Goal: Contribute content

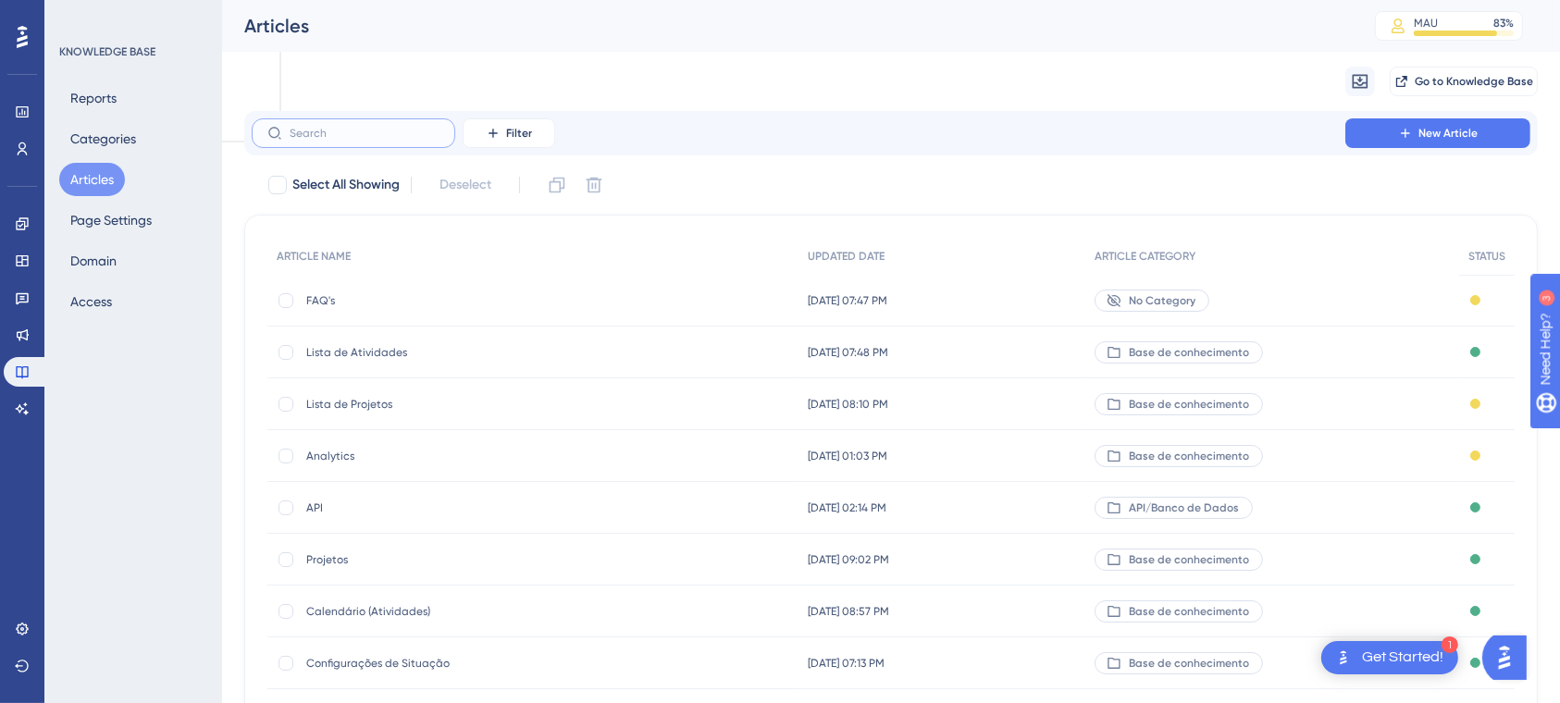
click at [365, 130] on input "text" at bounding box center [365, 133] width 150 height 13
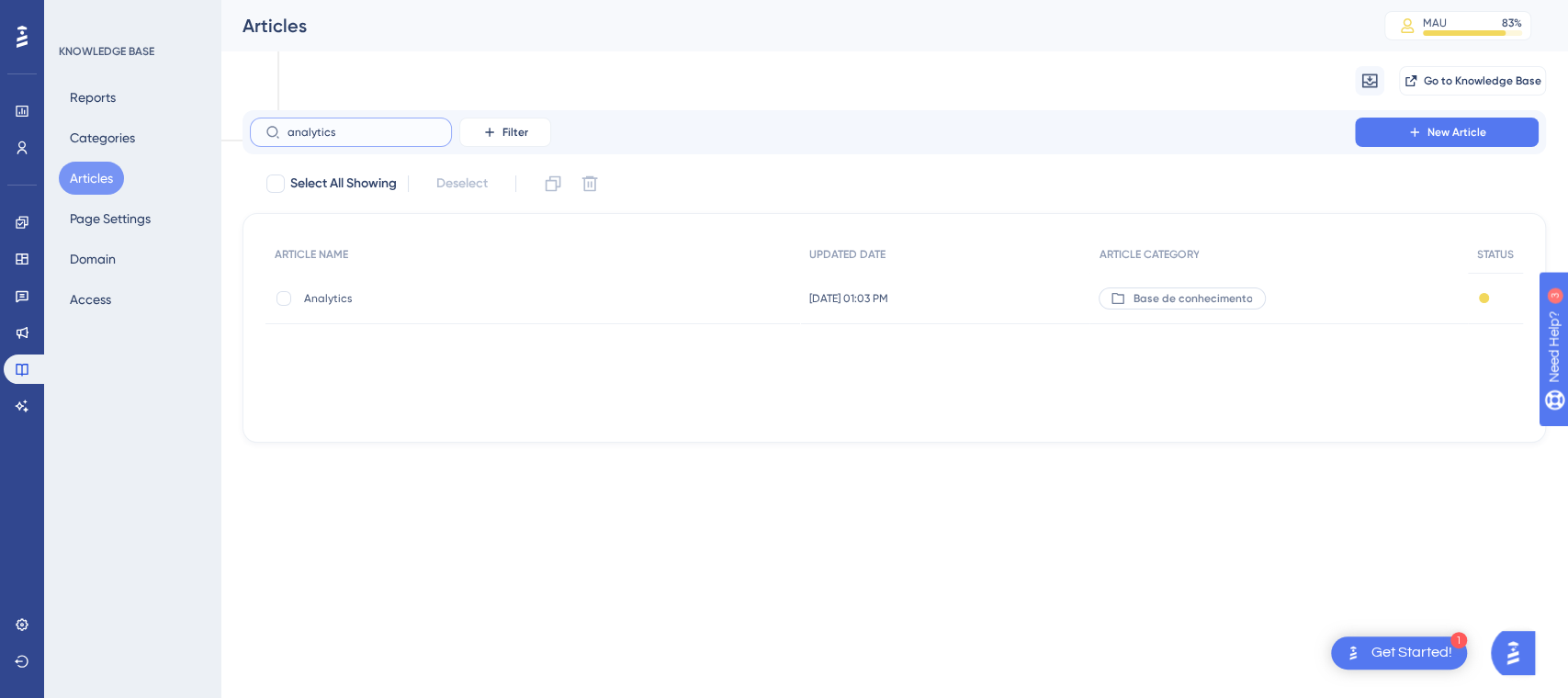
type input "analytics"
click at [336, 305] on span "Analytics" at bounding box center [451, 298] width 294 height 15
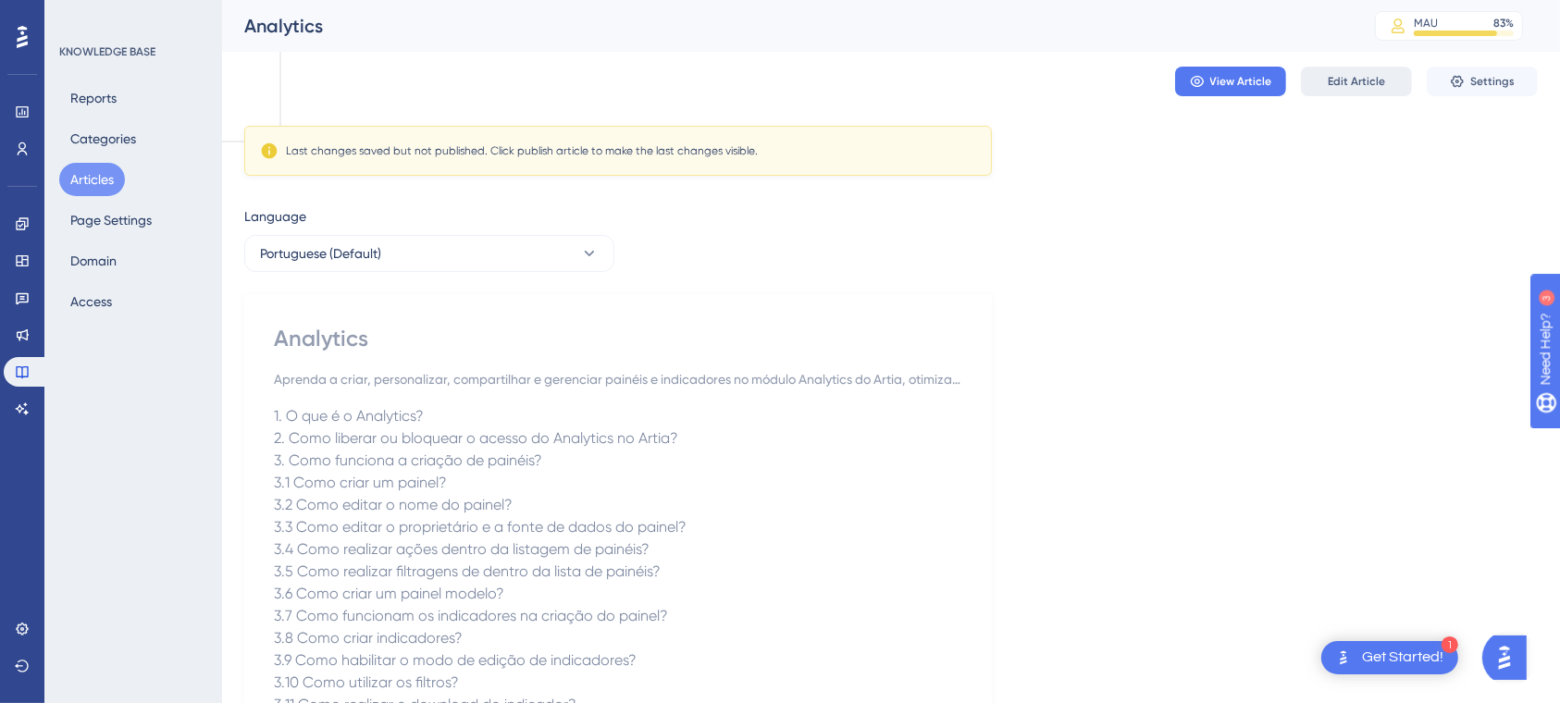
click at [1349, 83] on span "Edit Article" at bounding box center [1356, 81] width 57 height 15
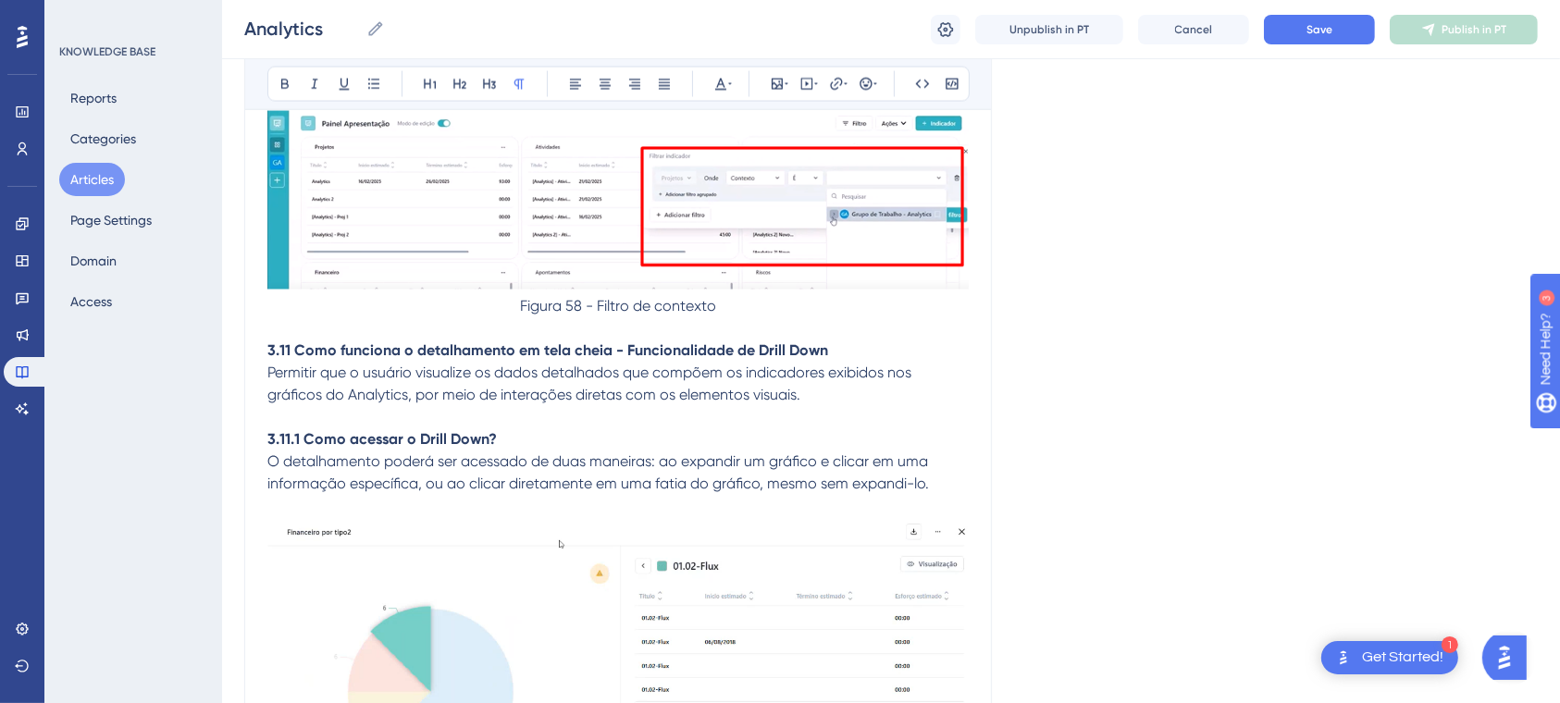
scroll to position [24420, 0]
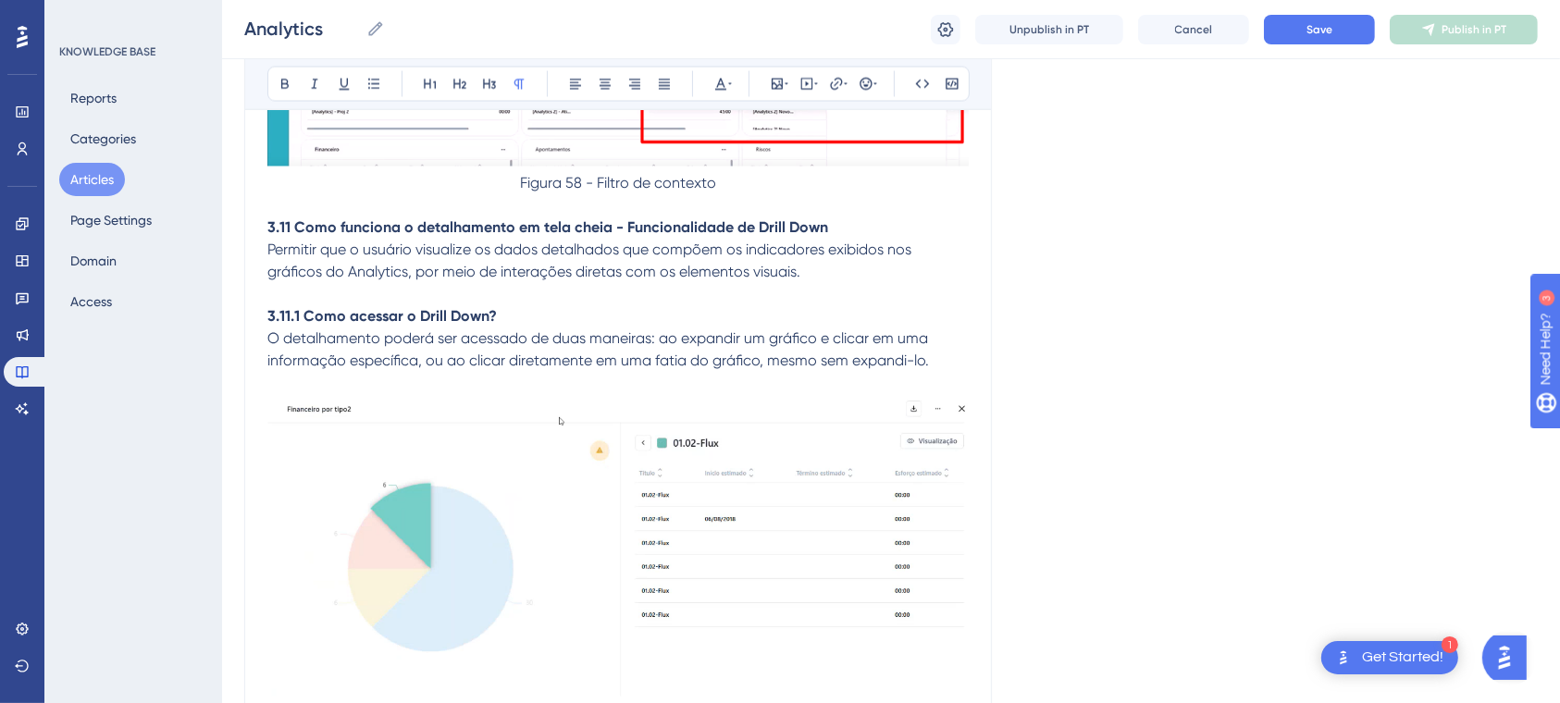
click at [959, 167] on img at bounding box center [617, 77] width 701 height 179
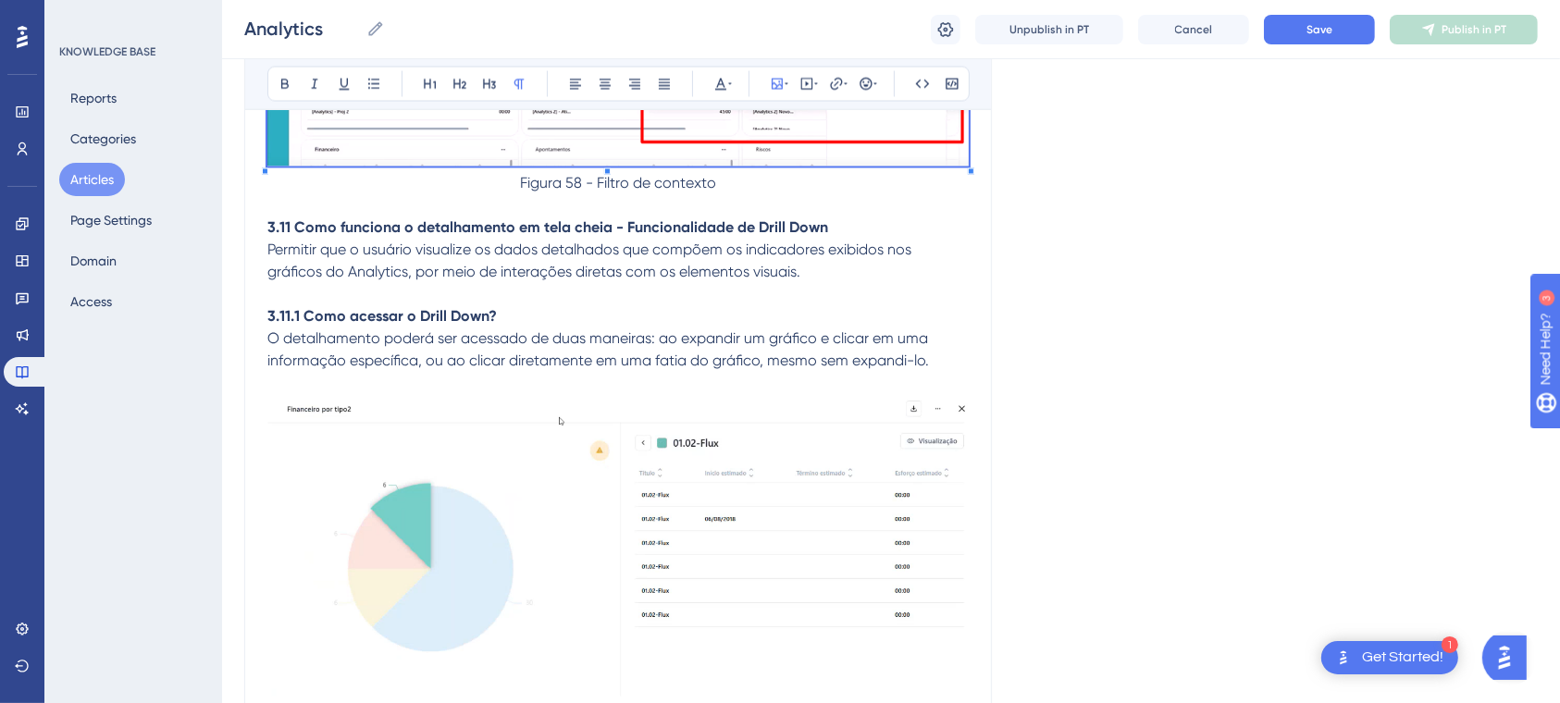
click at [267, 237] on strong "3.11 Como funciona o detalhamento em tela cheia - Funcionalidade de Drill Down" at bounding box center [547, 228] width 561 height 18
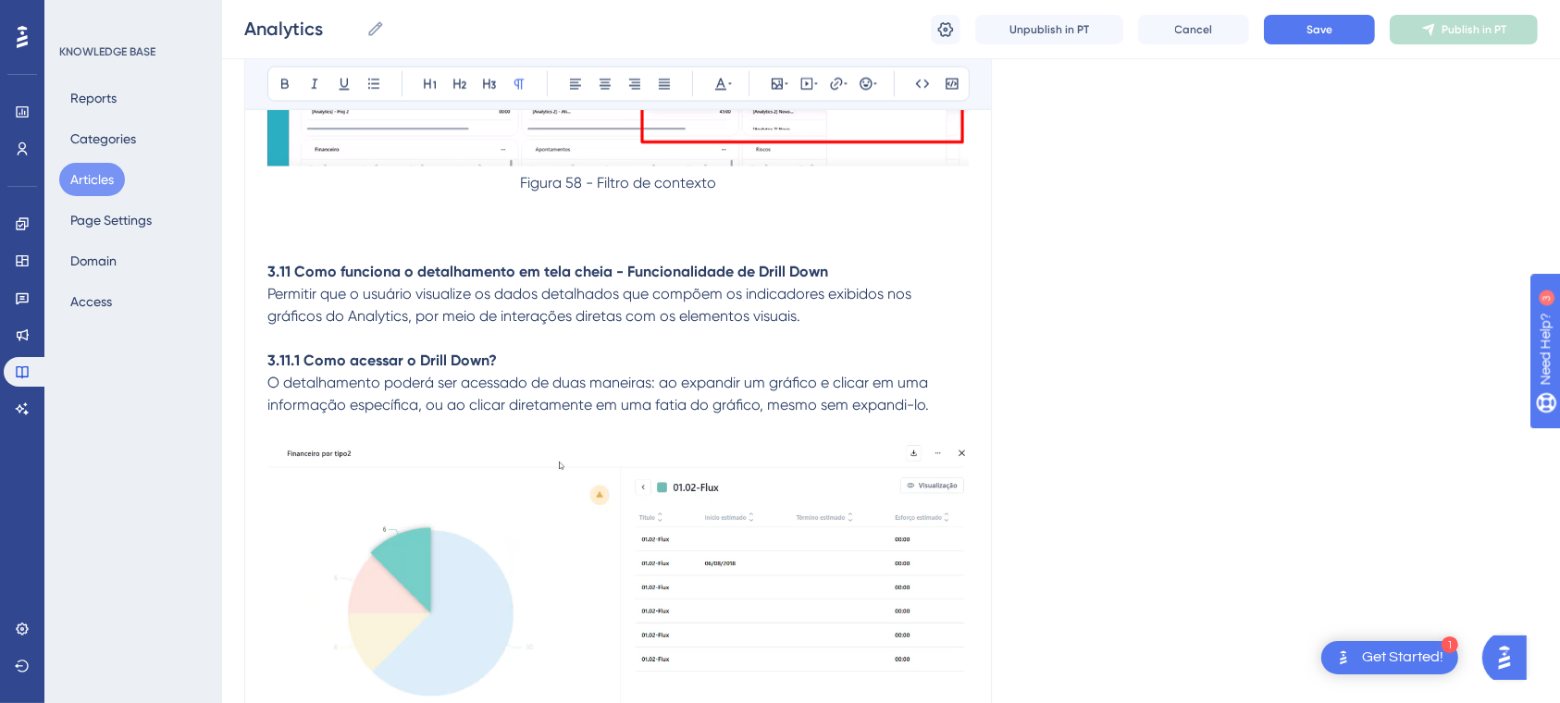
click at [349, 217] on p at bounding box center [617, 206] width 701 height 22
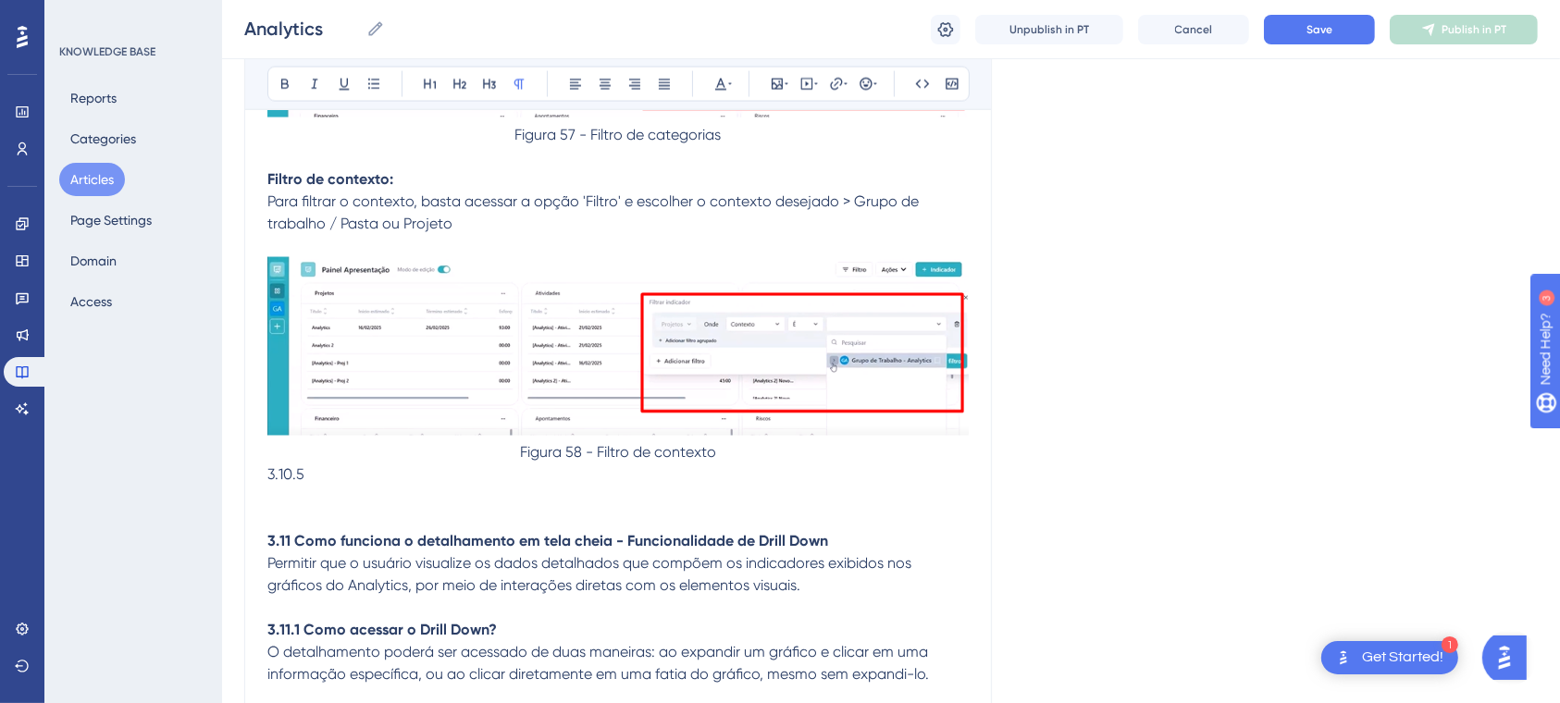
scroll to position [24172, 0]
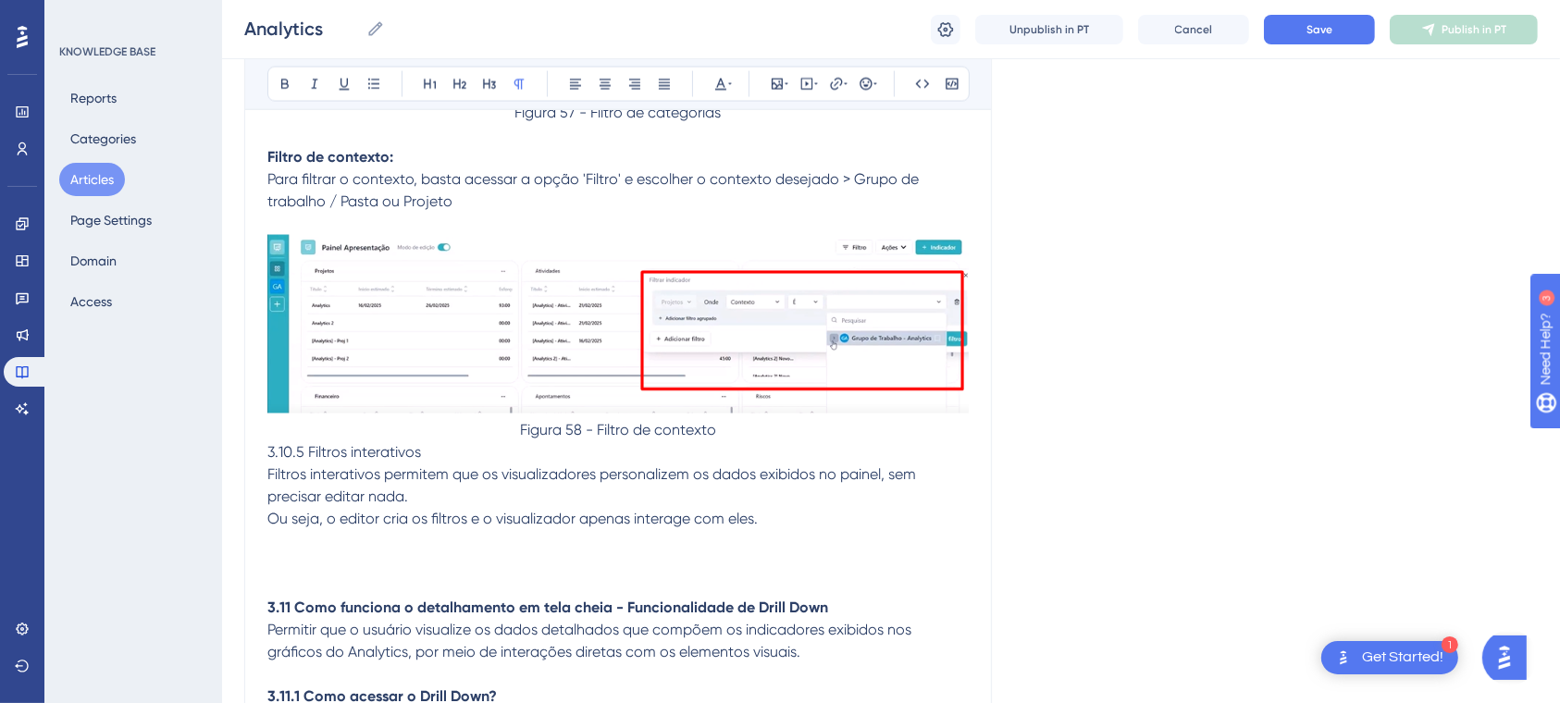
click at [452, 464] on p "3.10.5 Filtros interativos" at bounding box center [617, 453] width 701 height 22
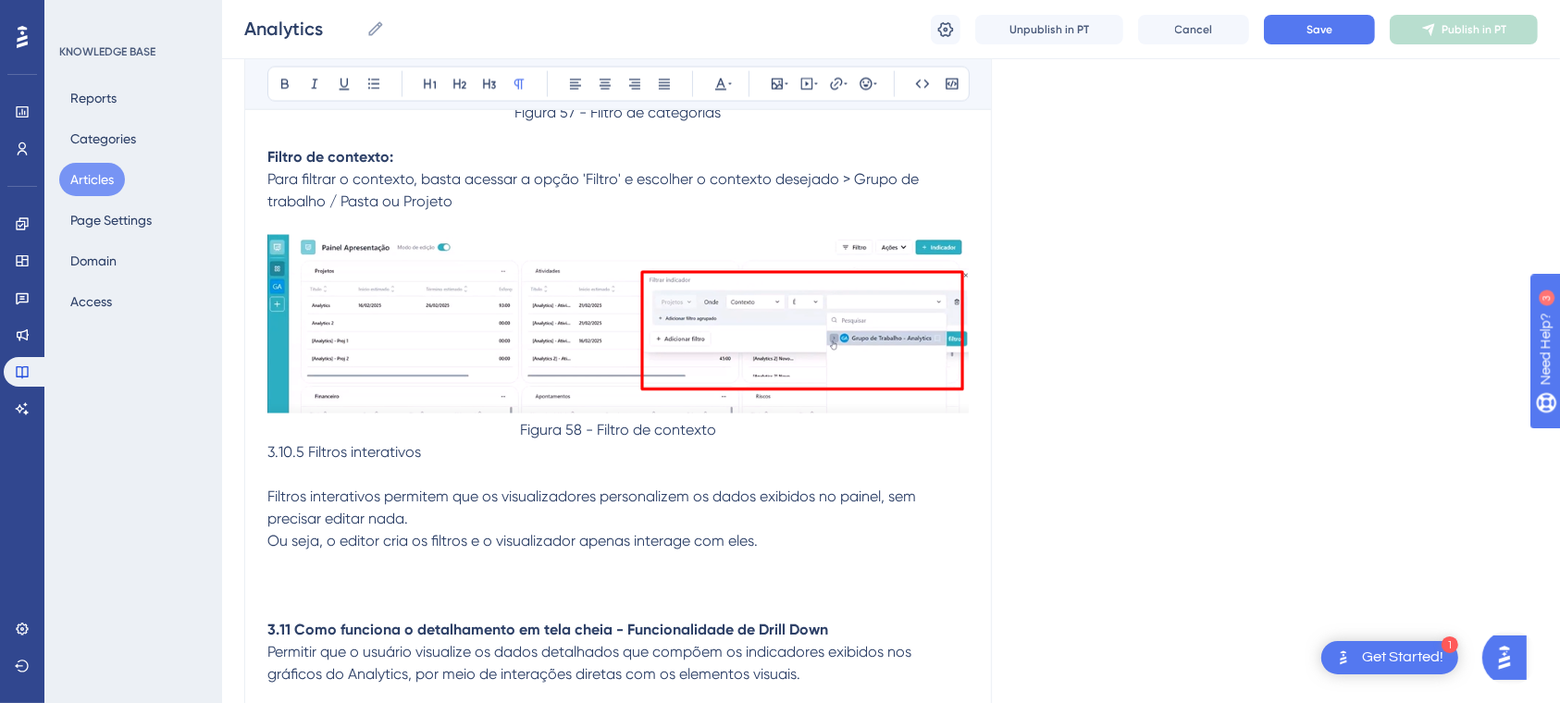
click at [267, 550] on span "Filtros interativos permitem que os visualizadores personalizem os dados exibid…" at bounding box center [593, 519] width 652 height 62
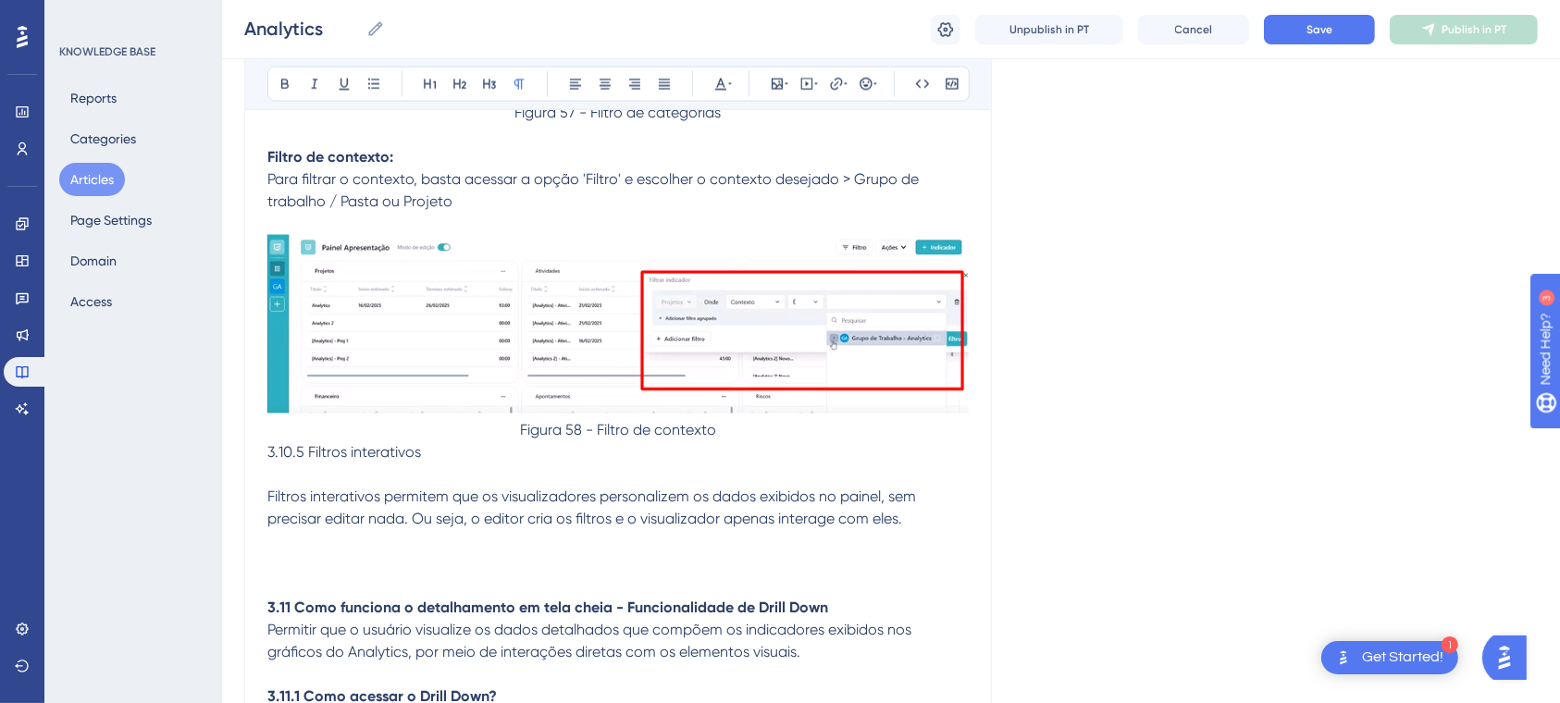
click at [913, 531] on p "Filtros interativos permitem que os visualizadores personalizem os dados exibid…" at bounding box center [617, 509] width 701 height 44
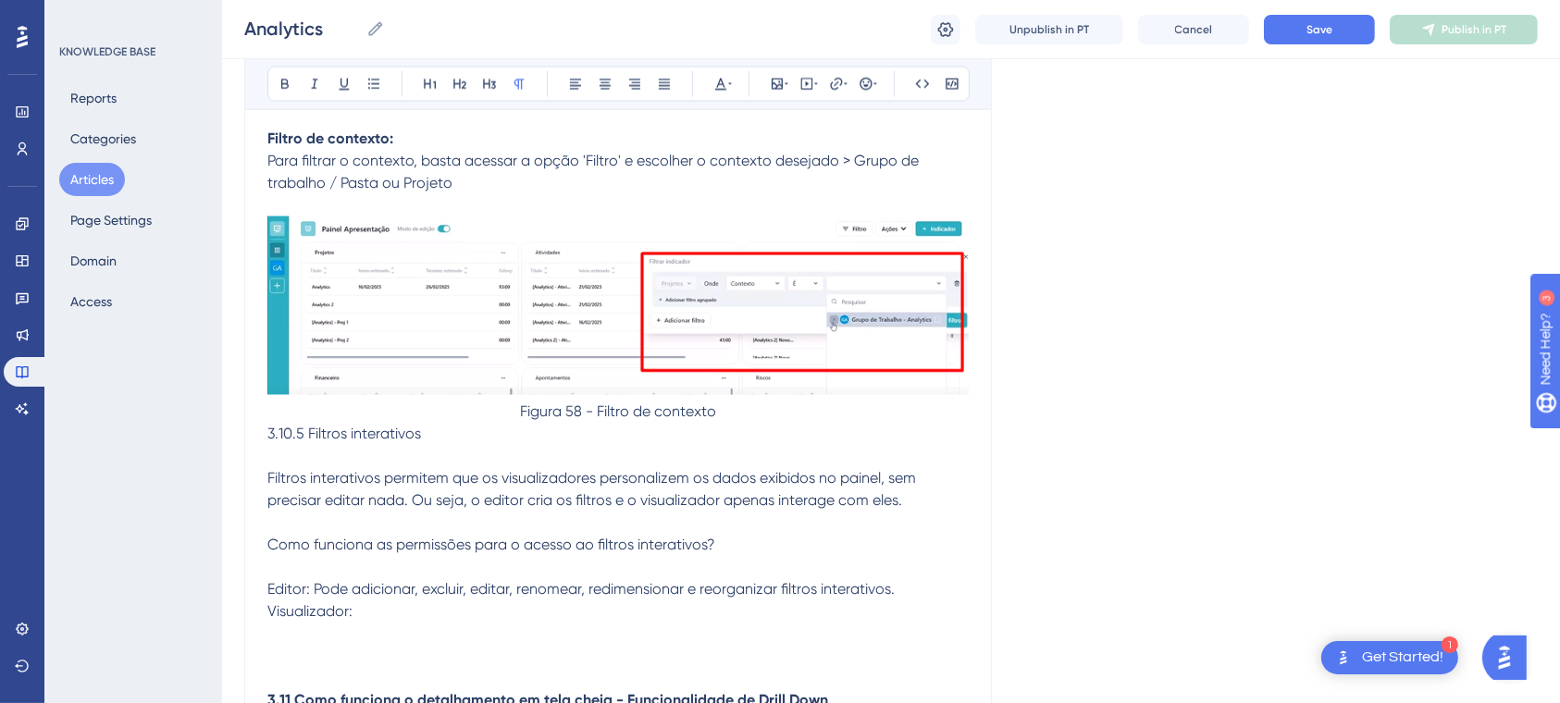
scroll to position [24420, 0]
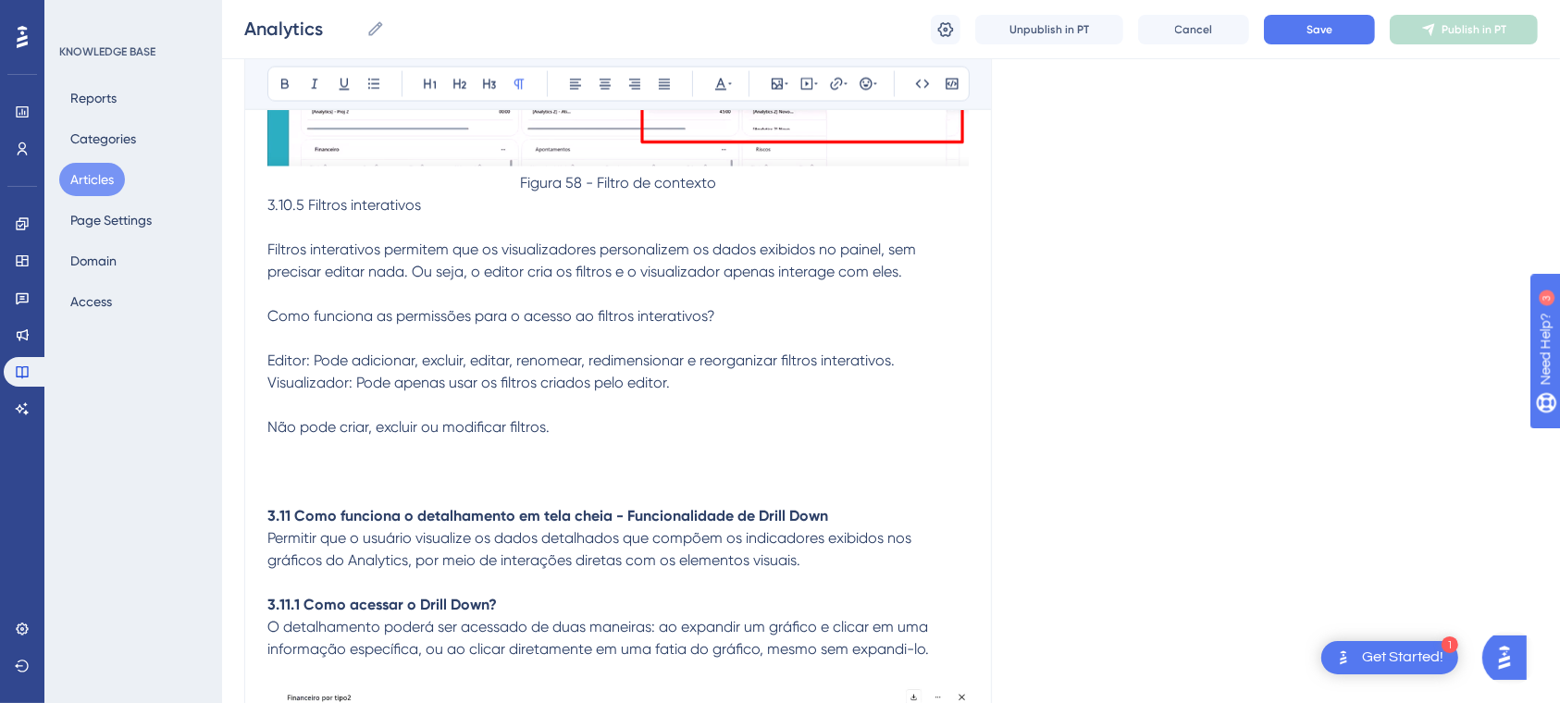
click at [267, 434] on span "Visualizador: Pode apenas usar os filtros criados pelo editor. Não pode criar, …" at bounding box center [468, 406] width 402 height 62
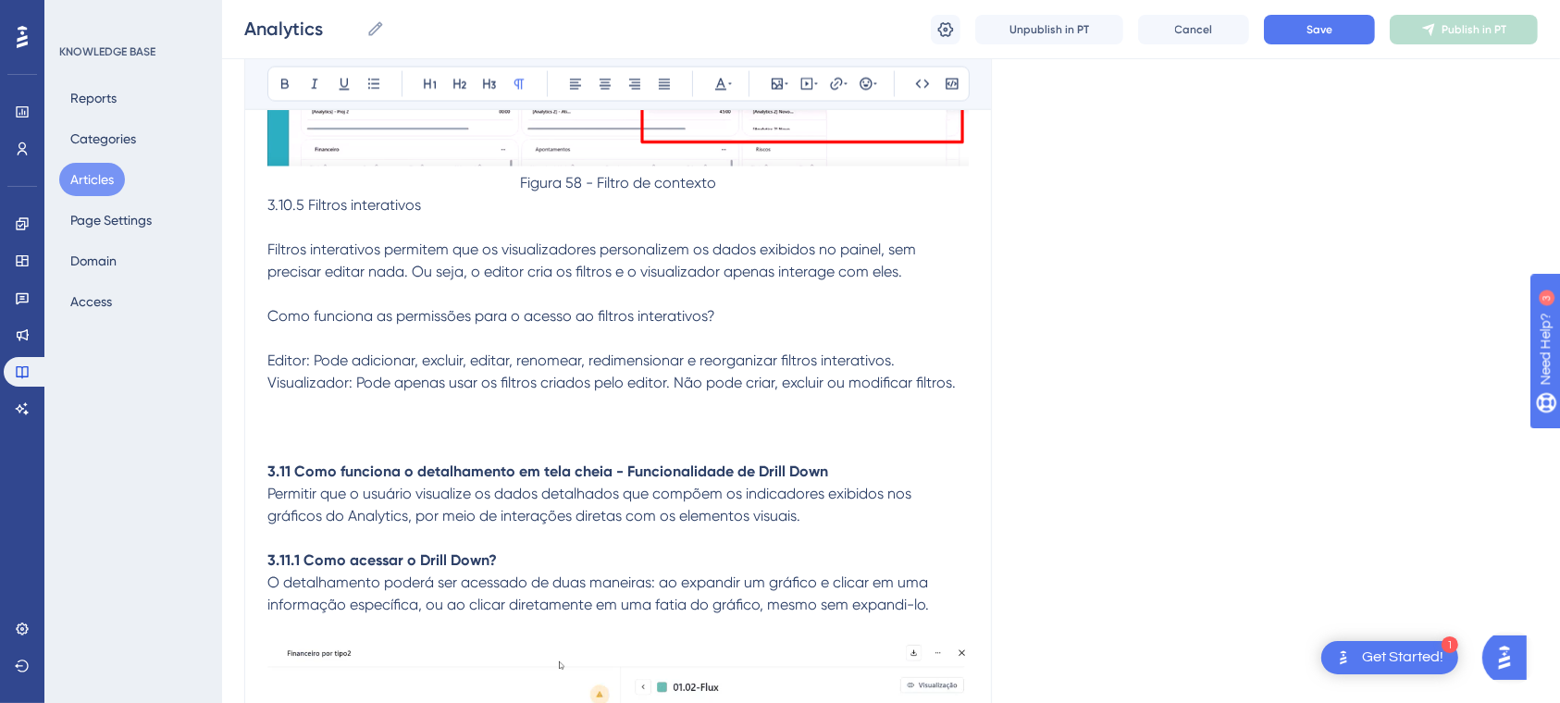
click at [961, 391] on p "Visualizador: Pode apenas usar os filtros criados pelo editor. Não pode criar, …" at bounding box center [617, 384] width 701 height 22
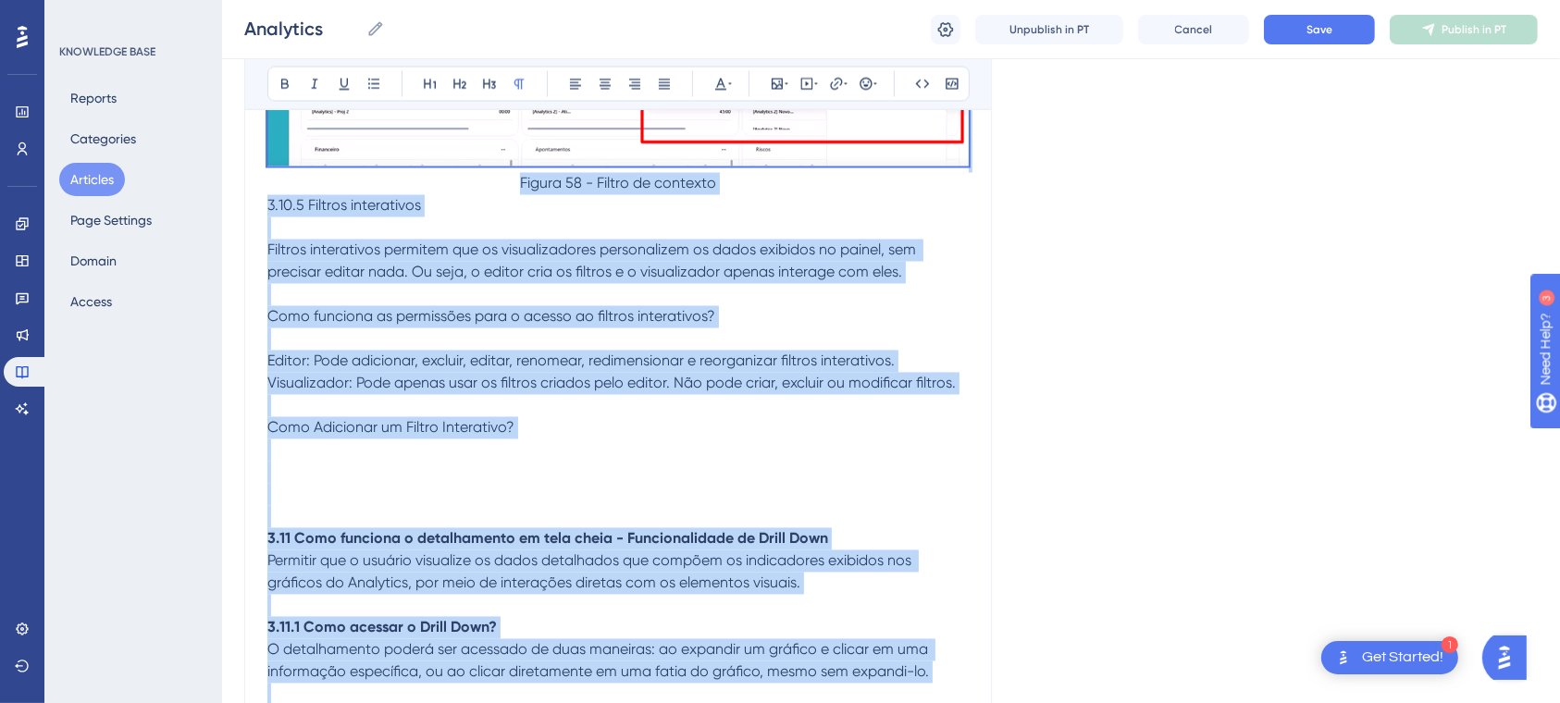
click at [425, 501] on p at bounding box center [617, 495] width 701 height 22
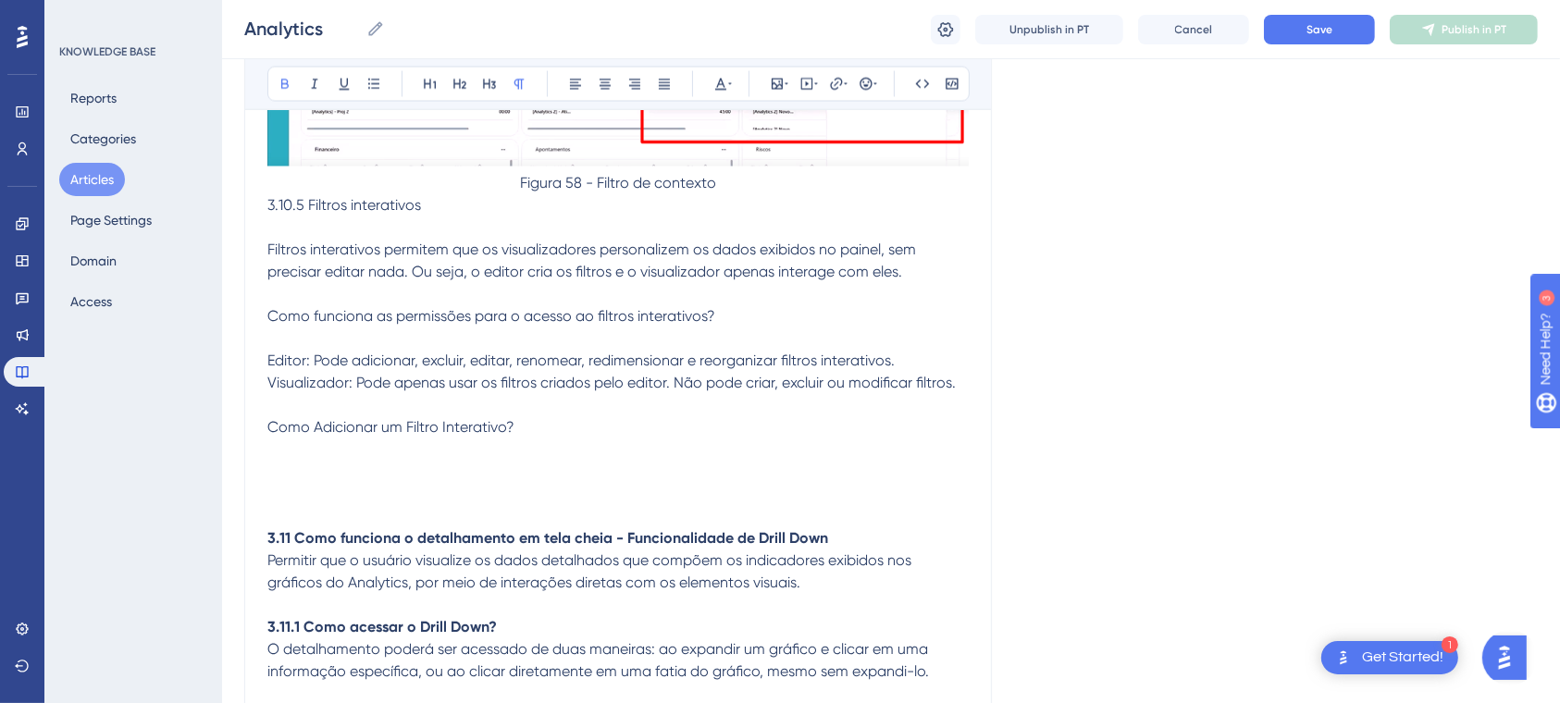
click at [341, 456] on p at bounding box center [617, 450] width 701 height 22
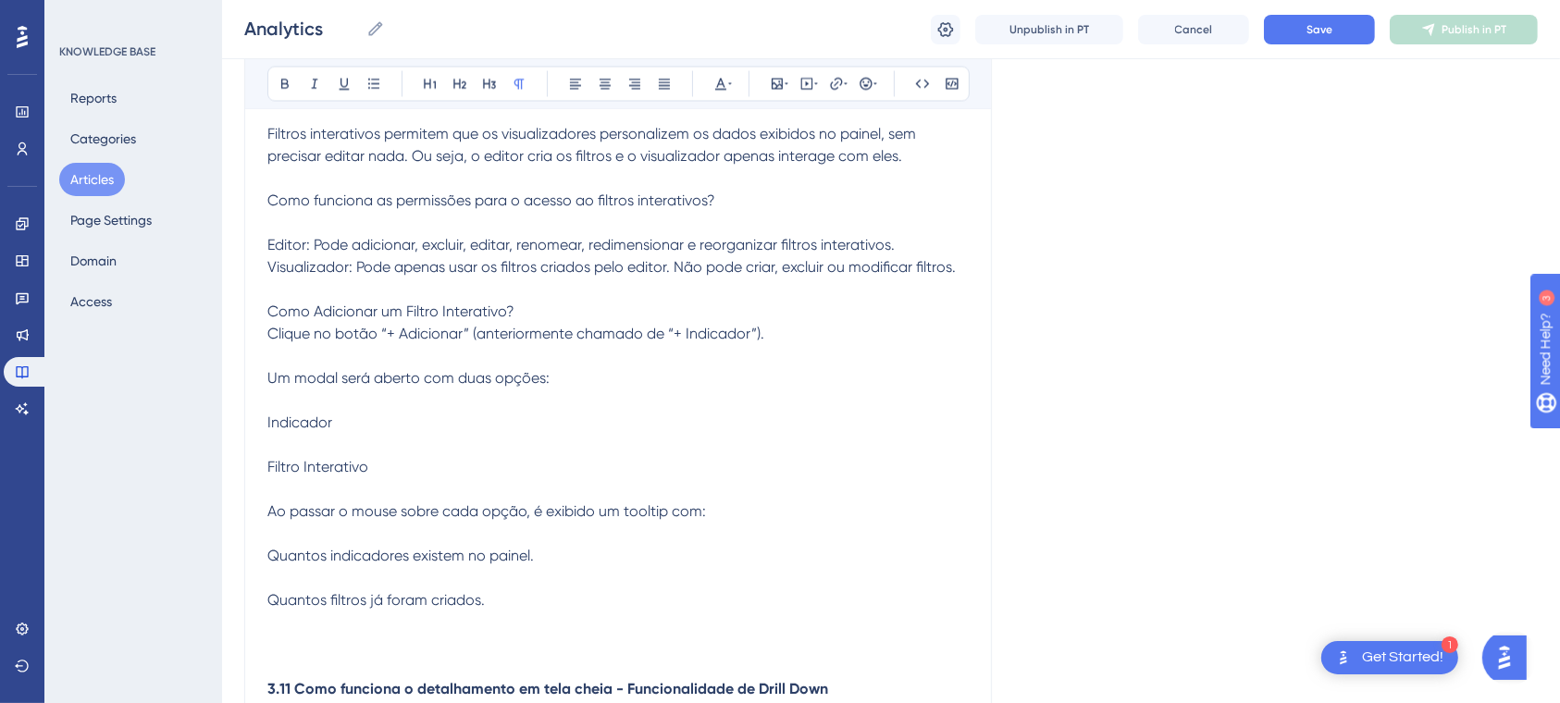
scroll to position [24558, 0]
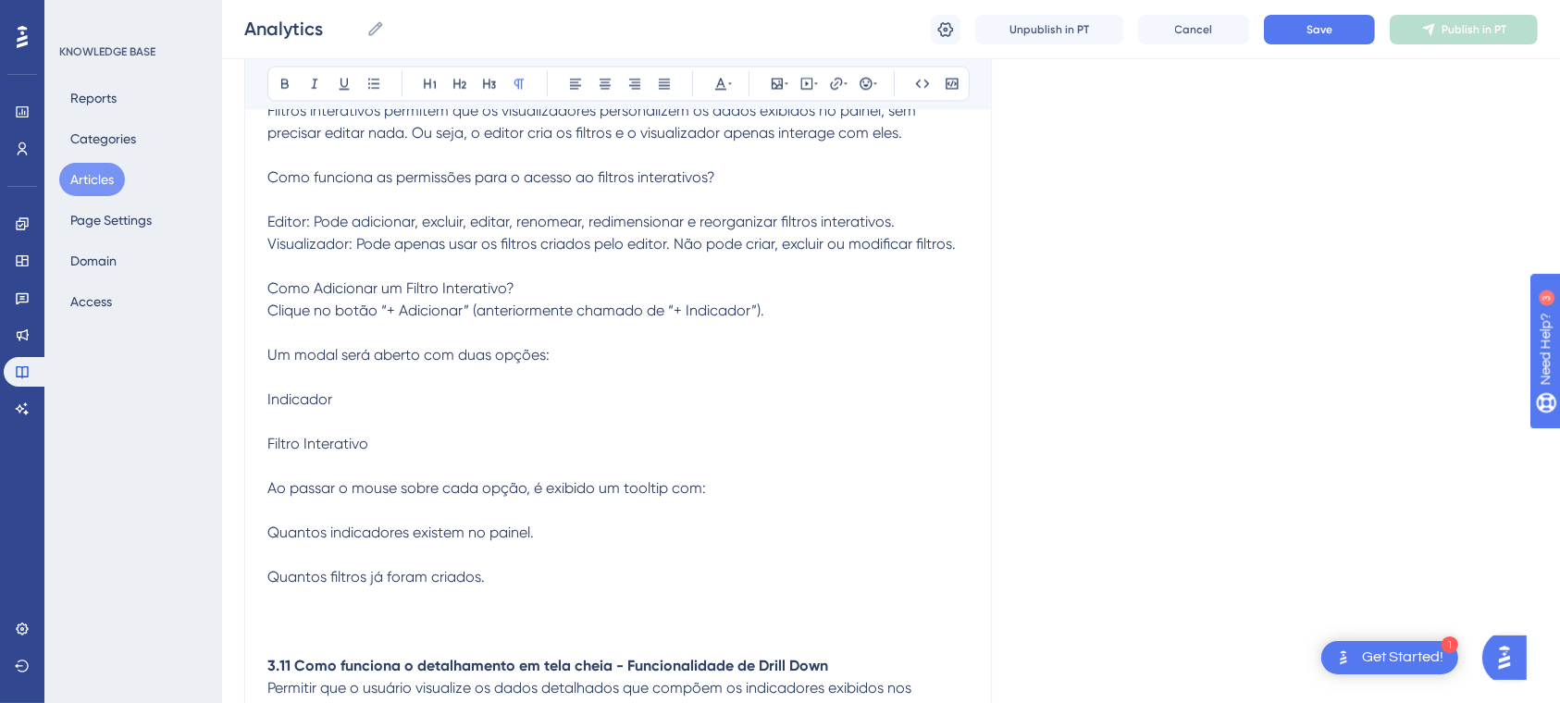
click at [568, 301] on p "Como Adicionar um Filtro Interativo?" at bounding box center [617, 289] width 701 height 22
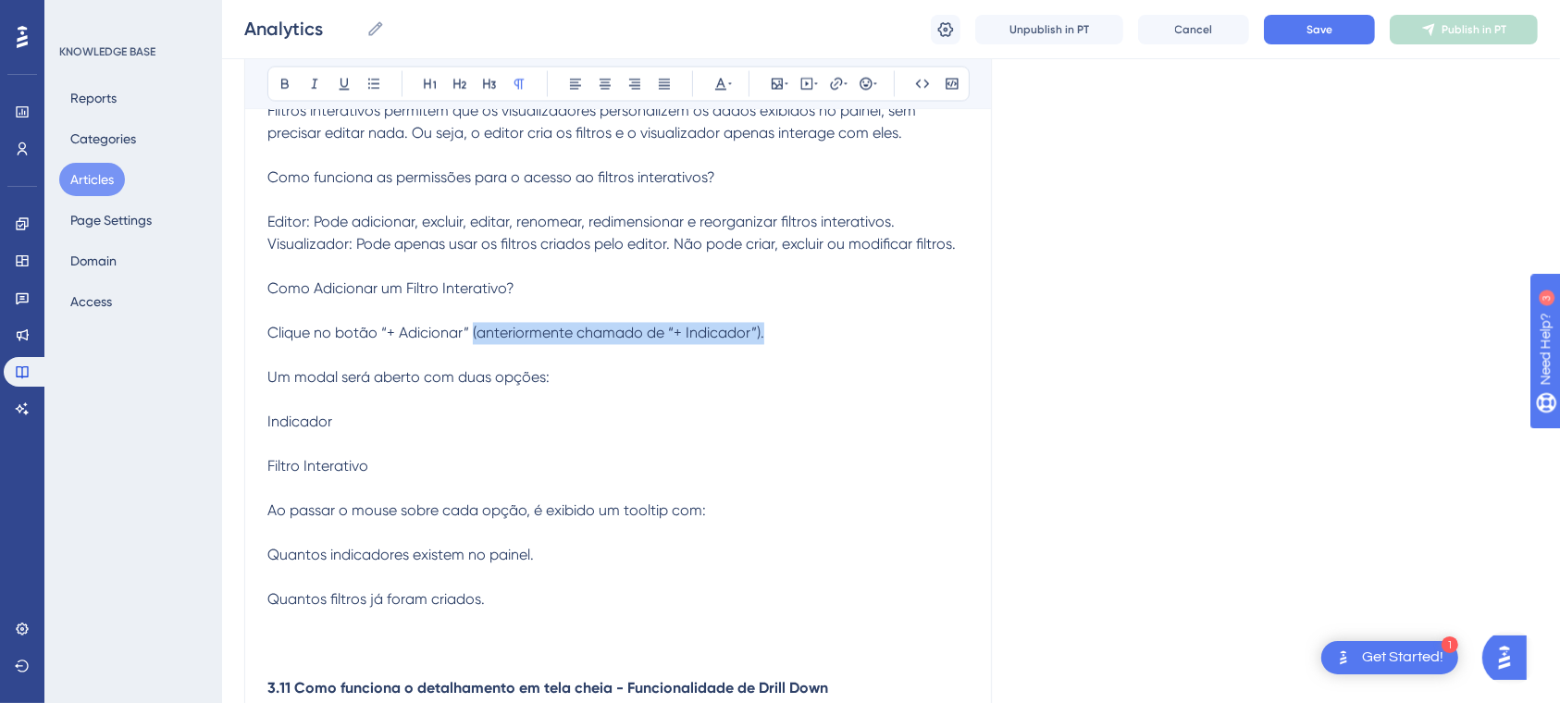
drag, startPoint x: 785, startPoint y: 352, endPoint x: 471, endPoint y: 352, distance: 314.6
click at [471, 352] on p "Clique no botão “+ Adicionar” (anteriormente chamado de “+ Indicador”). Um moda…" at bounding box center [617, 467] width 701 height 289
click at [424, 323] on p at bounding box center [617, 312] width 701 height 22
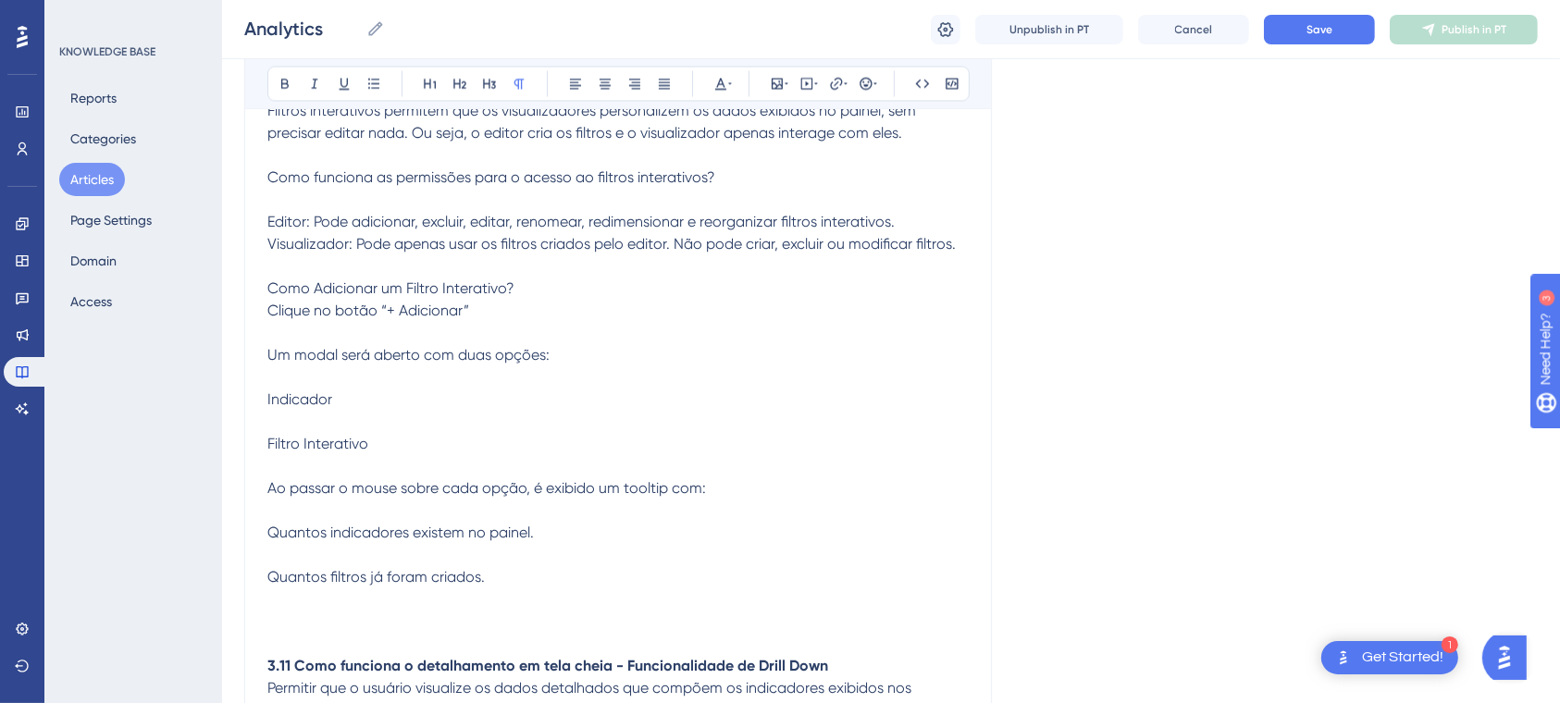
click at [311, 348] on p "Clique no botão “+ Adicionar” Um modal será aberto com duas opções: Indicador F…" at bounding box center [617, 445] width 701 height 289
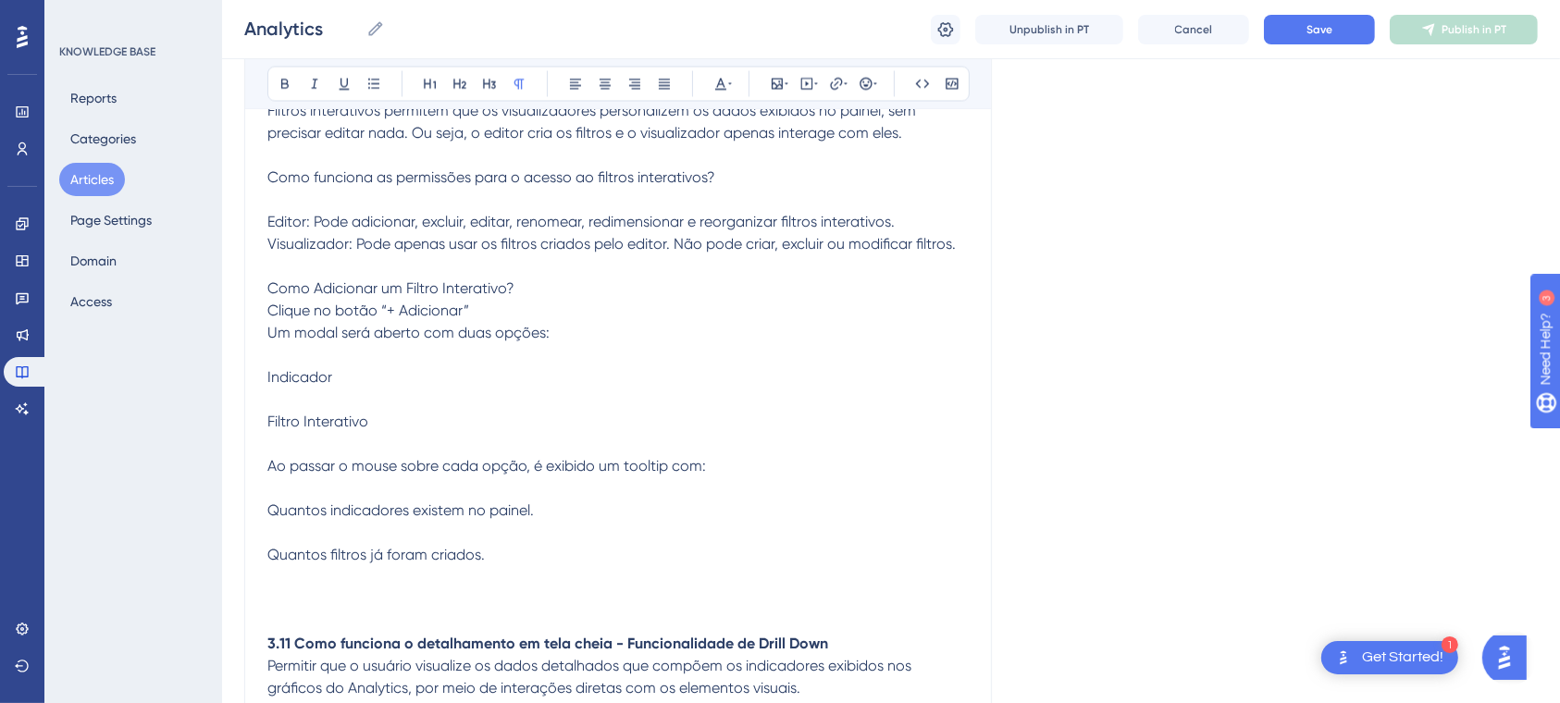
click at [267, 386] on span "Clique no botão “+ Adicionar” Um modal será aberto com duas opções: Indicador F…" at bounding box center [486, 434] width 439 height 262
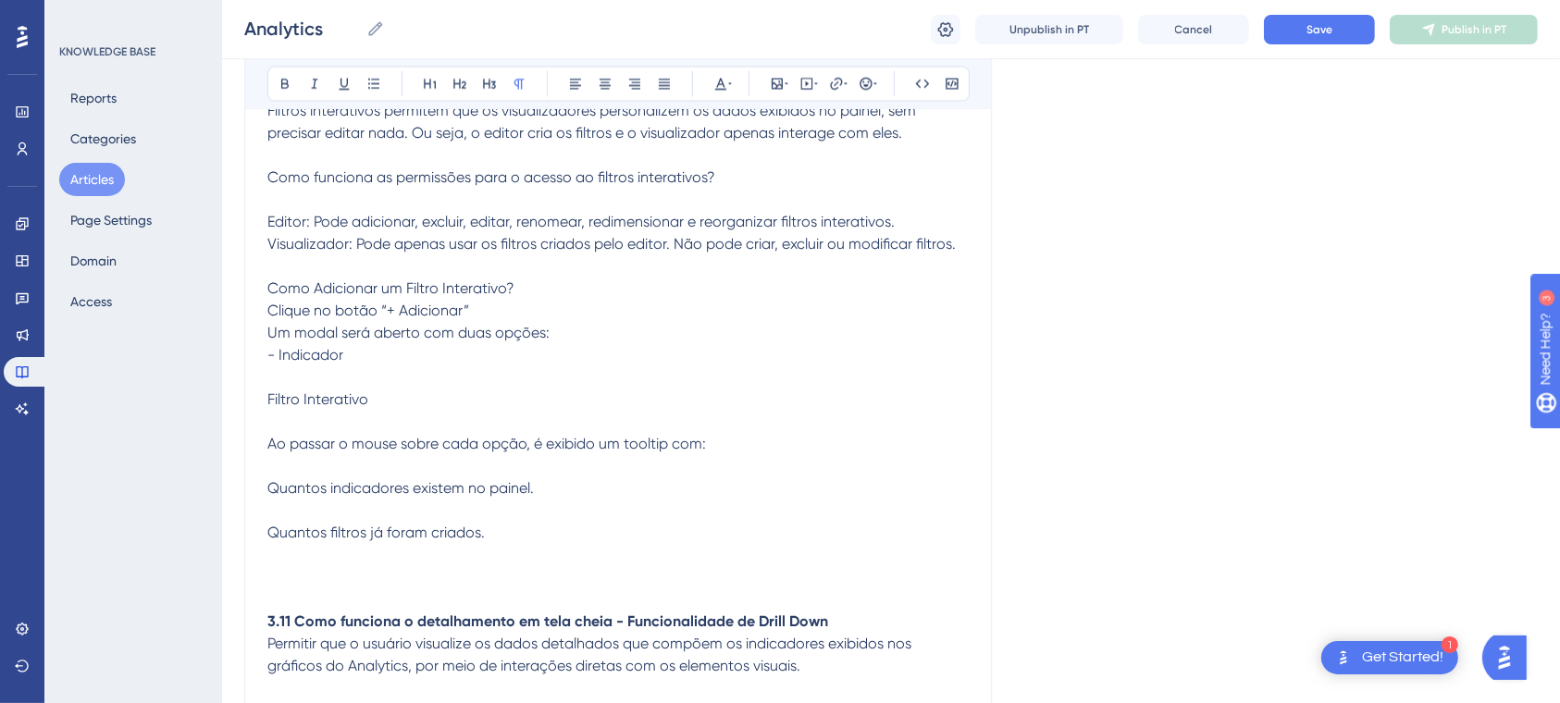
drag, startPoint x: 267, startPoint y: 413, endPoint x: 323, endPoint y: 398, distance: 57.4
click at [267, 412] on span "Clique no botão “+ Adicionar” Um modal será aberto com duas opções: - Indicador…" at bounding box center [486, 423] width 439 height 240
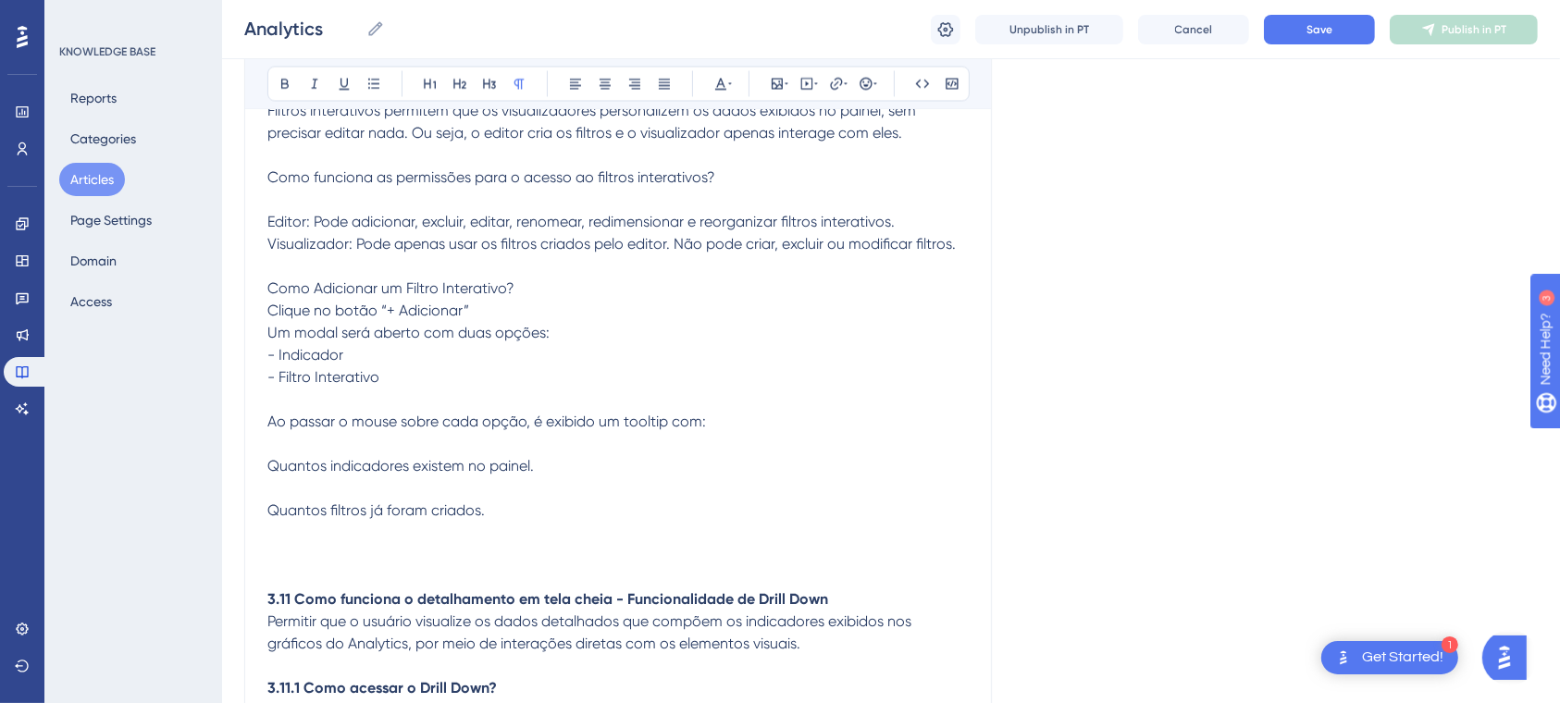
click at [296, 455] on p "Clique no botão “+ Adicionar” Um modal será aberto com duas opções: - Indicador…" at bounding box center [617, 412] width 701 height 222
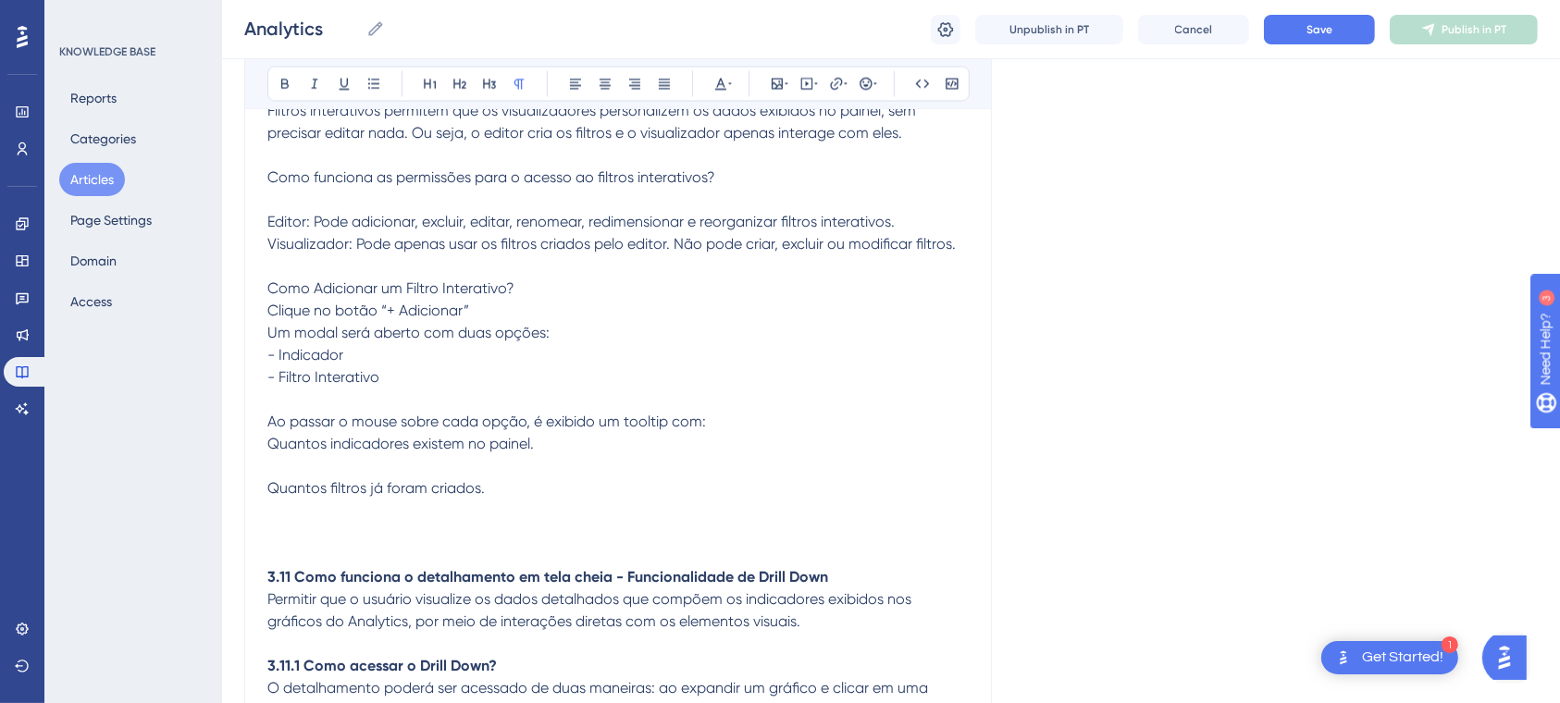
click at [389, 473] on p "Clique no botão “+ Adicionar” Um modal será aberto com duas opções: - Indicador…" at bounding box center [617, 401] width 701 height 200
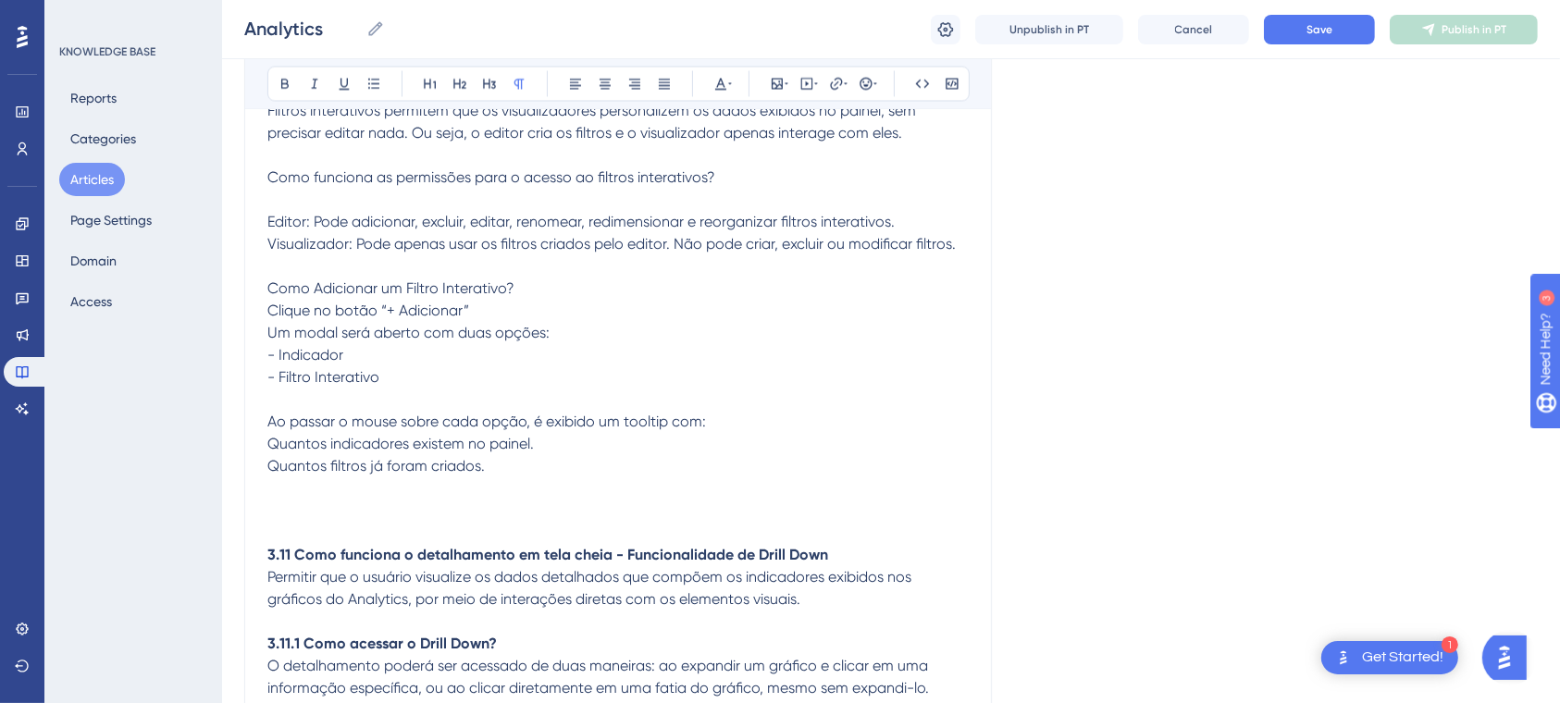
click at [272, 463] on span "Clique no botão “+ Adicionar” Um modal será aberto com duas opções: - Indicador…" at bounding box center [486, 389] width 439 height 173
click at [268, 476] on span "Clique no botão “+ Adicionar” Um modal será aberto com duas opções: - Indicador…" at bounding box center [486, 389] width 439 height 173
click at [549, 475] on p "Clique no botão “+ Adicionar” Um modal será aberto com duas opções: - Indicador…" at bounding box center [617, 390] width 701 height 178
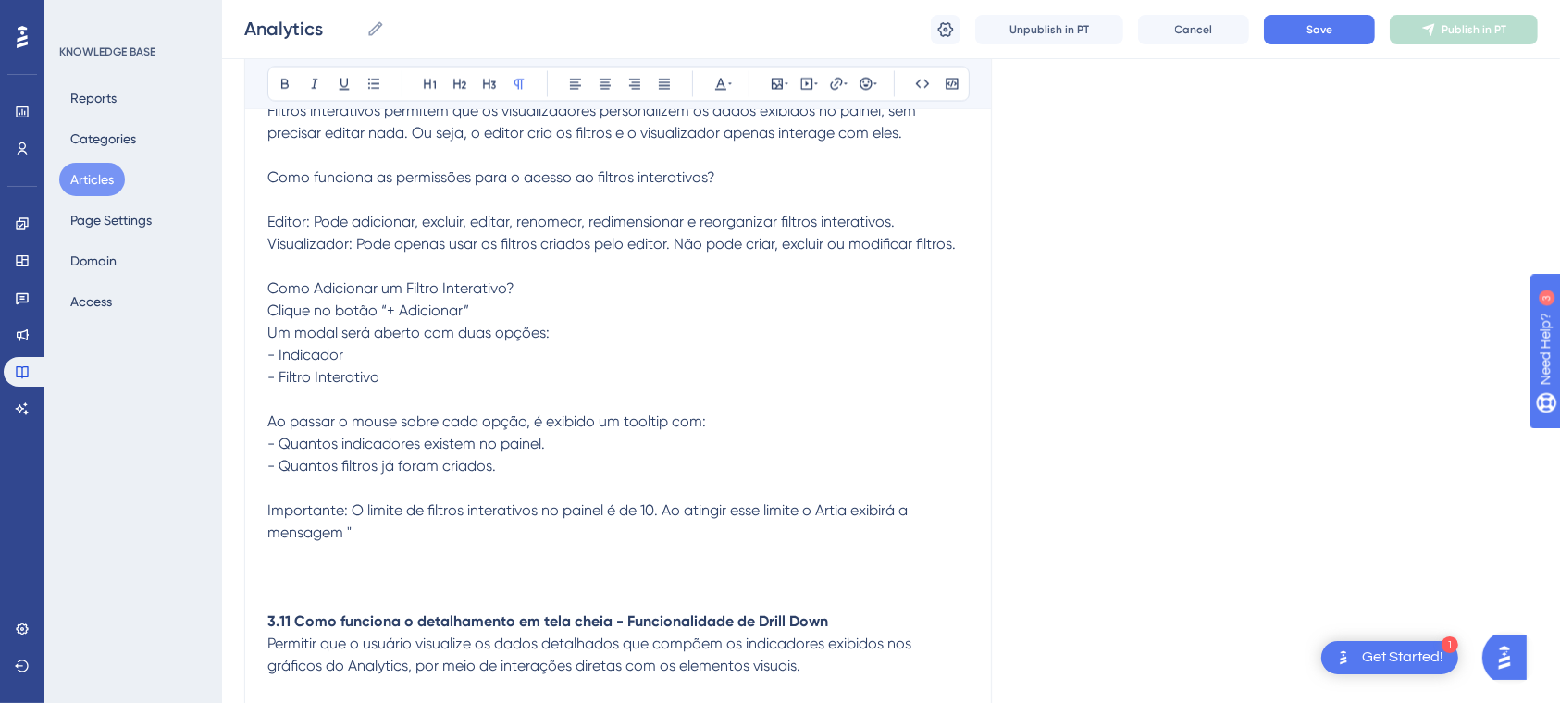
drag, startPoint x: 437, startPoint y: 537, endPoint x: 426, endPoint y: 546, distance: 14.5
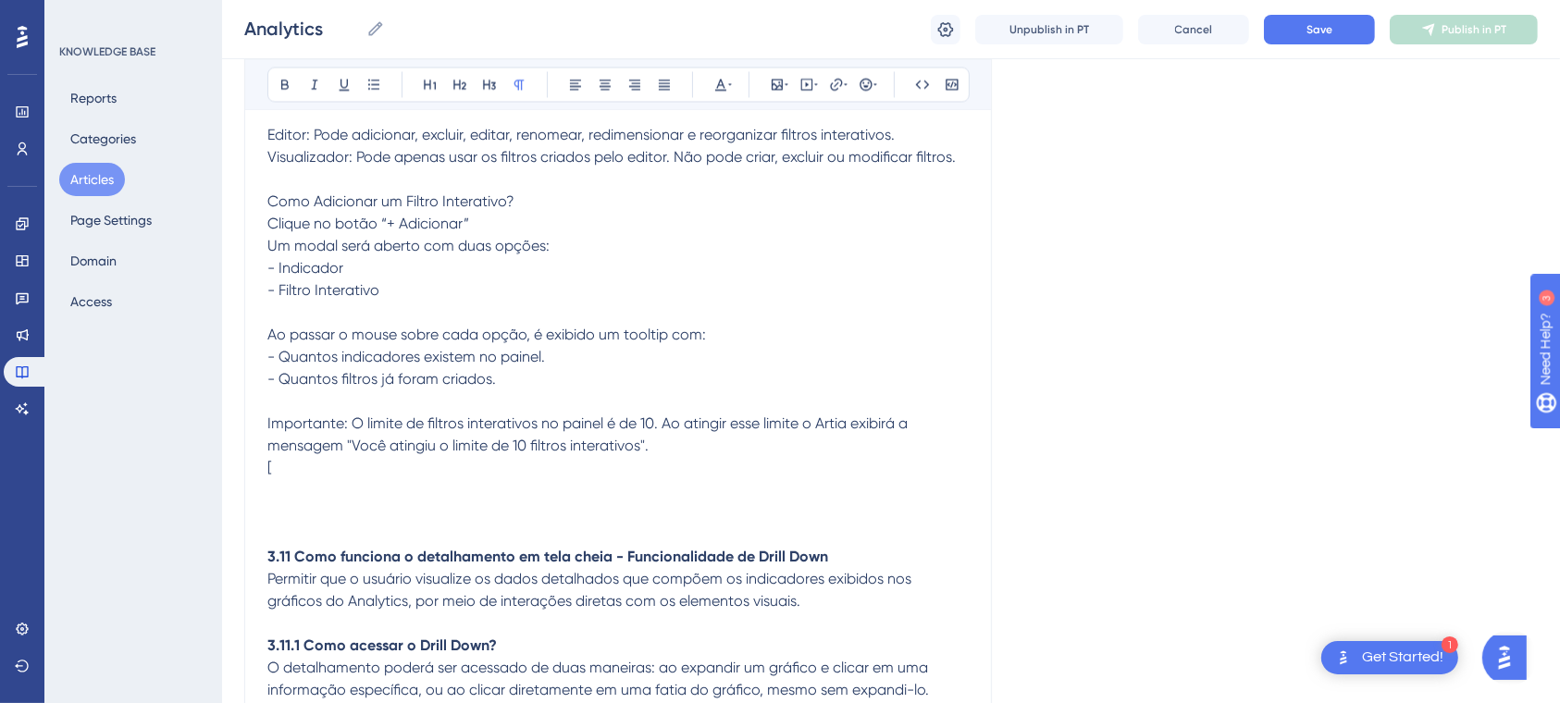
scroll to position [24682, 0]
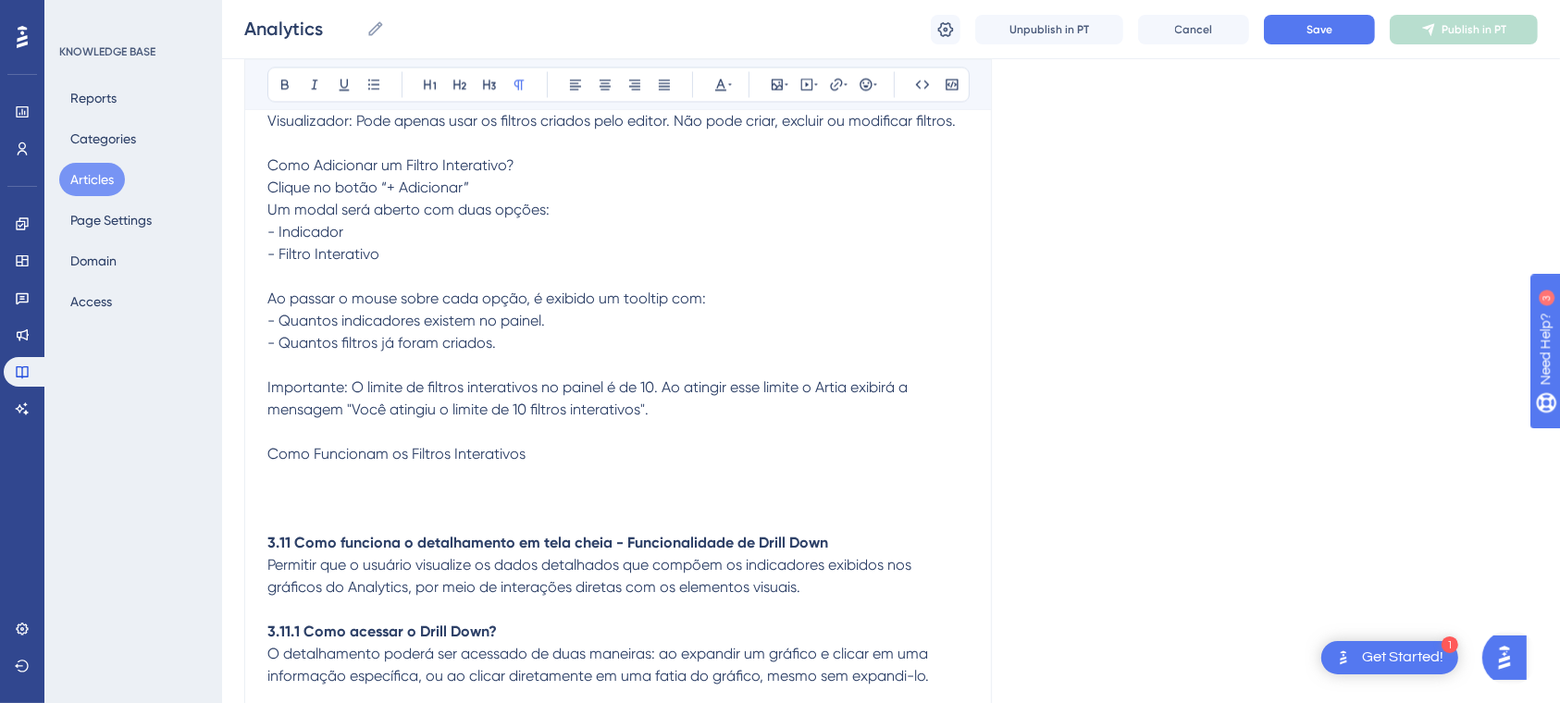
click at [273, 458] on span "Como Funcionam os Filtros Interativos" at bounding box center [396, 454] width 258 height 18
click at [267, 463] on span "Como Funcionam os Filtros Interativos" at bounding box center [396, 454] width 258 height 18
click at [537, 488] on p at bounding box center [617, 476] width 701 height 22
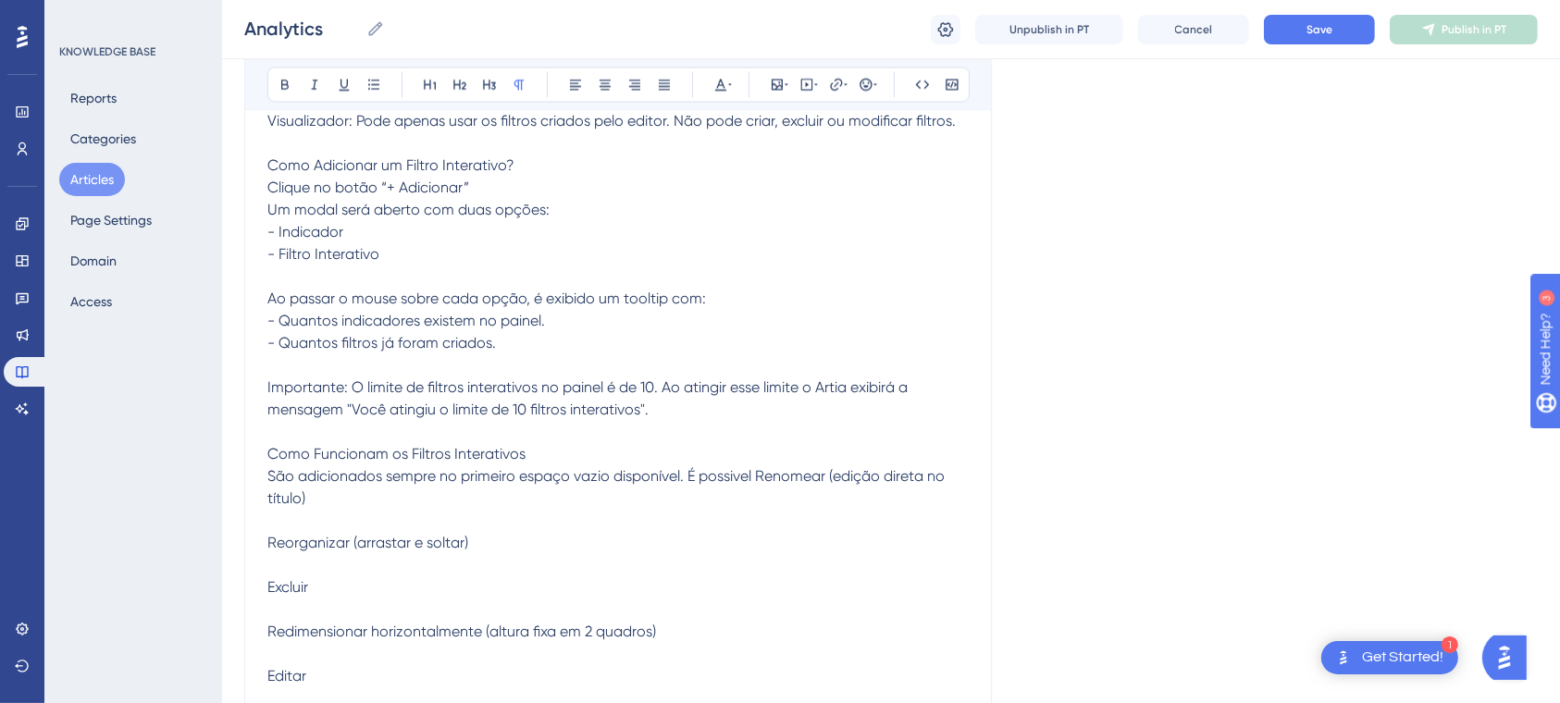
click at [769, 484] on span "São adicionados sempre no primeiro espaço vazio disponível. É possivel Renomear…" at bounding box center [607, 575] width 681 height 217
click at [274, 554] on span "São adicionados sempre no primeiro espaço vazio disponível. É possivel renomear…" at bounding box center [605, 575] width 676 height 217
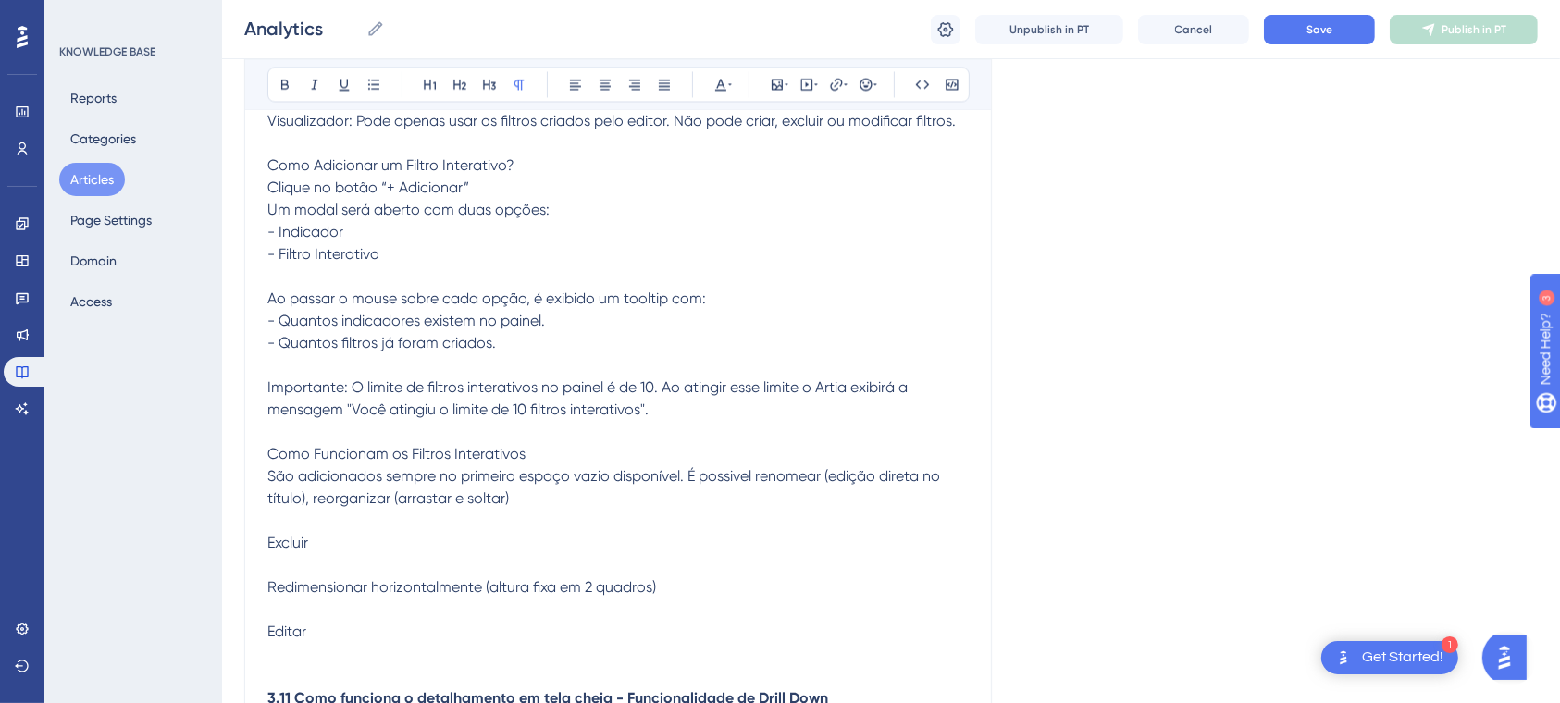
click at [271, 551] on span "São adicionados sempre no primeiro espaço vazio disponível. É possivel renomear…" at bounding box center [605, 553] width 676 height 173
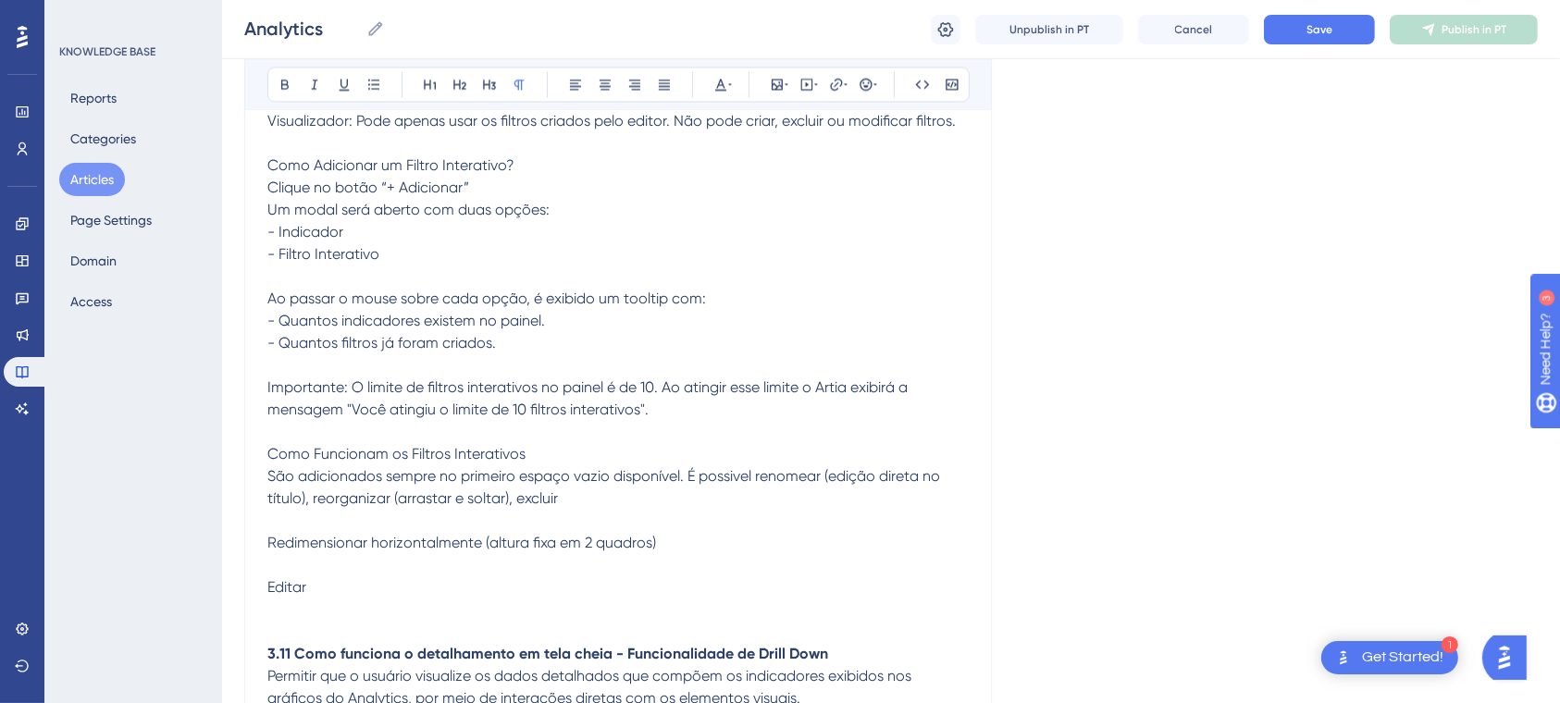
click at [278, 566] on p "São adicionados sempre no primeiro espaço vazio disponível. É possivel renomear…" at bounding box center [617, 531] width 701 height 133
click at [276, 561] on span "São adicionados sempre no primeiro espaço vazio disponível. É possivel renomear…" at bounding box center [605, 531] width 676 height 129
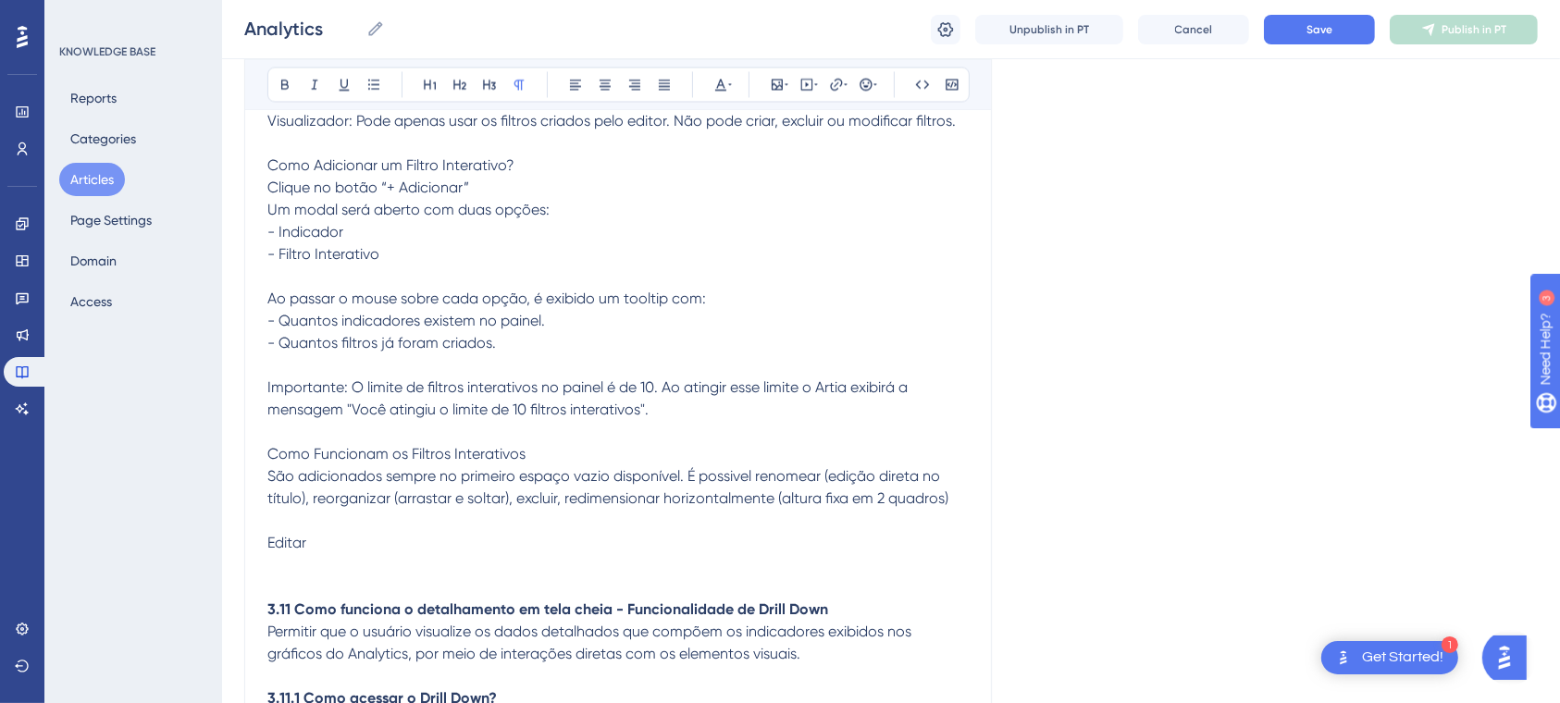
click at [270, 551] on span "São adicionados sempre no primeiro espaço vazio disponível. É possivel renomear…" at bounding box center [607, 509] width 681 height 84
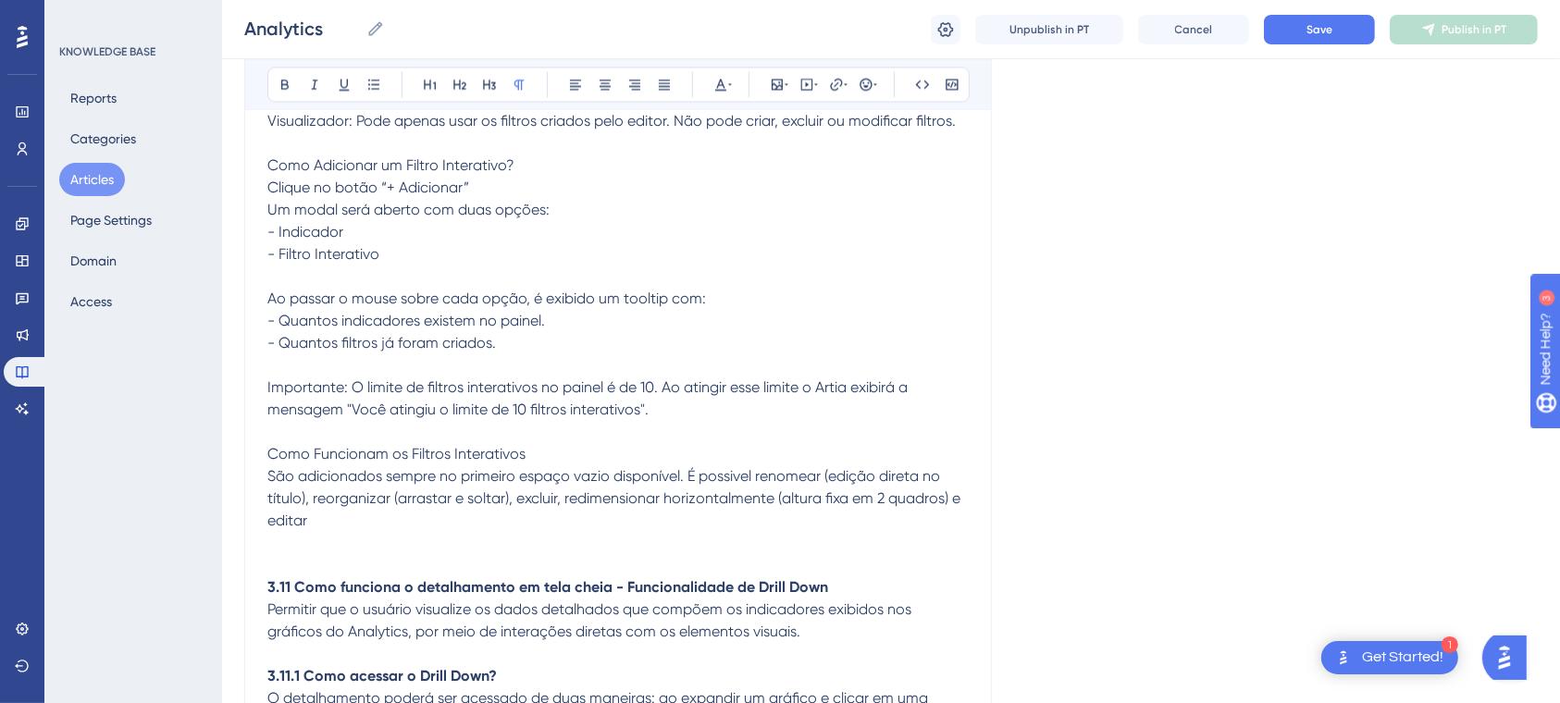
click at [335, 462] on span "Como Funcionam os Filtros Interativos" at bounding box center [396, 454] width 258 height 18
click at [335, 461] on span "Como Funcionam os Filtros Interativos" at bounding box center [396, 454] width 258 height 18
click at [368, 528] on p "São adicionados sempre no primeiro espaço vazio disponível. É possivel renomear…" at bounding box center [617, 498] width 701 height 67
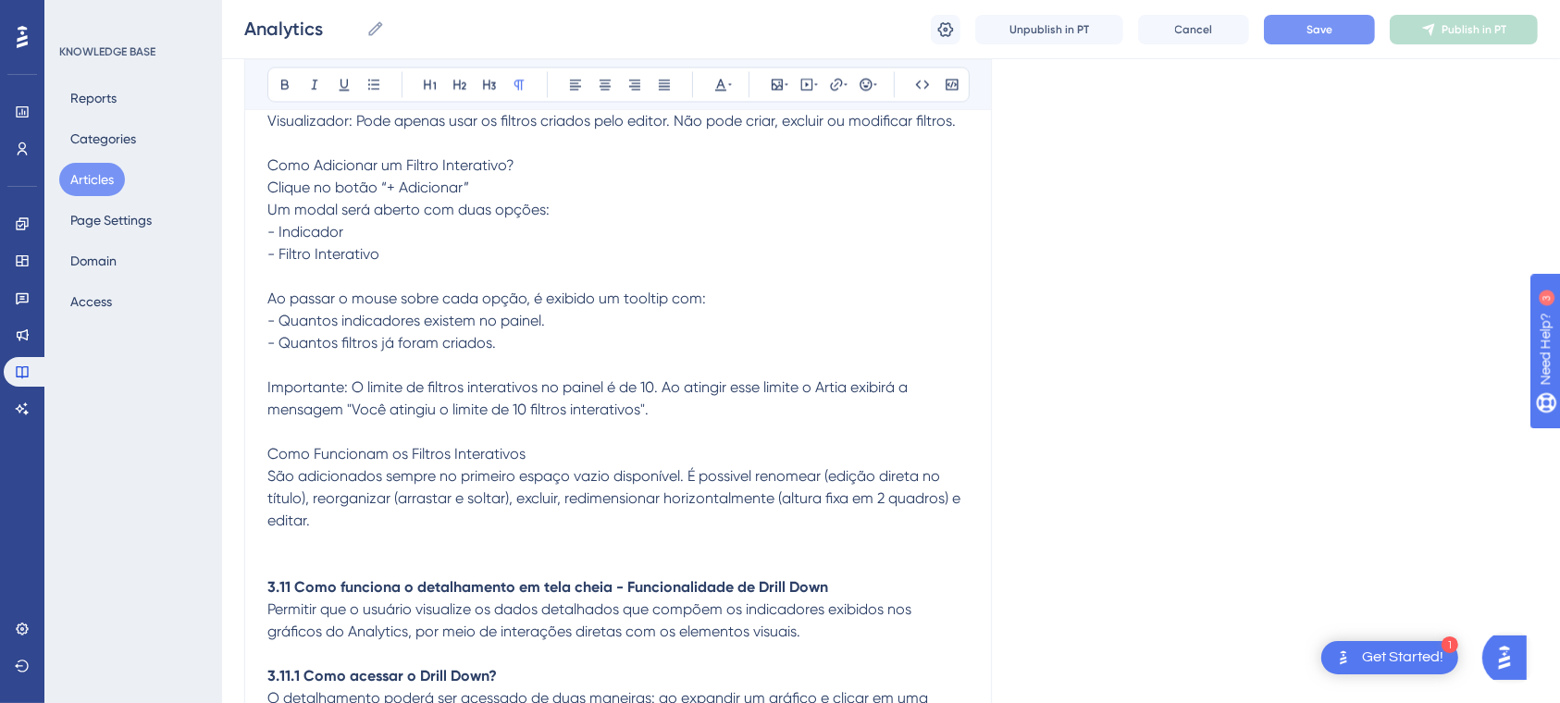
click at [1292, 33] on button "Save" at bounding box center [1319, 30] width 111 height 30
click at [402, 508] on span "São adicionados sempre no primeiro espaço vazio disponível. É possivel renomear…" at bounding box center [615, 498] width 697 height 62
click at [391, 525] on p "São adicionados sempre no primeiro espaço vazio disponível. É possivel renomear…" at bounding box center [617, 498] width 701 height 67
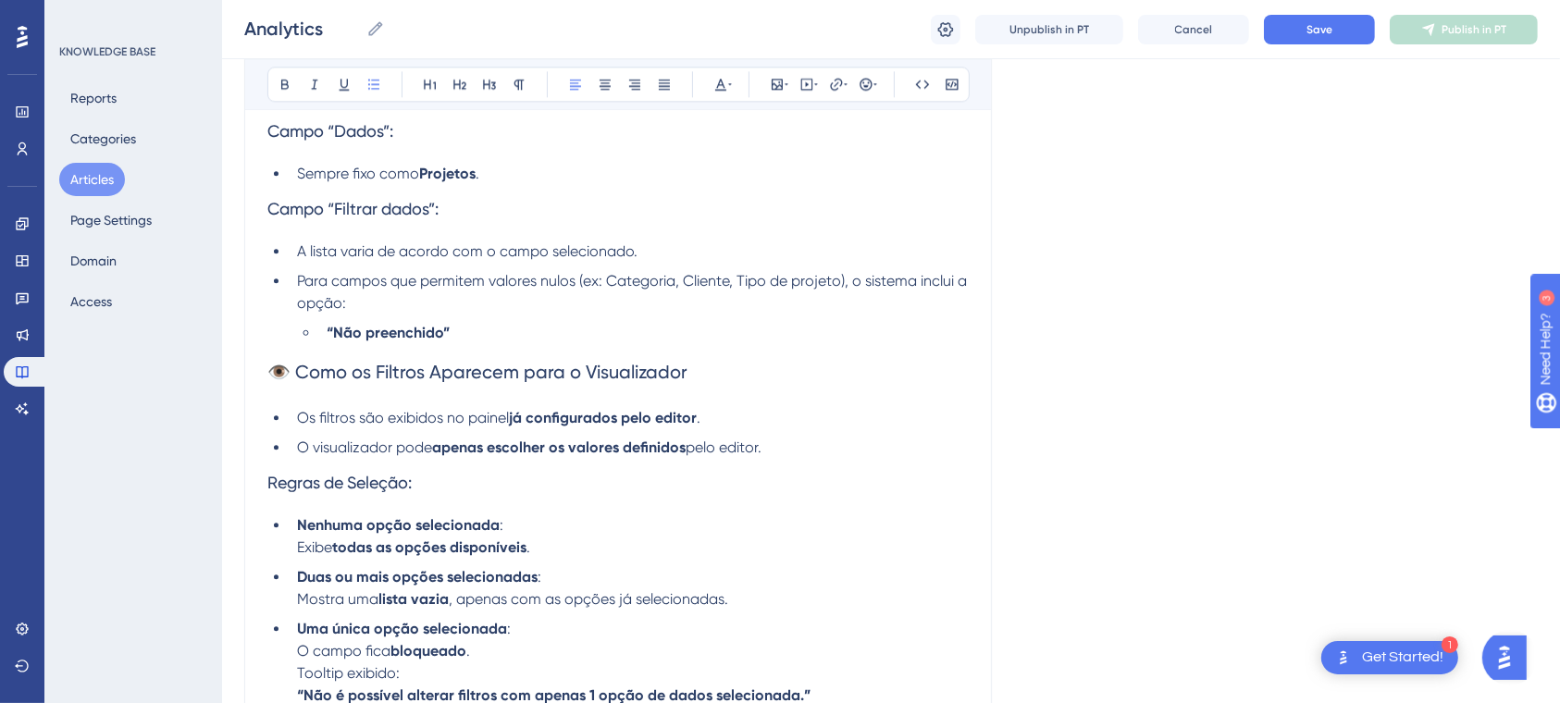
scroll to position [25549, 0]
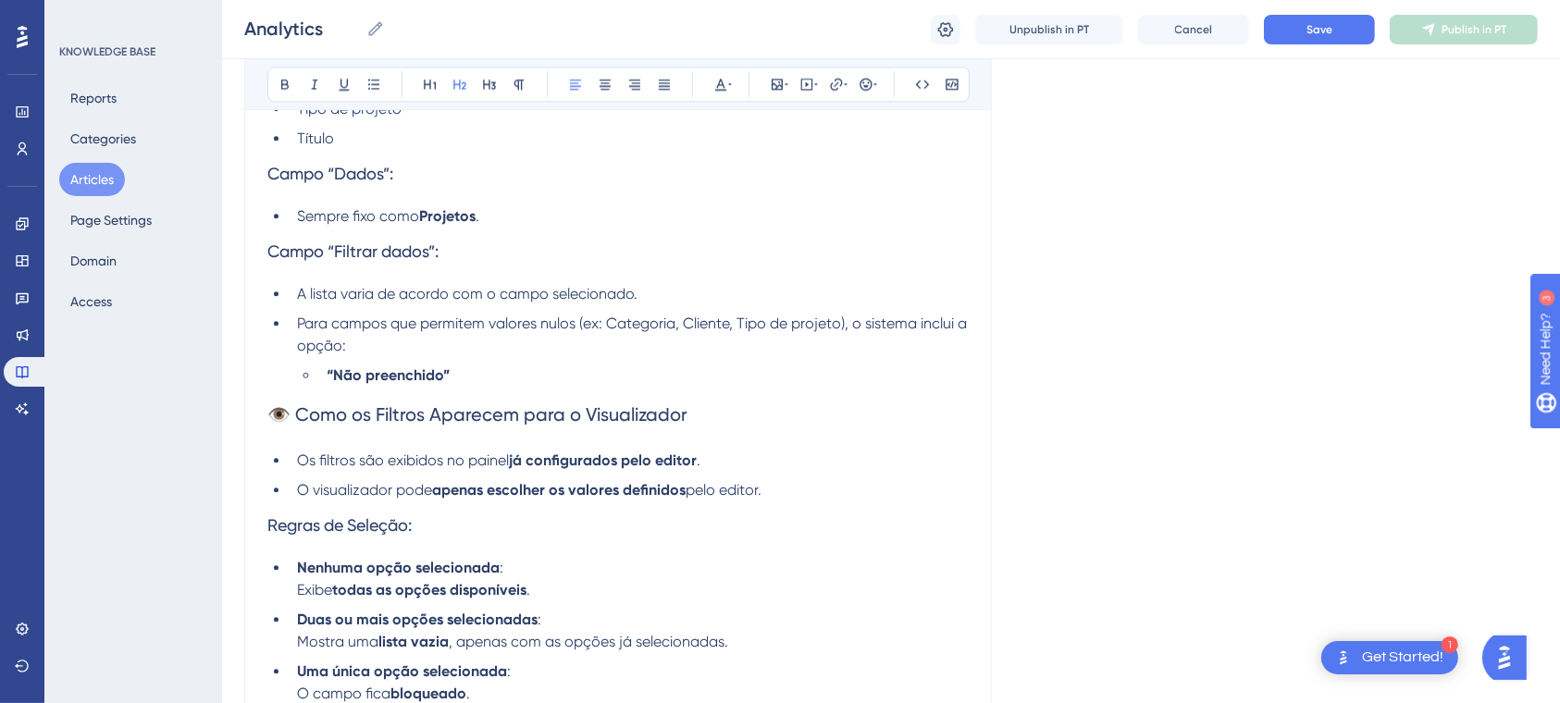
click at [299, 420] on span "👁️ Como os Filtros Aparecem para o Visualizador" at bounding box center [477, 414] width 420 height 22
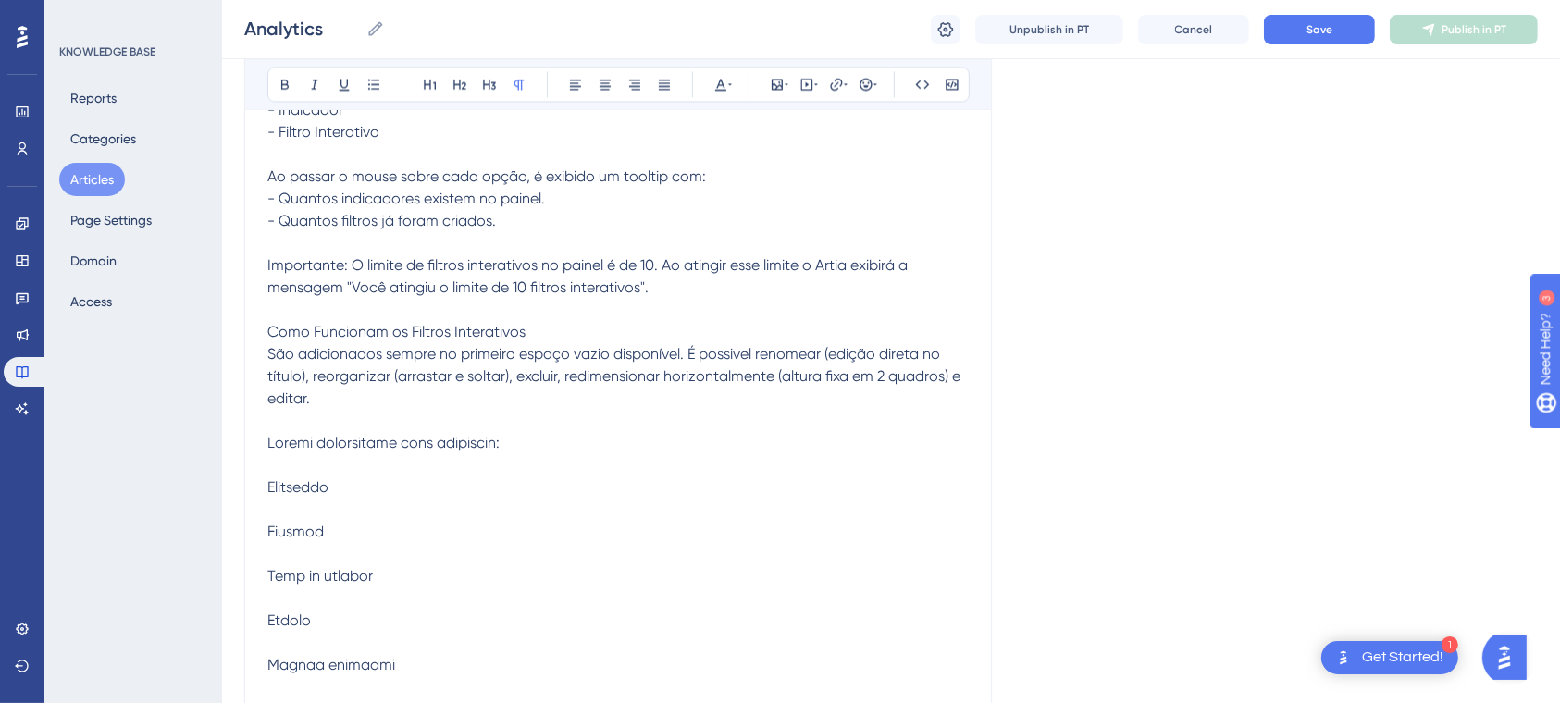
scroll to position [24875, 0]
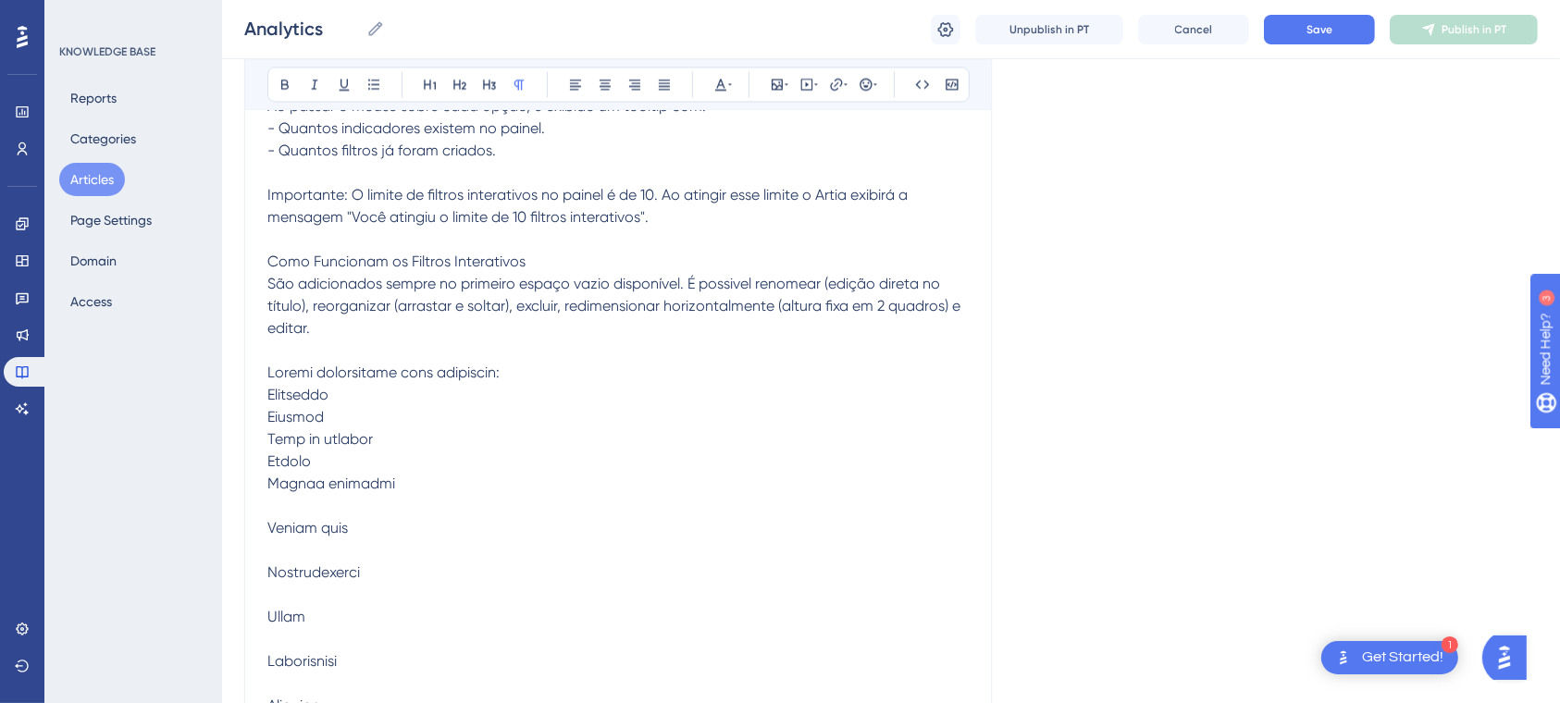
drag, startPoint x: 265, startPoint y: 530, endPoint x: 273, endPoint y: 538, distance: 11.8
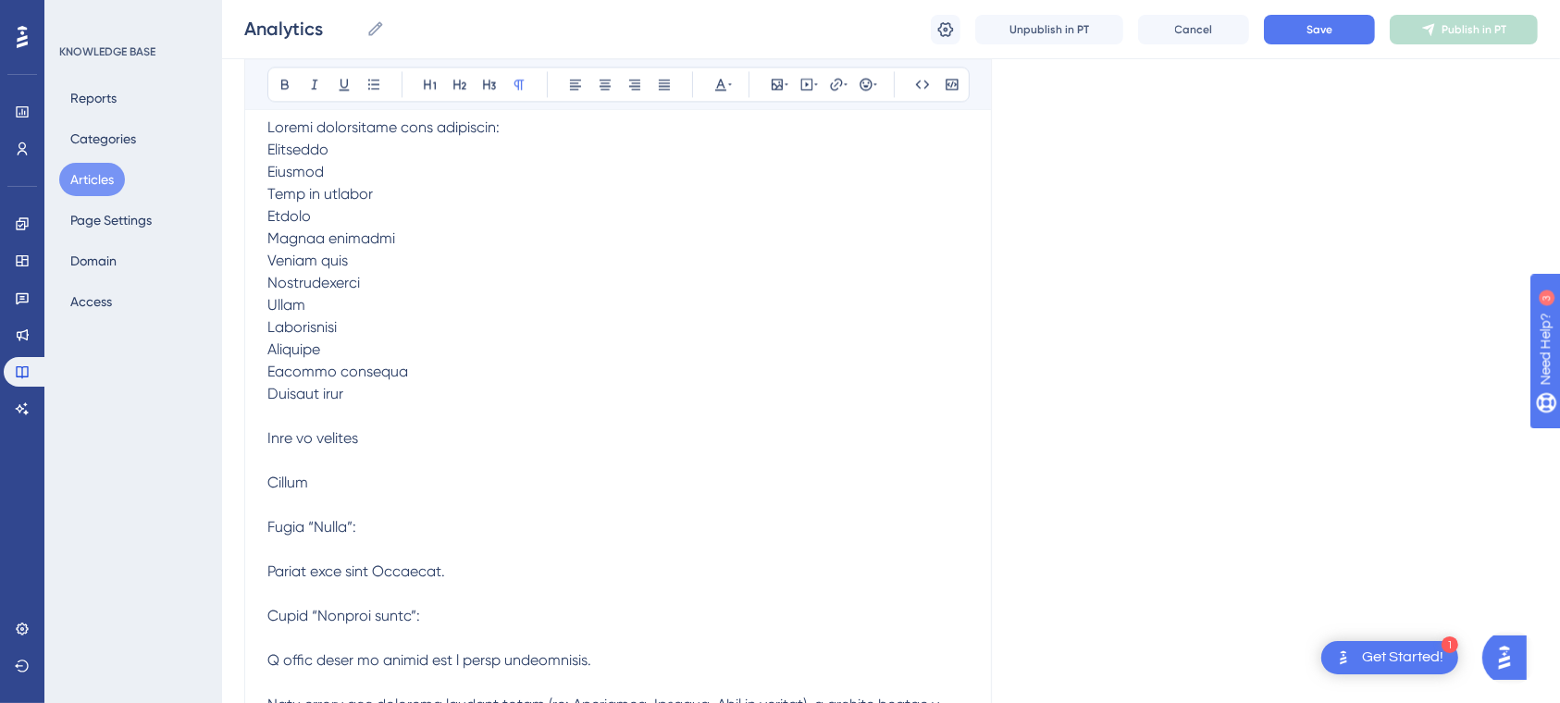
scroll to position [25121, 0]
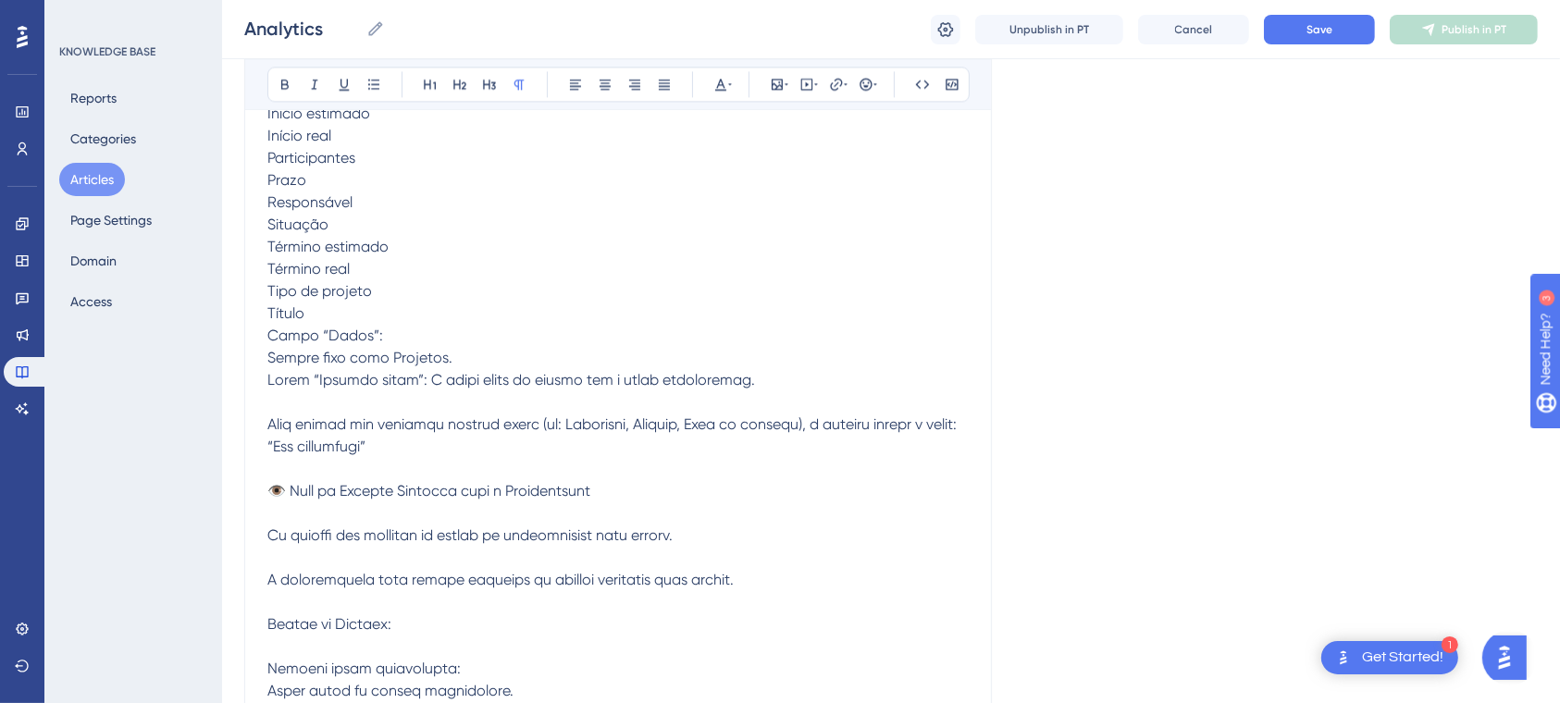
drag, startPoint x: 257, startPoint y: 558, endPoint x: 276, endPoint y: 572, distance: 23.1
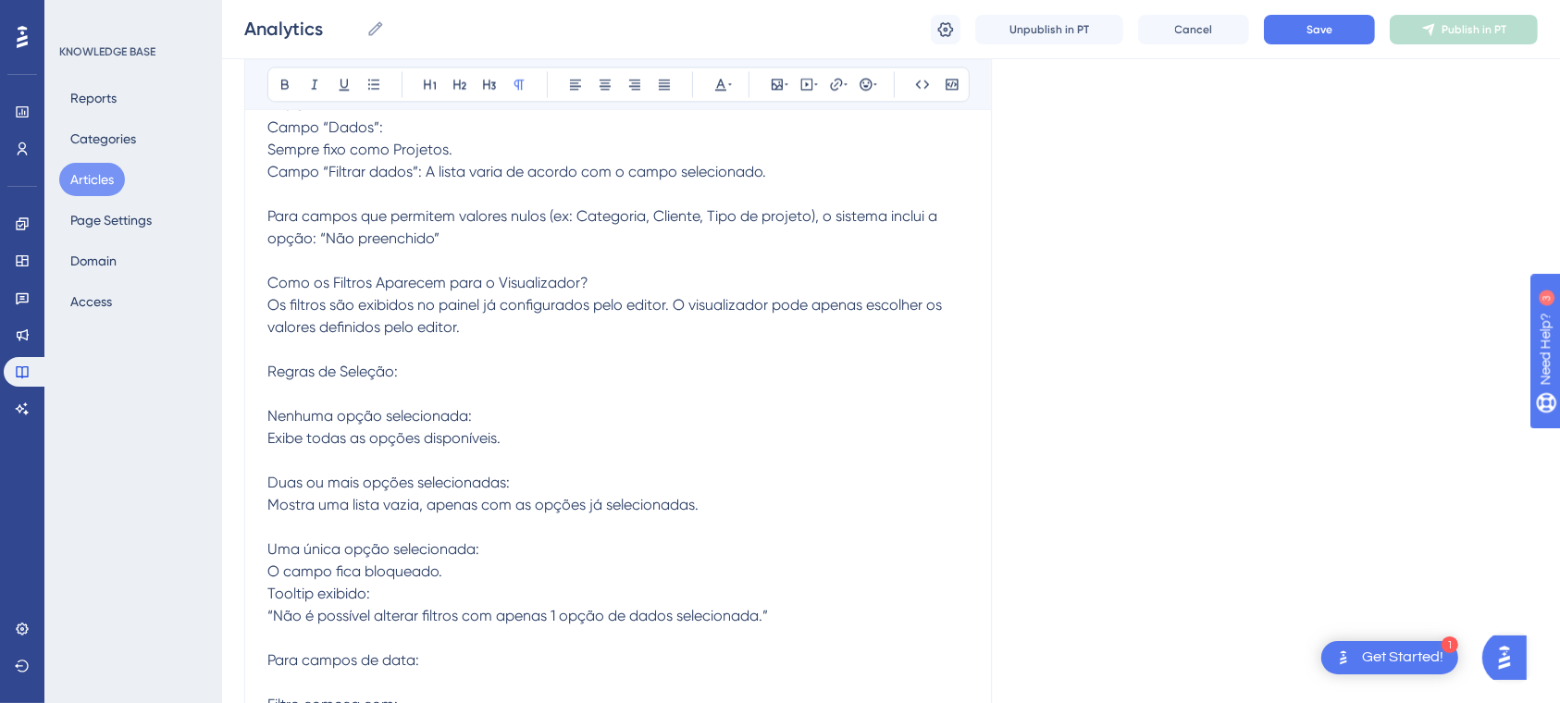
scroll to position [25491, 0]
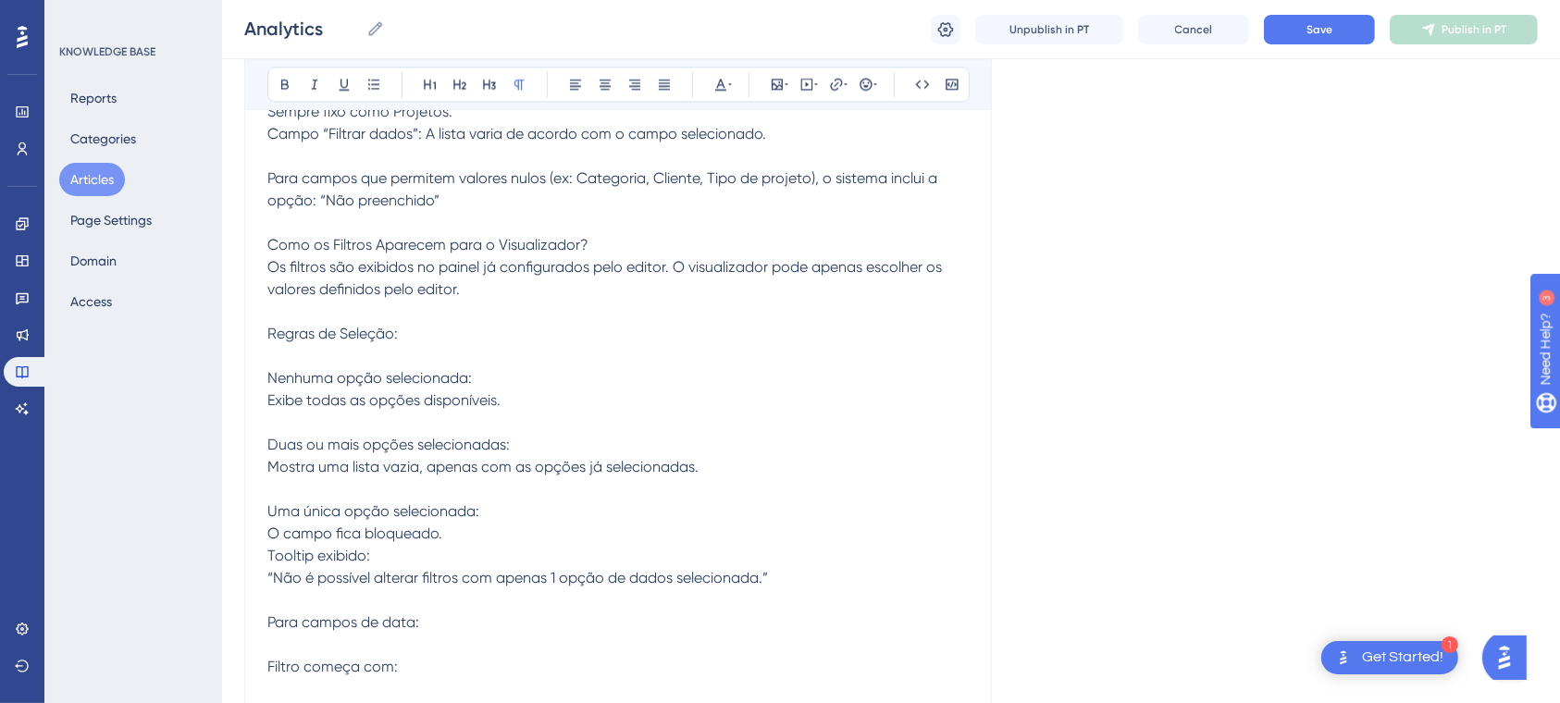
click at [270, 420] on span "Como os Filtros Aparecem para o Visualizador? Os filtros são exibidos no painel…" at bounding box center [606, 711] width 678 height 950
click at [268, 473] on span "Como os Filtros Aparecem para o Visualizador? Os filtros são exibidos no painel…" at bounding box center [606, 711] width 678 height 950
click at [270, 541] on span "Como os Filtros Aparecem para o Visualizador? Os filtros são exibidos no painel…" at bounding box center [606, 711] width 678 height 950
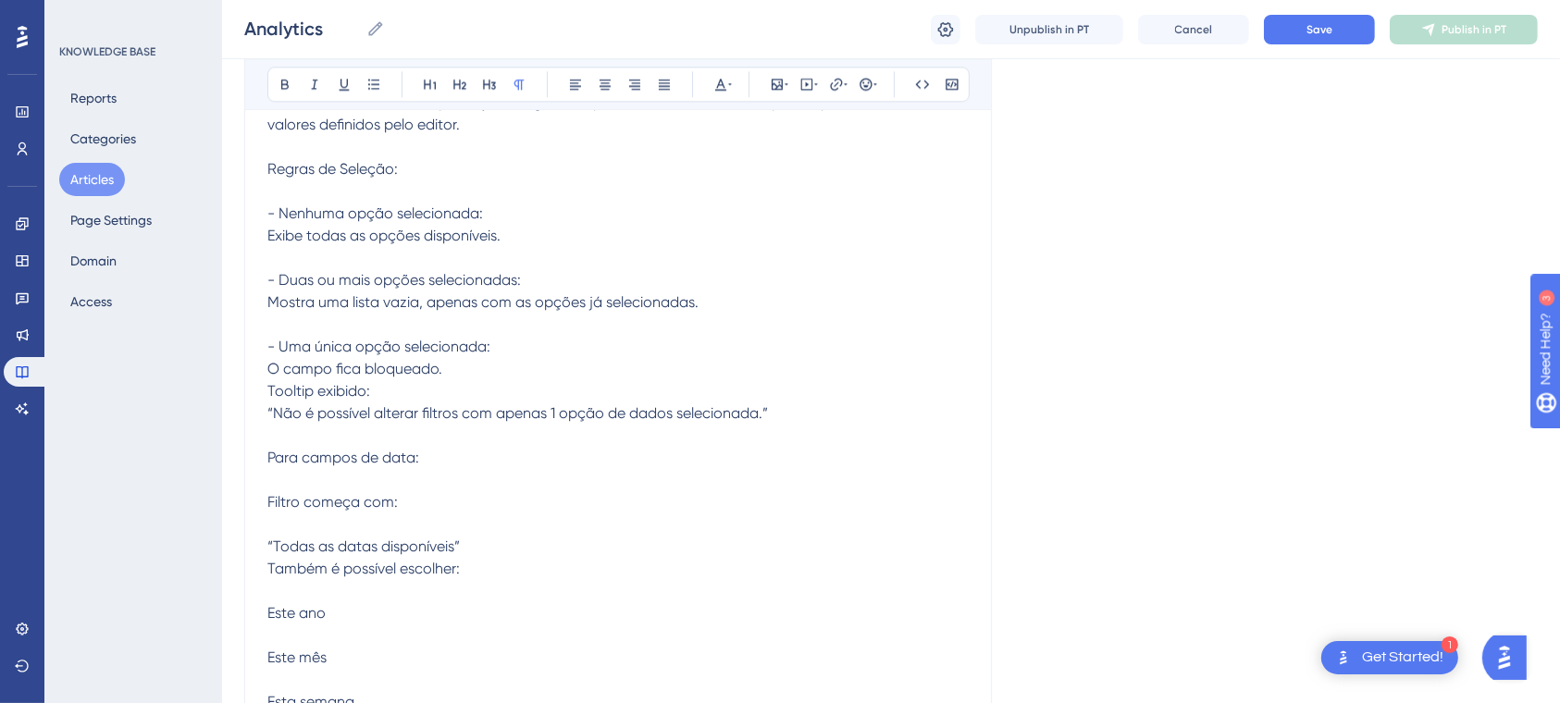
scroll to position [25738, 0]
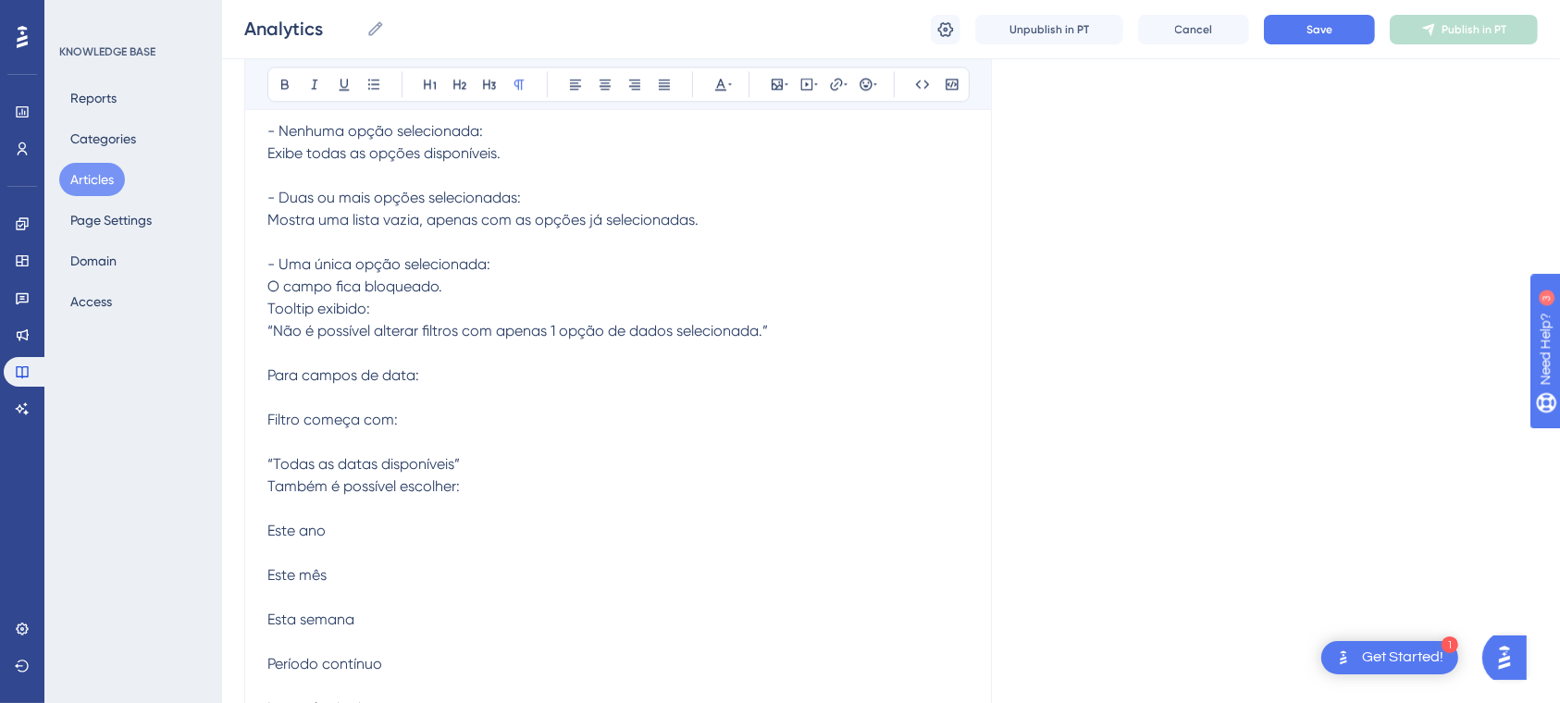
click at [336, 477] on p "Como os Filtros Aparecem para o Visualizador? Os filtros são exibidos no painel…" at bounding box center [617, 464] width 701 height 955
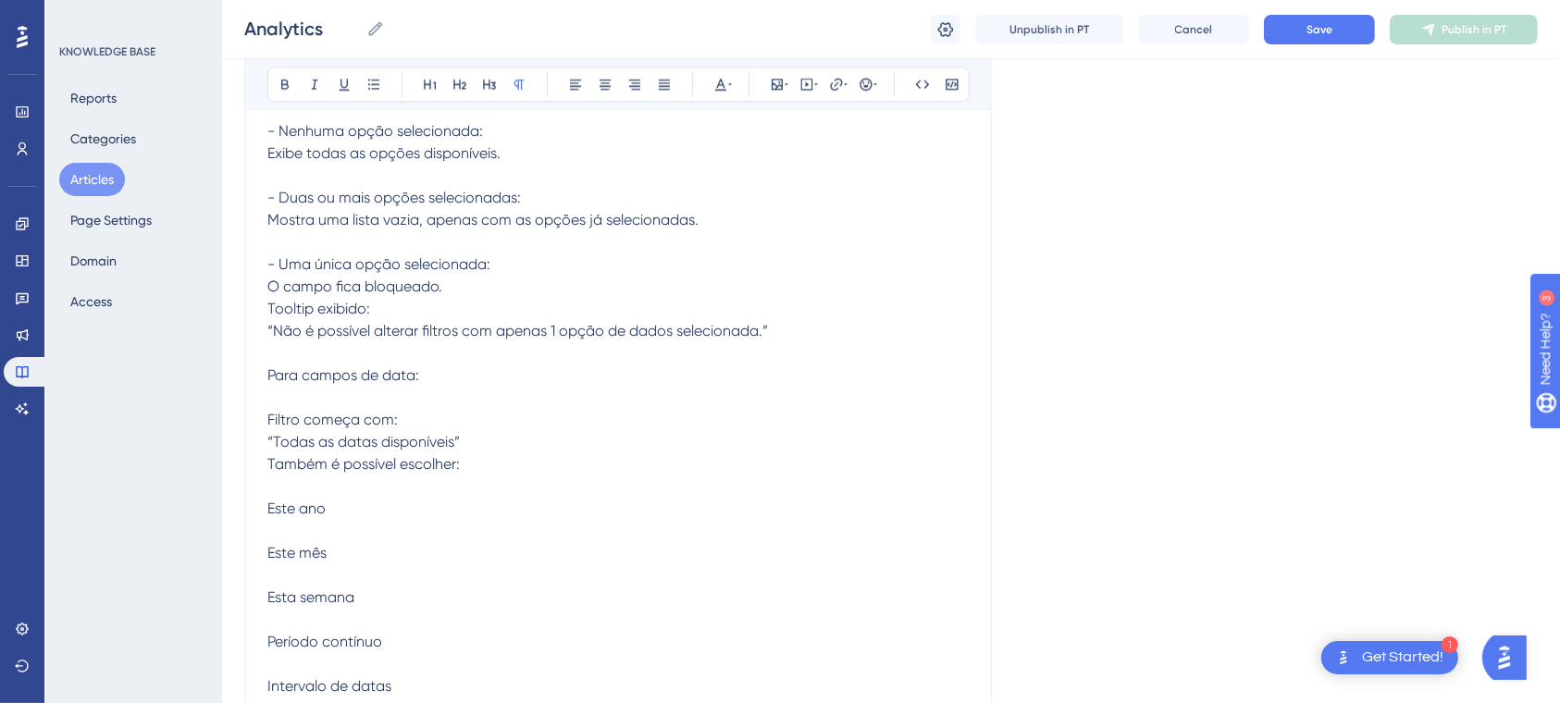
click at [289, 533] on p "Como os Filtros Aparecem para o Visualizador? Os filtros são exibidos no painel…" at bounding box center [617, 453] width 701 height 933
click at [280, 526] on p "Como os Filtros Aparecem para o Visualizador? Os filtros são exibidos no painel…" at bounding box center [617, 453] width 701 height 933
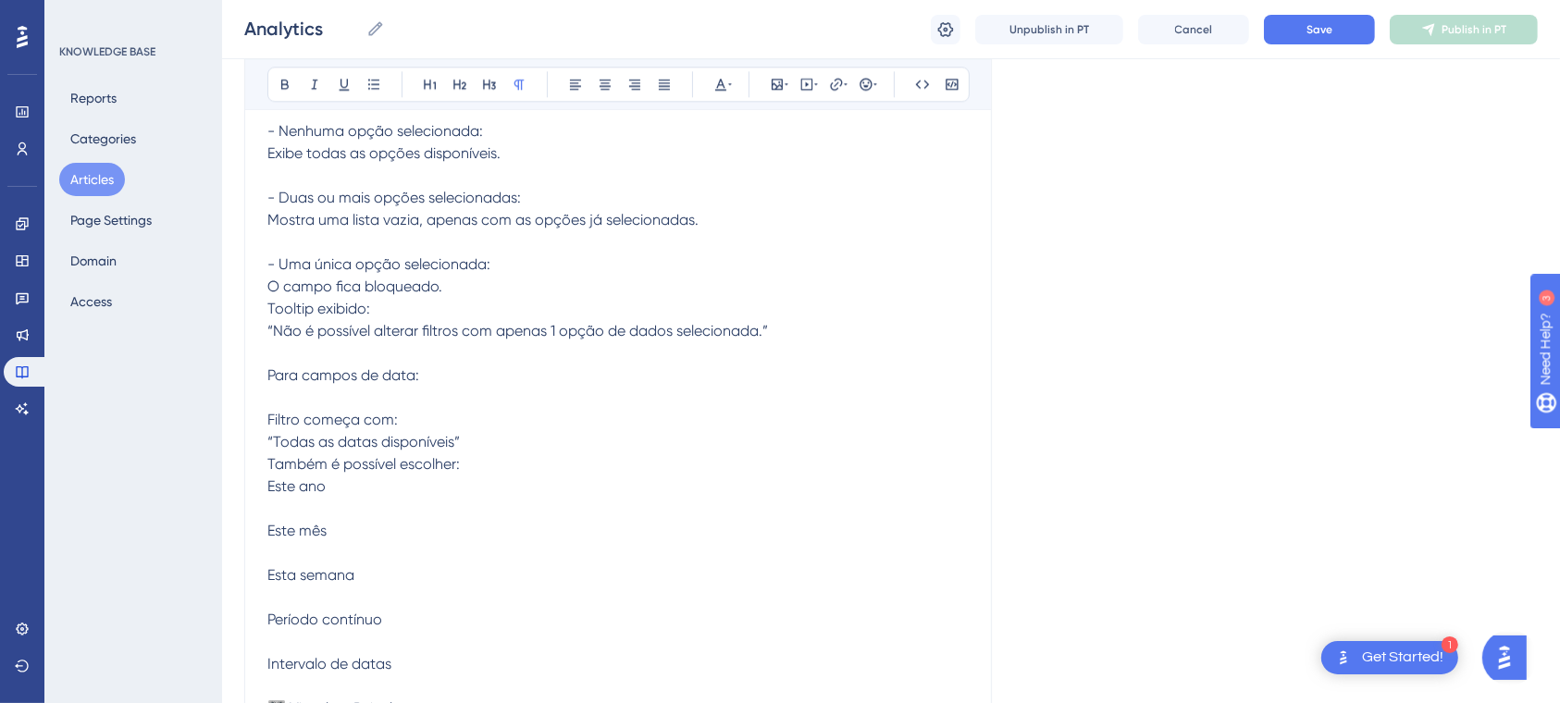
click at [301, 549] on p "Como os Filtros Aparecem para o Visualizador? Os filtros são exibidos no painel…" at bounding box center [617, 442] width 701 height 910
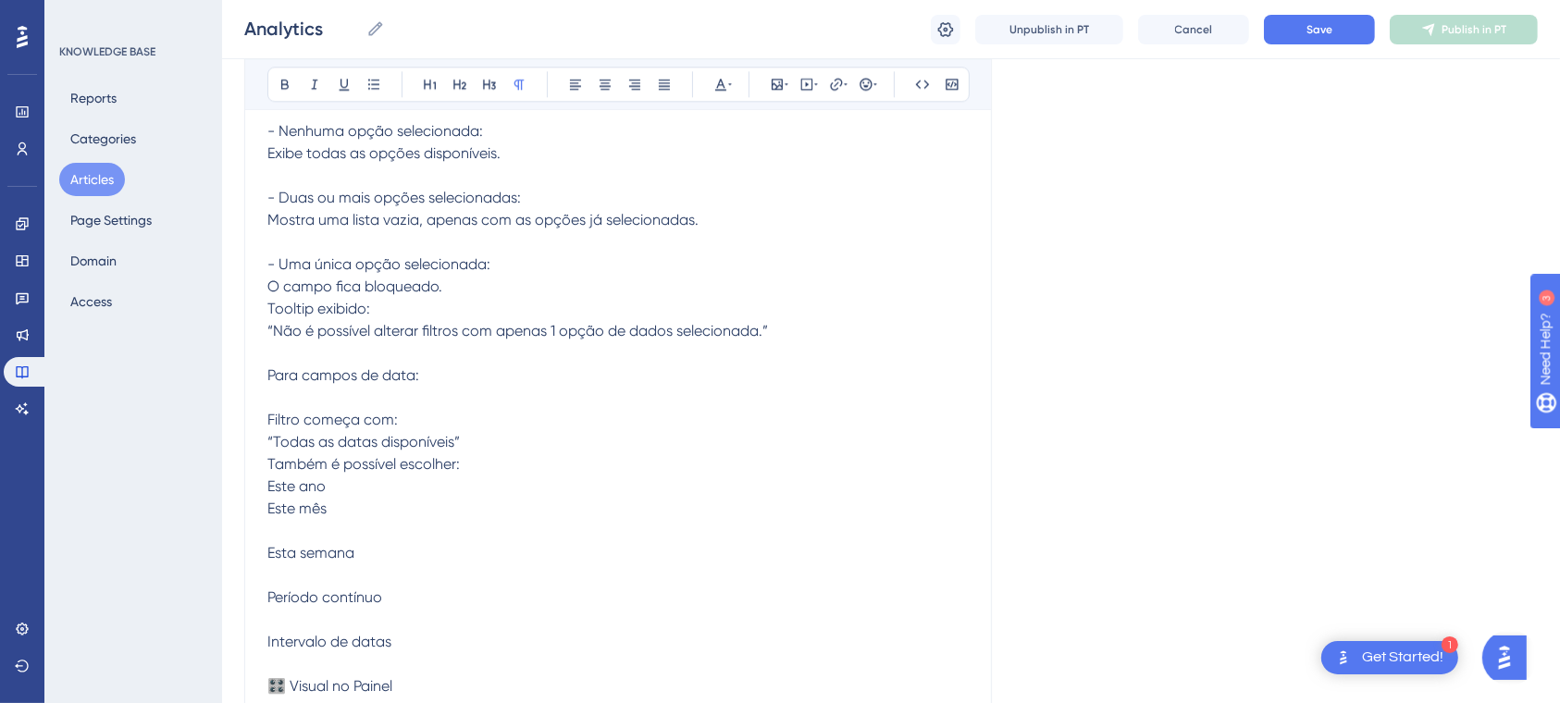
click at [305, 567] on p "Como os Filtros Aparecem para o Visualizador? Os filtros são exibidos no painel…" at bounding box center [617, 431] width 701 height 888
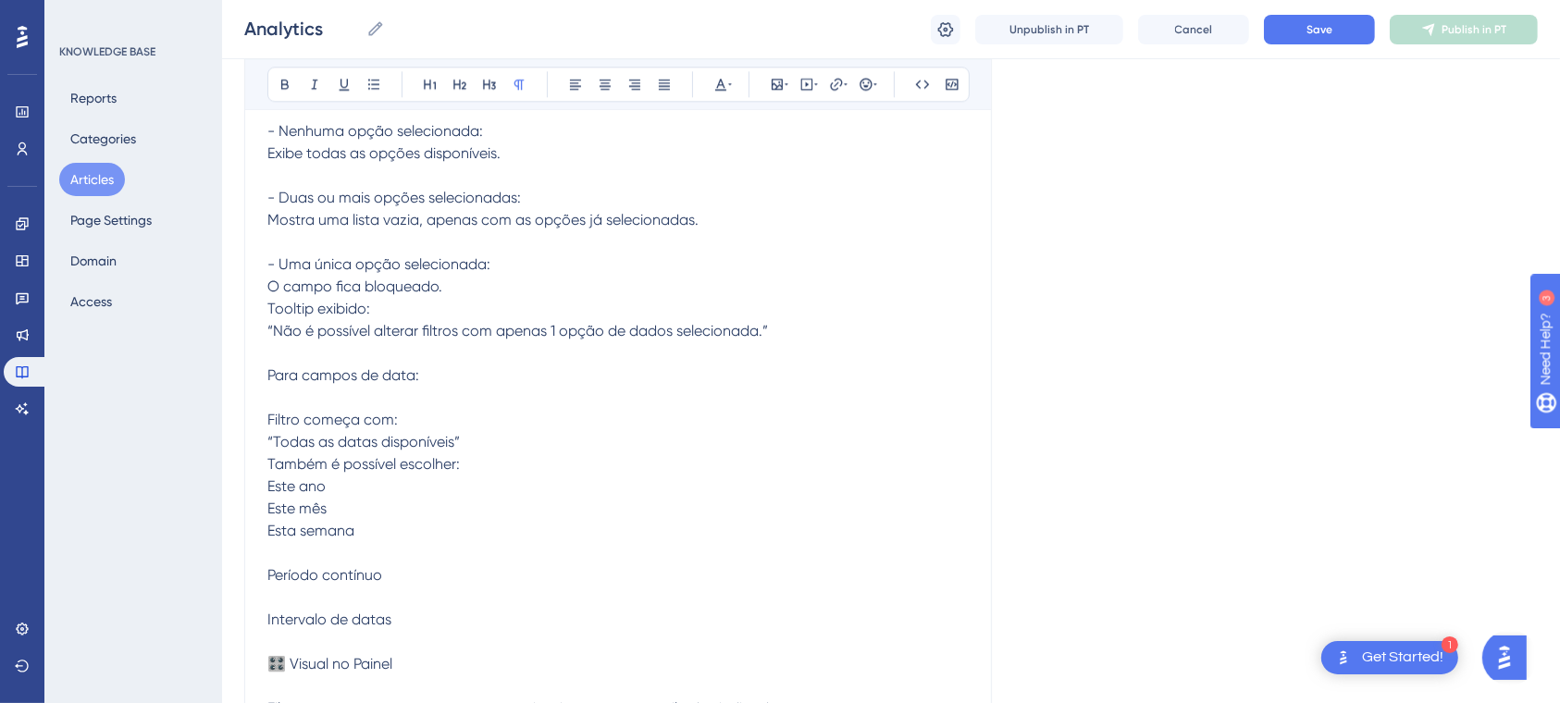
click at [315, 587] on p "Como os Filtros Aparecem para o Visualizador? Os filtros são exibidos no painel…" at bounding box center [617, 420] width 701 height 866
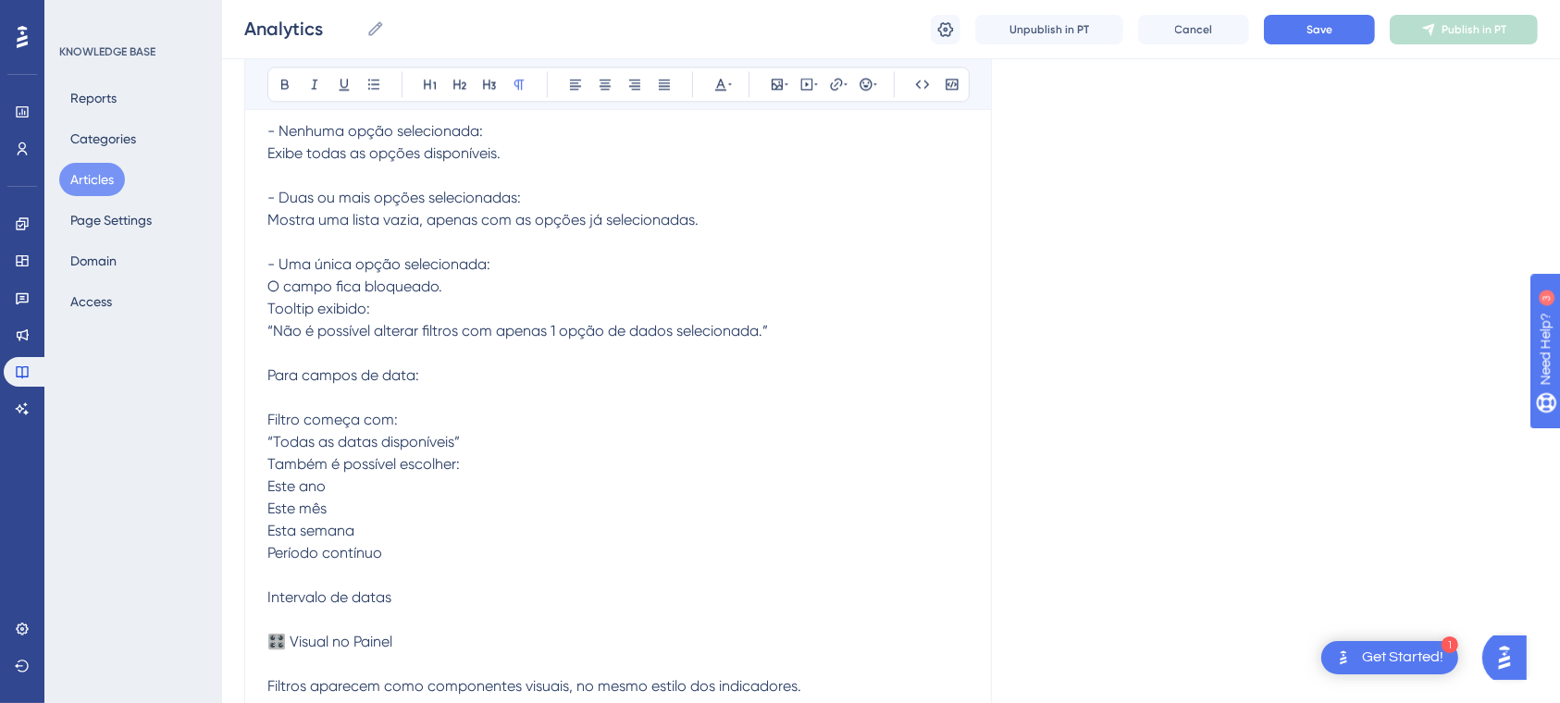
click at [315, 601] on p "Como os Filtros Aparecem para o Visualizador? Os filtros são exibidos no painel…" at bounding box center [617, 409] width 701 height 844
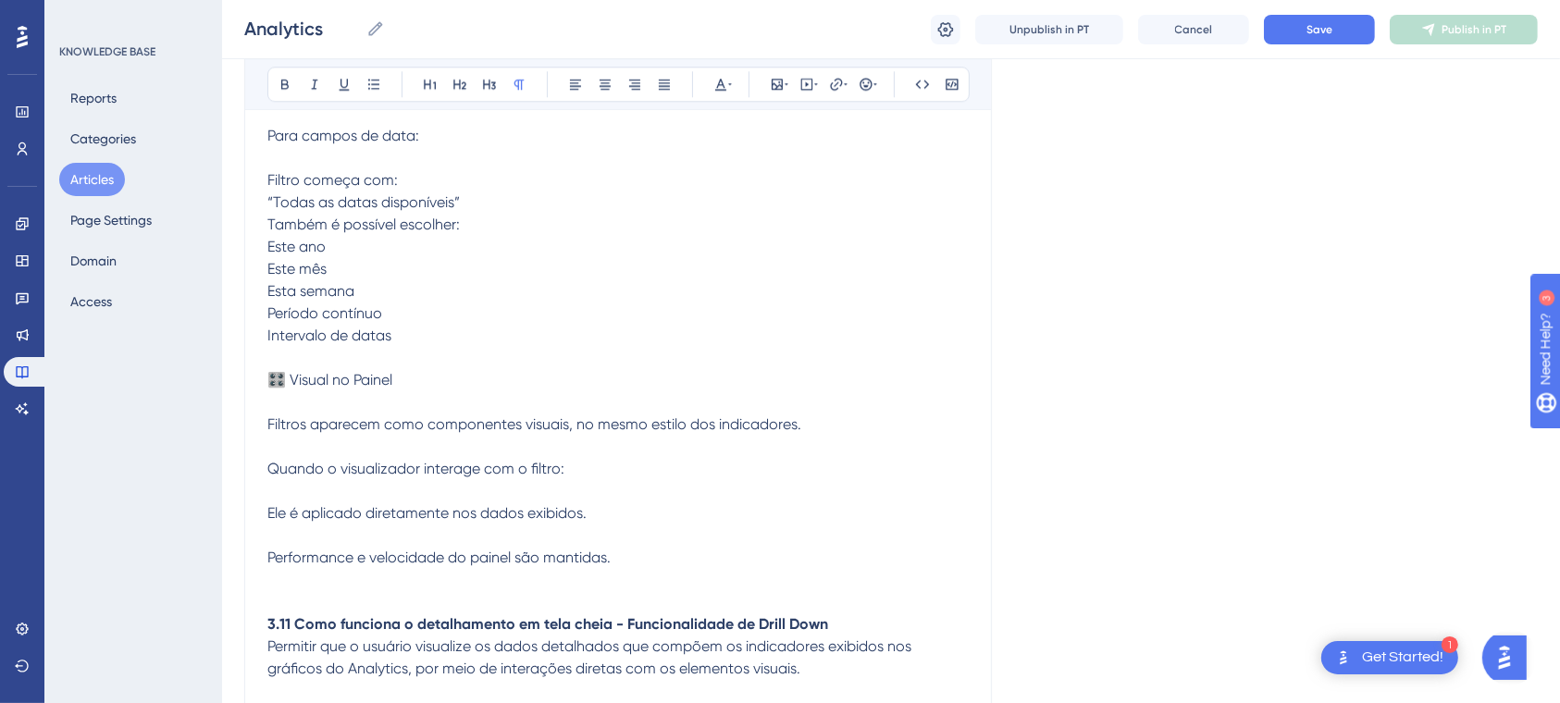
scroll to position [25985, 0]
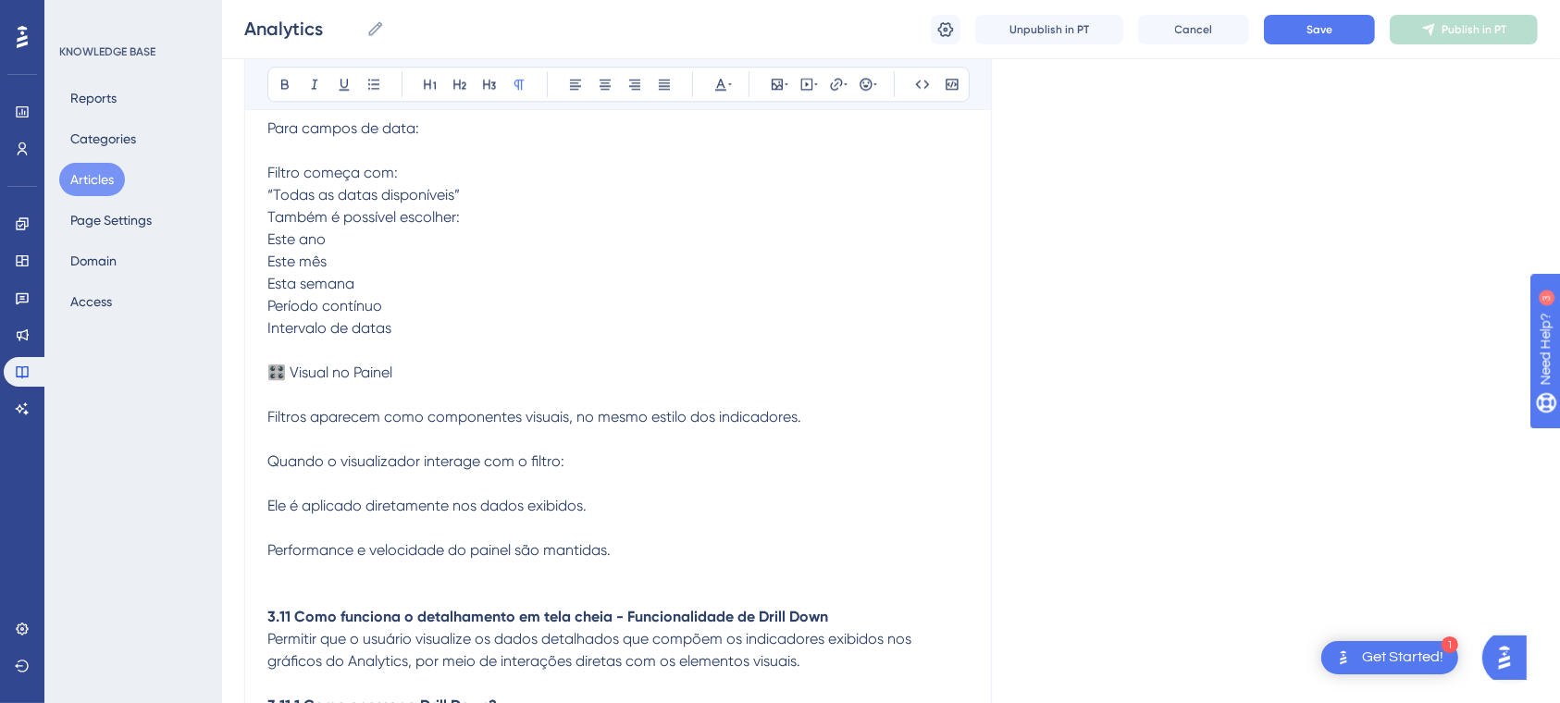
click at [296, 408] on span "Como os Filtros Aparecem para o Visualizador? Os filtros são exibidos no painel…" at bounding box center [606, 150] width 678 height 817
click at [290, 411] on span "Como os Filtros Aparecem para o Visualizador? Os filtros são exibidos no painel…" at bounding box center [606, 150] width 678 height 817
click at [268, 492] on span "Como os Filtros Aparecem para o Visualizador? Os filtros são exibidos no painel…" at bounding box center [606, 150] width 678 height 817
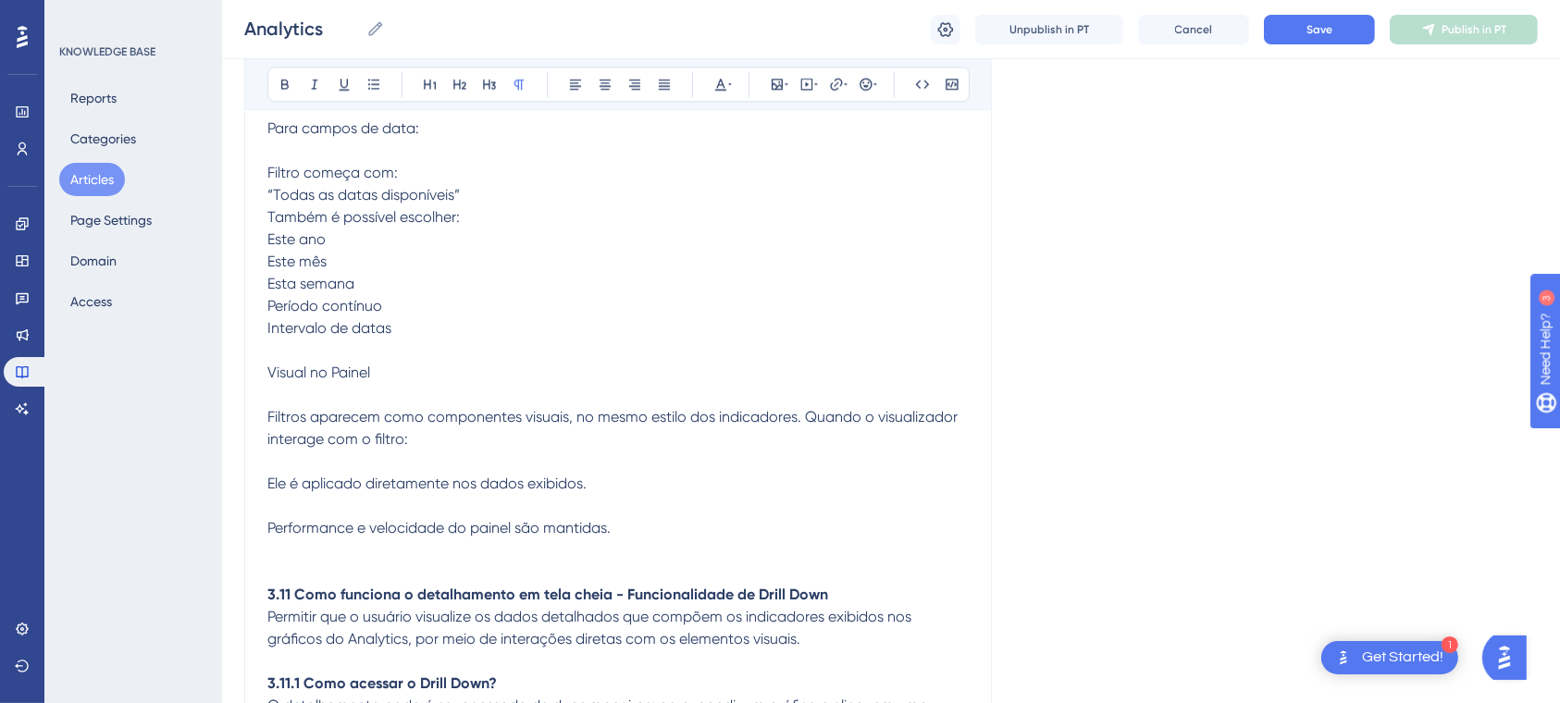
click at [267, 514] on span "Como os Filtros Aparecem para o Visualizador? Os filtros são exibidos no painel…" at bounding box center [614, 139] width 694 height 795
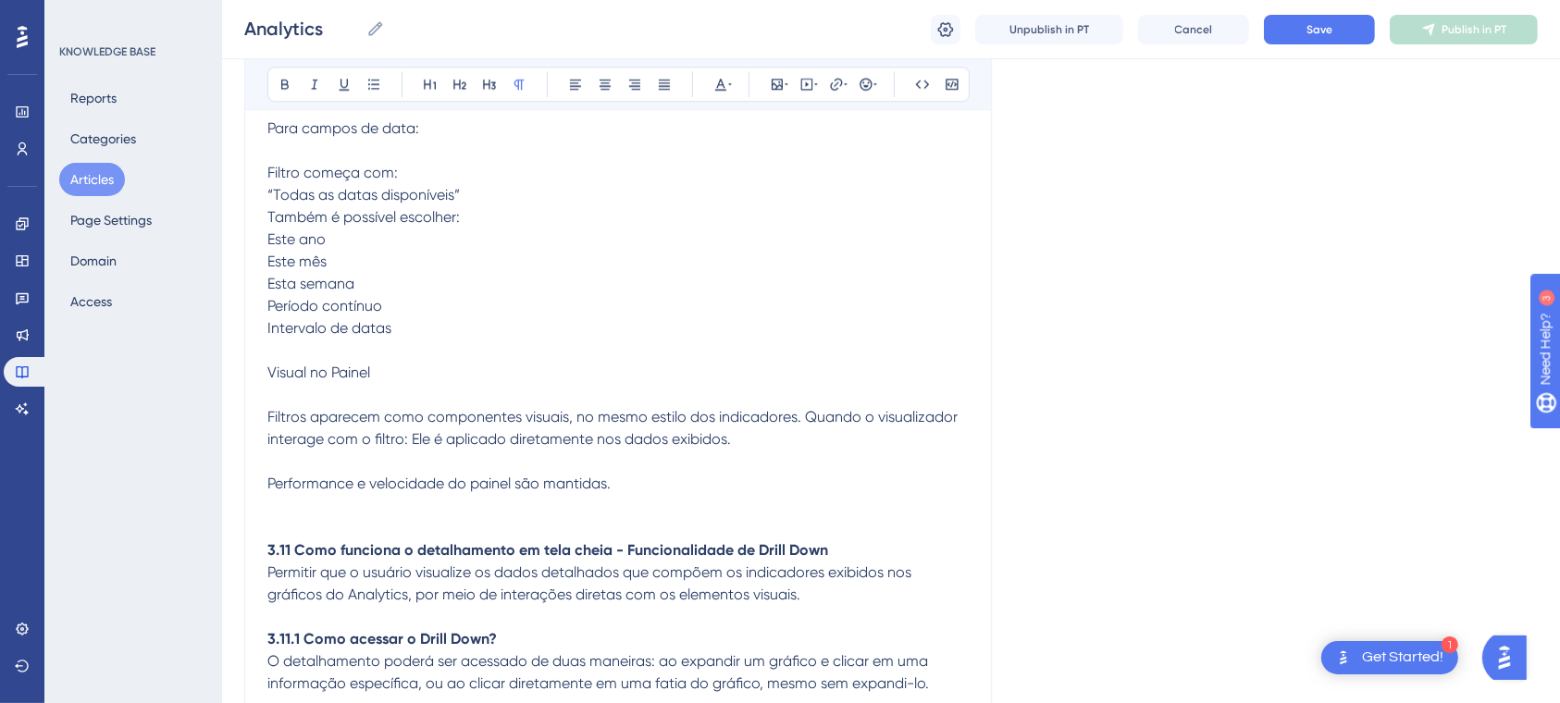
click at [383, 495] on p "Como os Filtros Aparecem para o Visualizador? Os filtros são exibidos no painel…" at bounding box center [617, 117] width 701 height 755
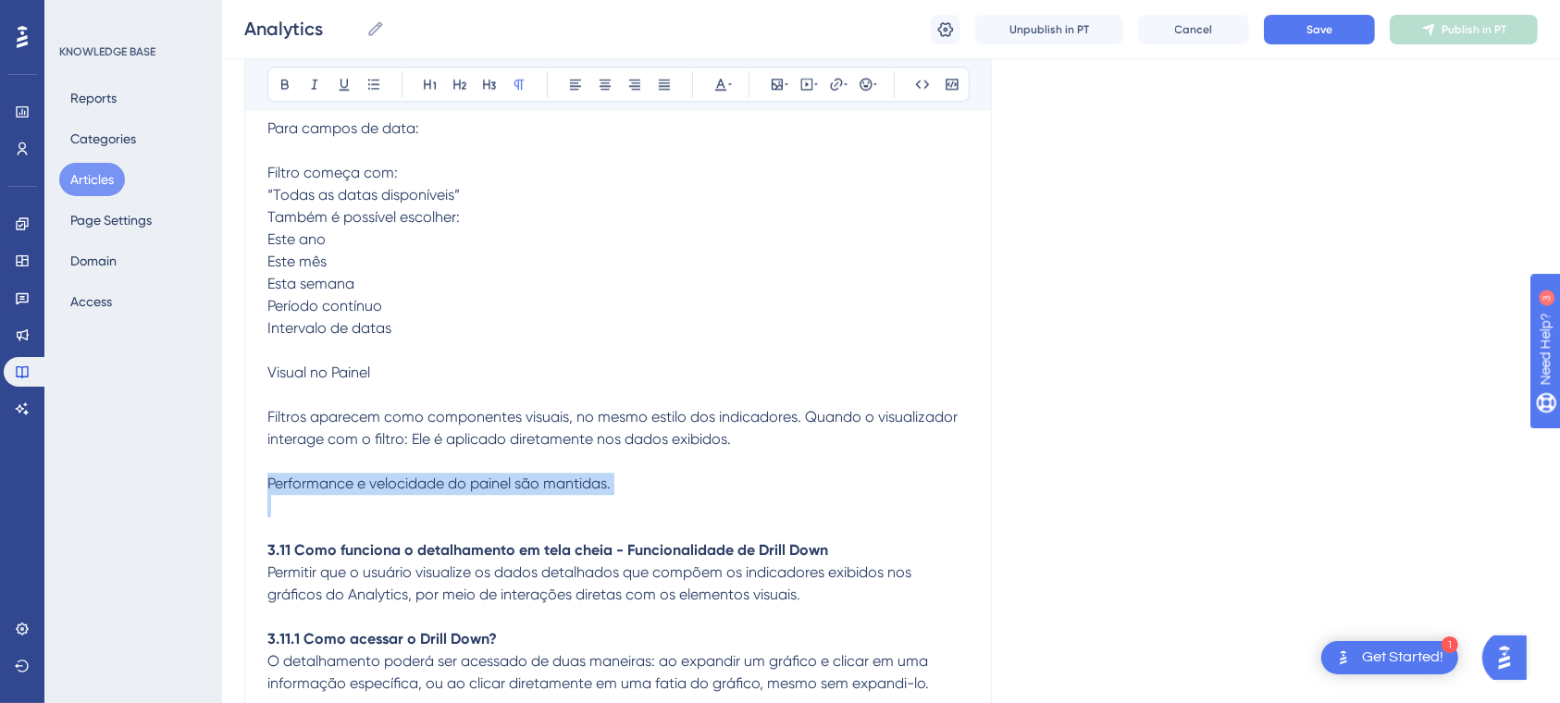
click at [380, 495] on p "Como os Filtros Aparecem para o Visualizador? Os filtros são exibidos no painel…" at bounding box center [617, 117] width 701 height 755
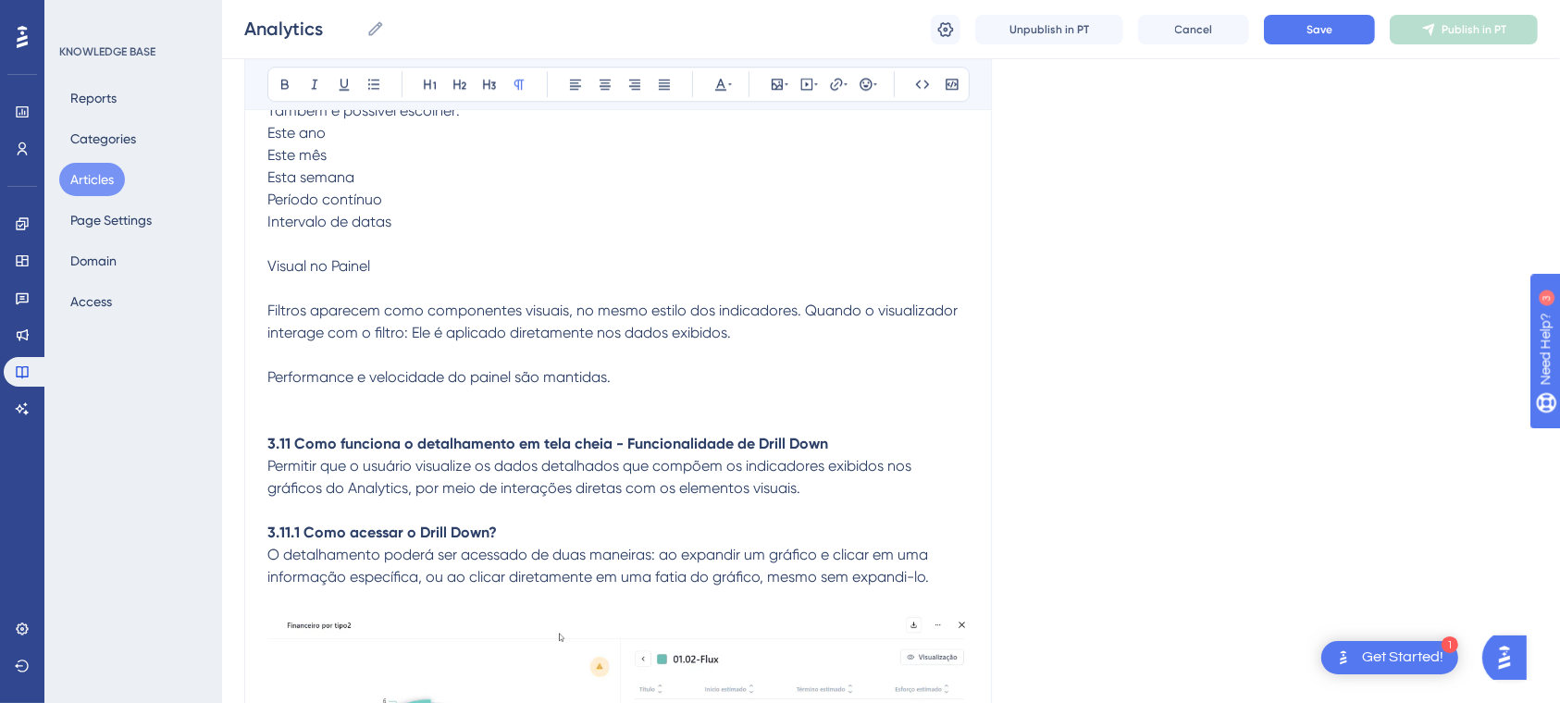
scroll to position [26255, 0]
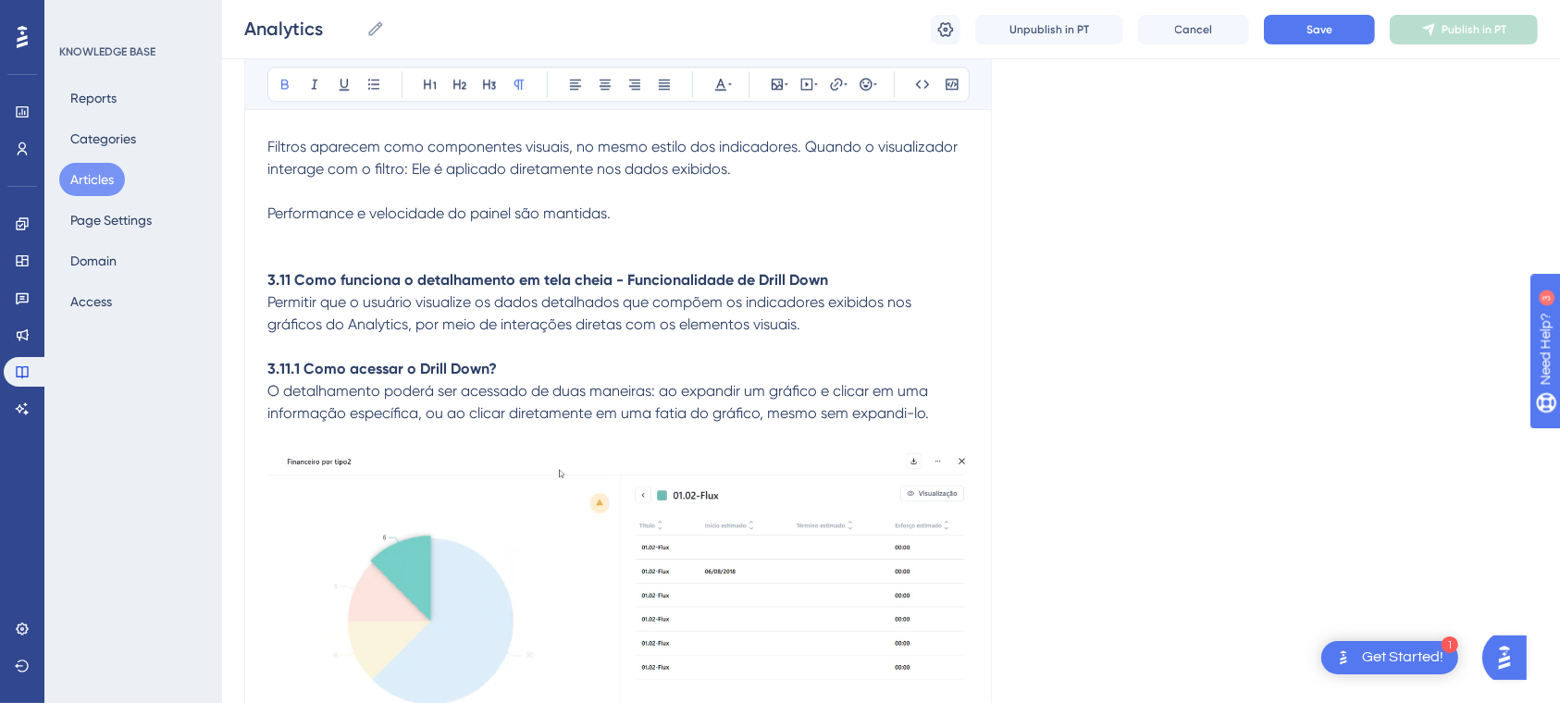
drag, startPoint x: 525, startPoint y: 411, endPoint x: 480, endPoint y: 368, distance: 62.2
click at [525, 380] on p "3.11.1 Como acessar o Drill Down?" at bounding box center [617, 369] width 701 height 22
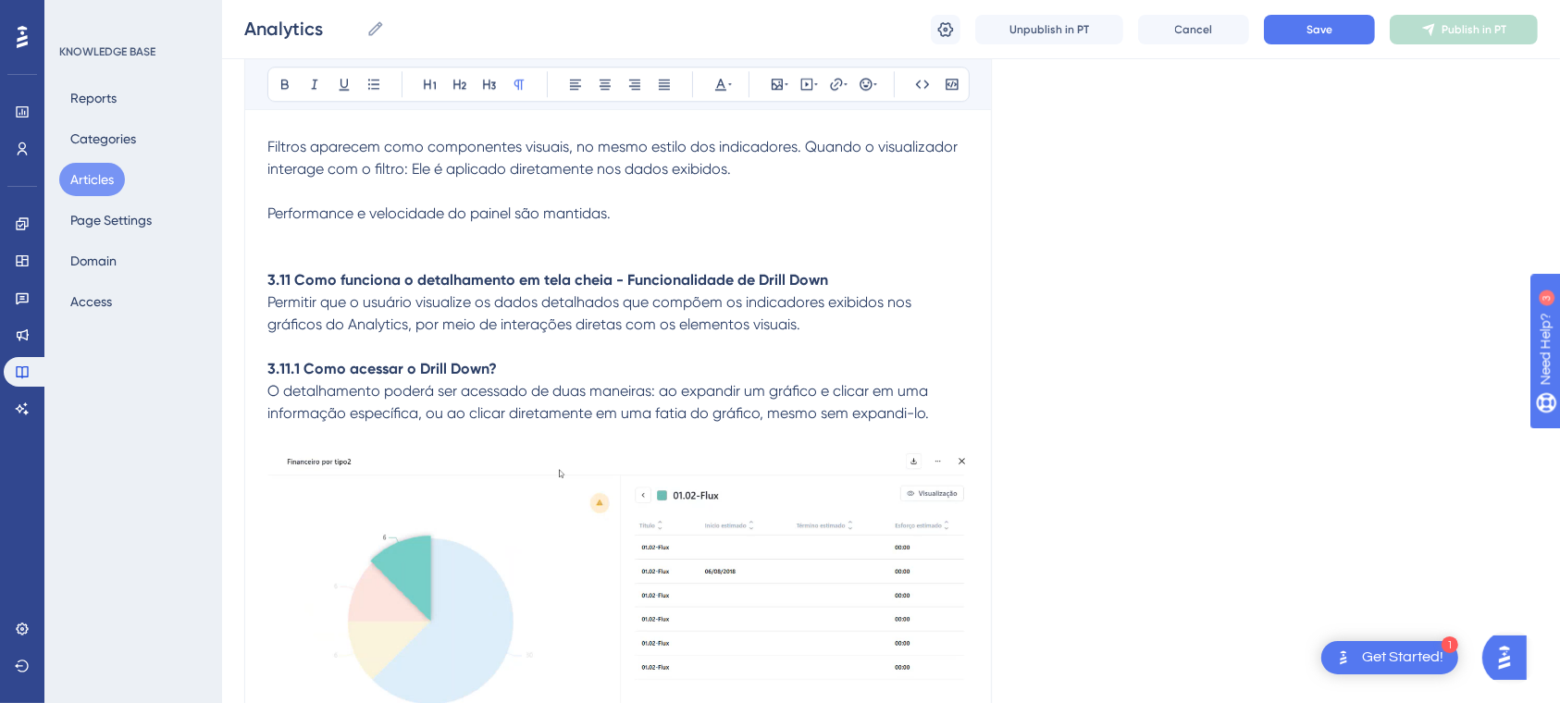
drag, startPoint x: 436, startPoint y: 264, endPoint x: 527, endPoint y: 285, distance: 94.0
click at [436, 247] on p at bounding box center [617, 236] width 701 height 22
drag, startPoint x: 634, startPoint y: 253, endPoint x: 117, endPoint y: 246, distance: 517.2
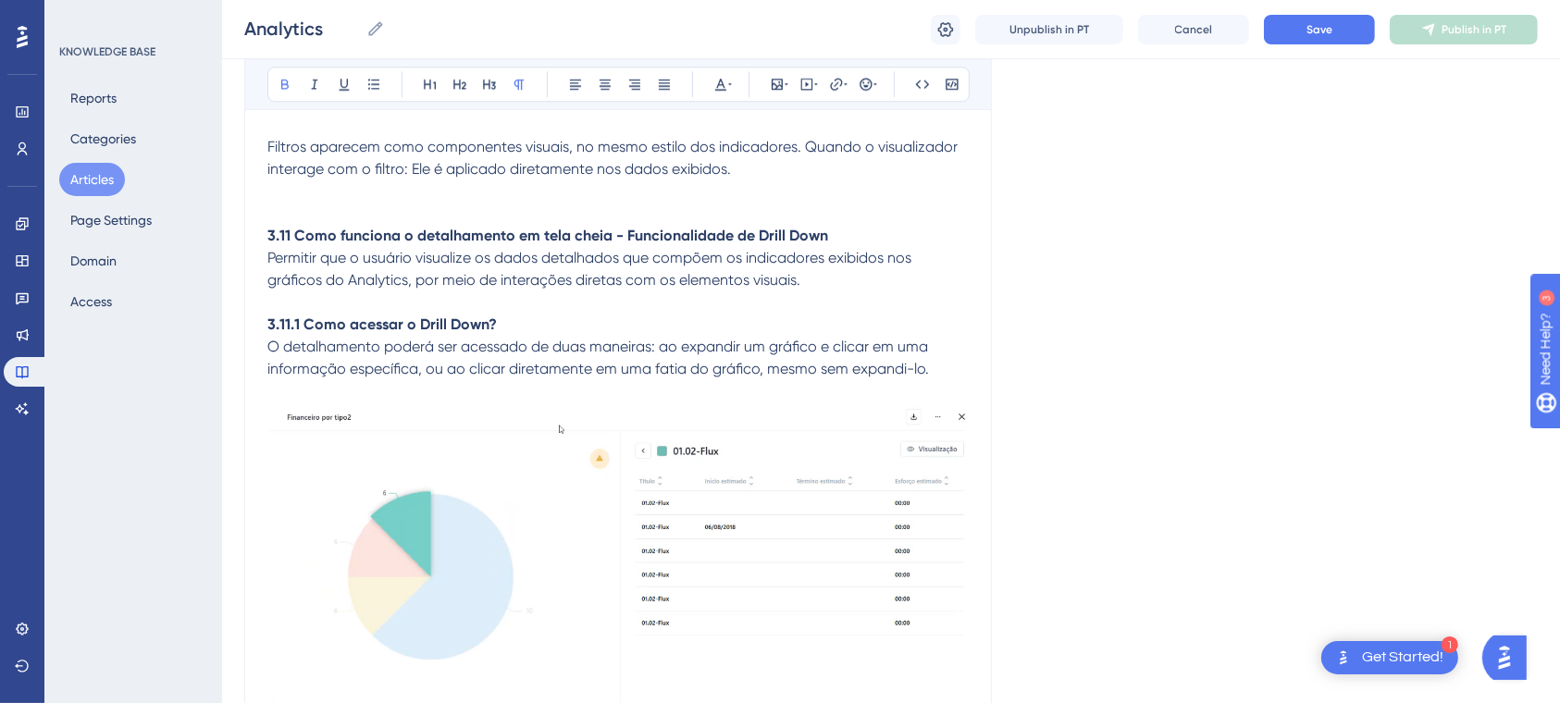
click at [280, 225] on p at bounding box center [617, 214] width 701 height 22
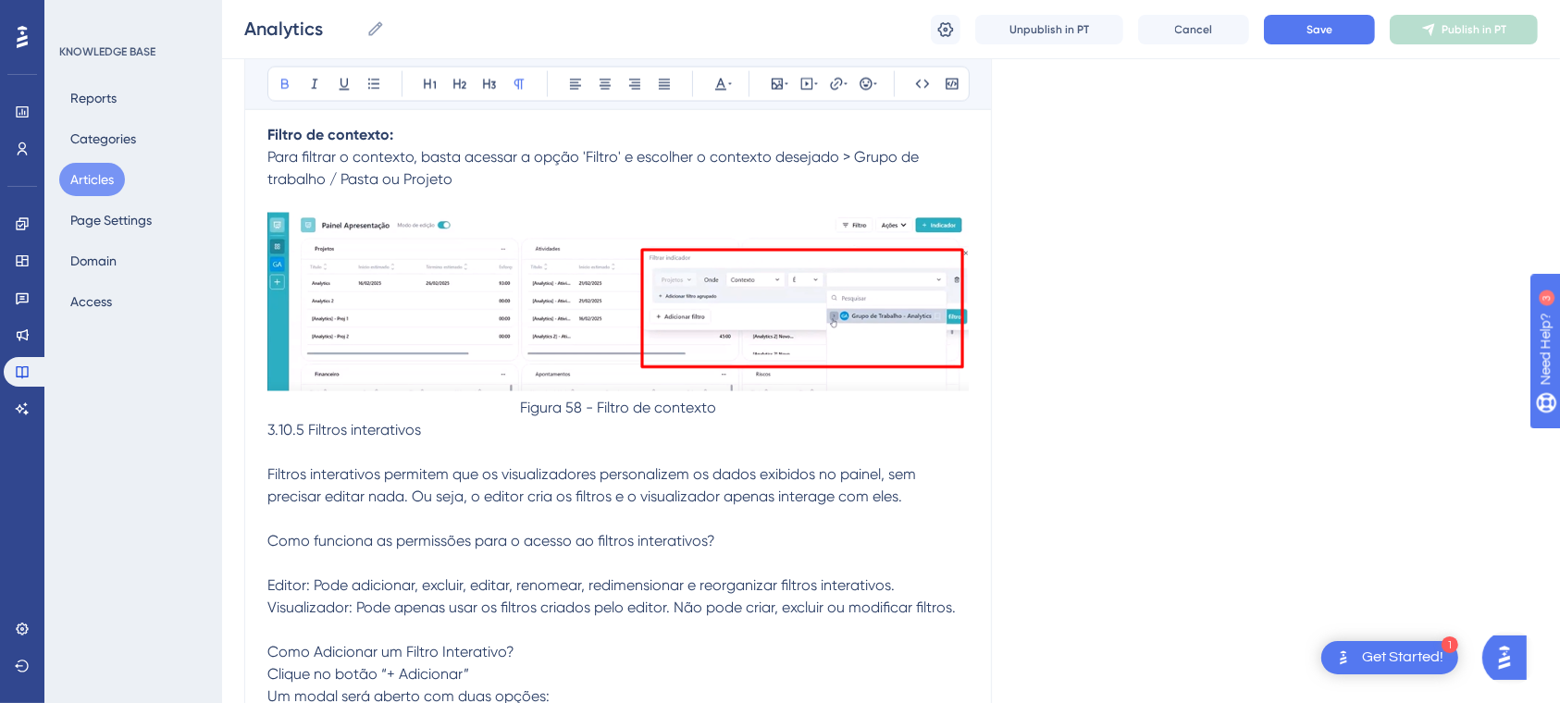
scroll to position [24158, 0]
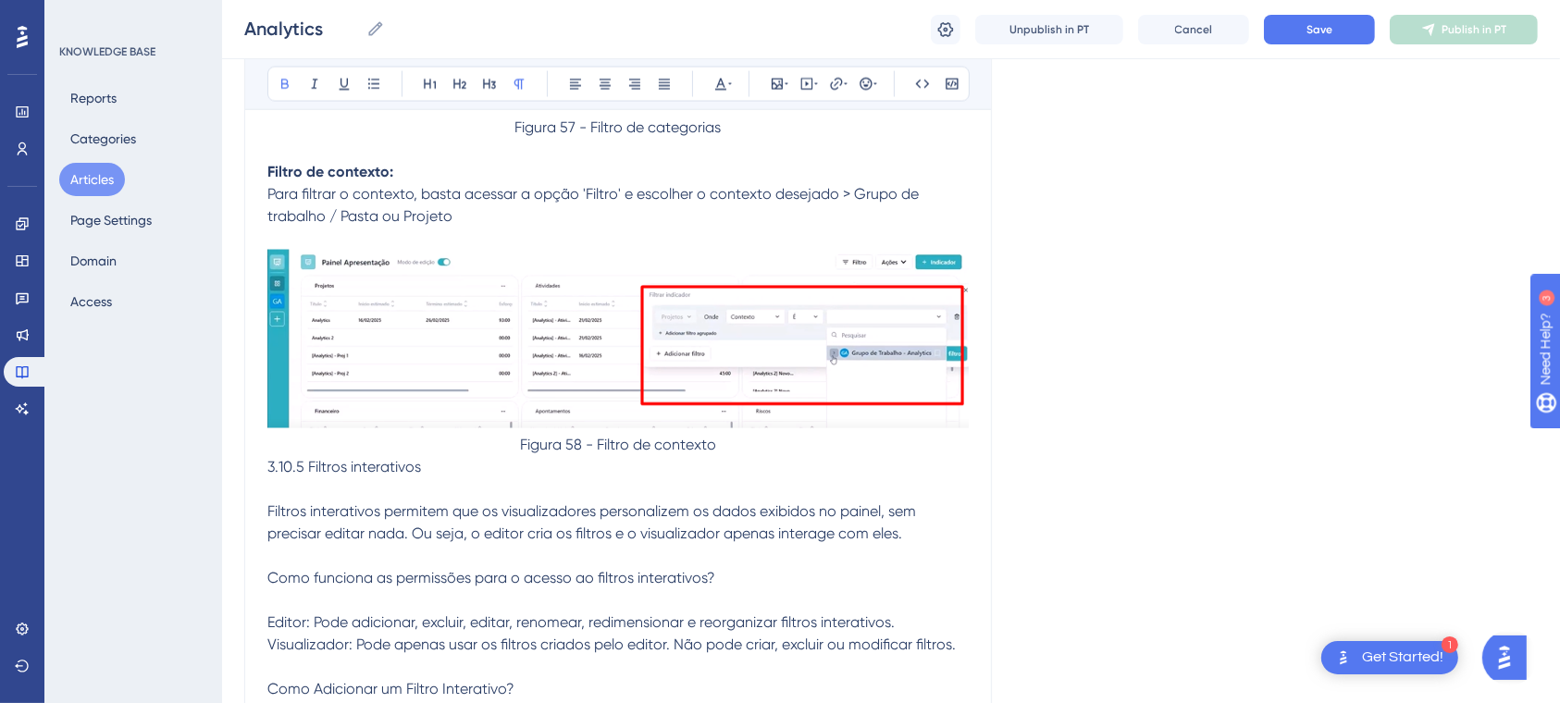
click at [385, 476] on span "3.10.5 Filtros interativos" at bounding box center [344, 468] width 154 height 18
click at [276, 93] on button at bounding box center [285, 84] width 26 height 26
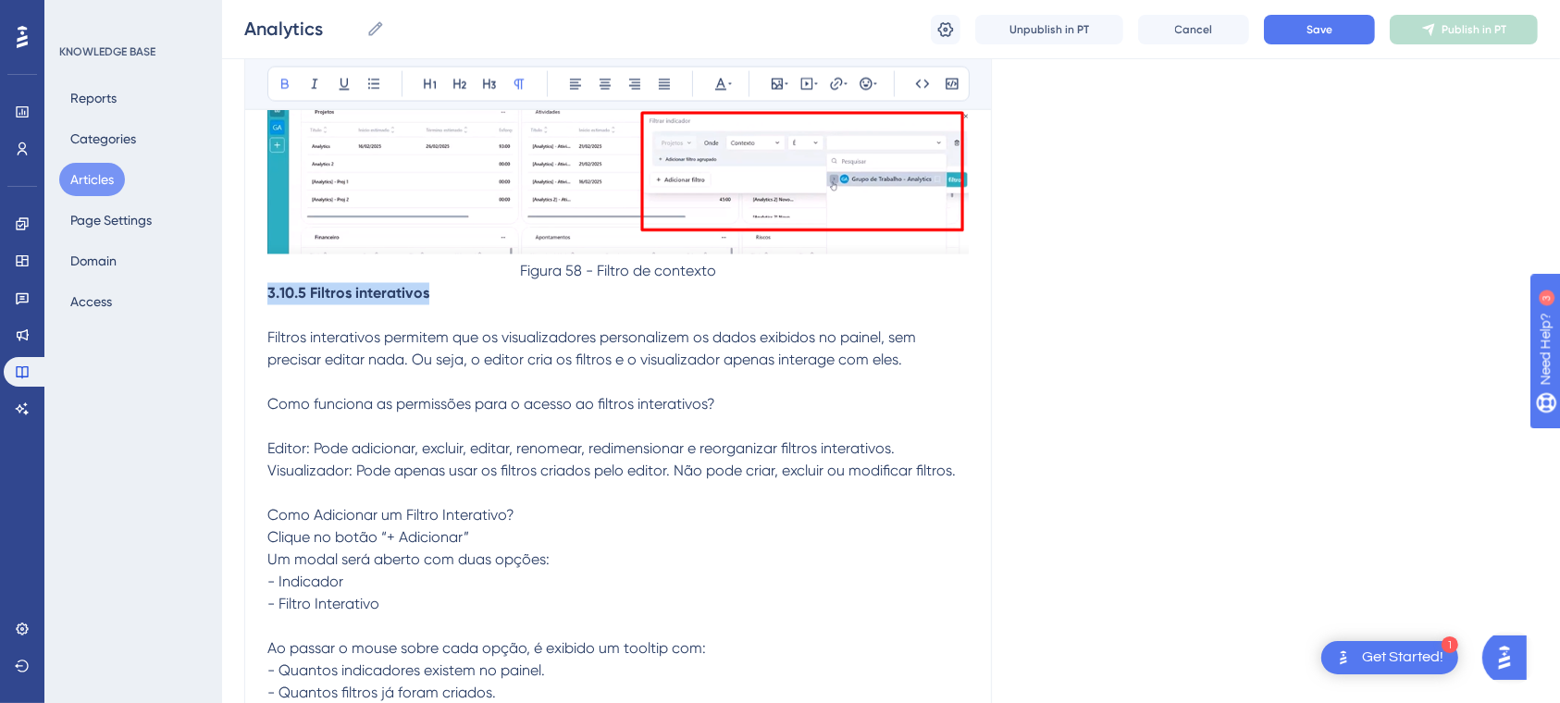
scroll to position [24405, 0]
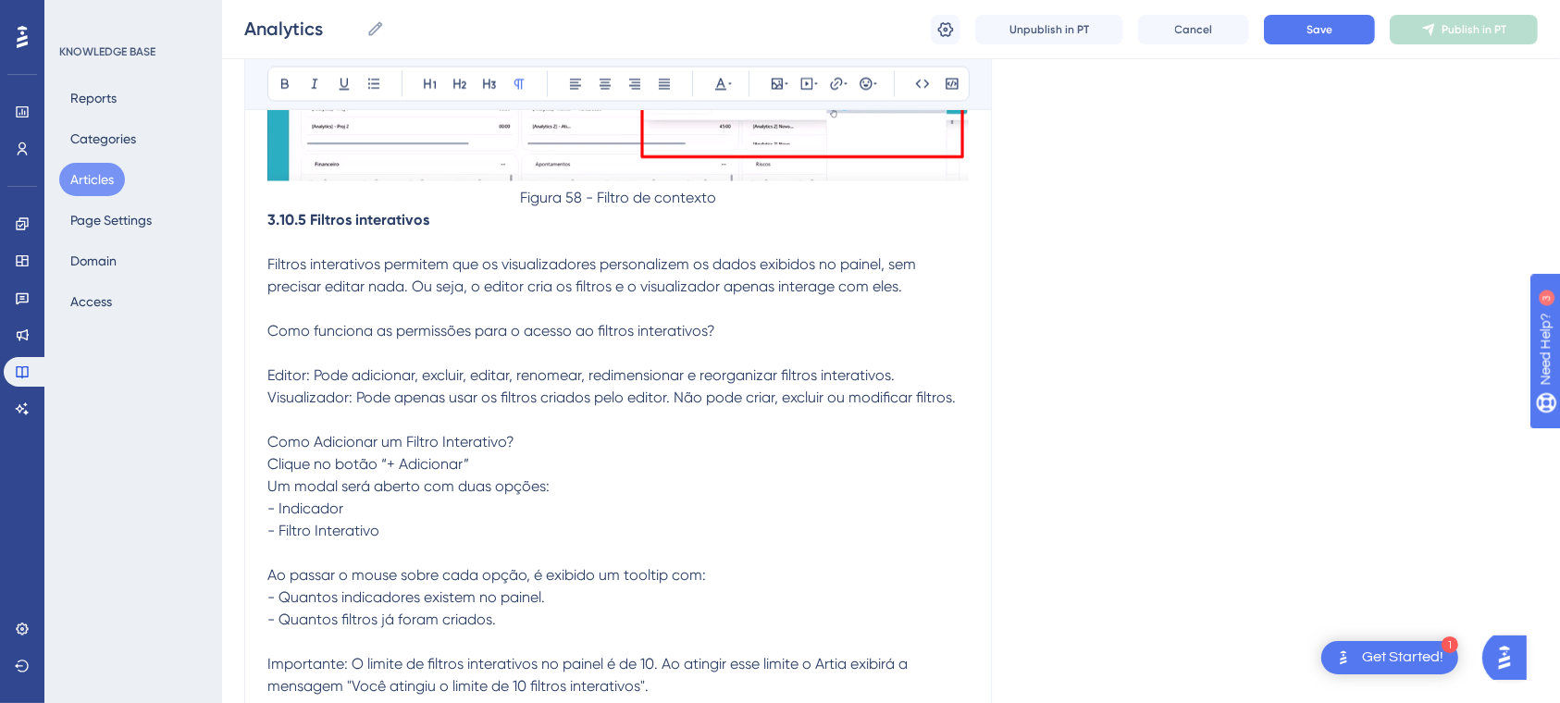
click at [336, 340] on span "Como funciona as permissões para o acesso ao filtros interativos?" at bounding box center [491, 332] width 448 height 18
click at [281, 90] on icon at bounding box center [285, 84] width 15 height 15
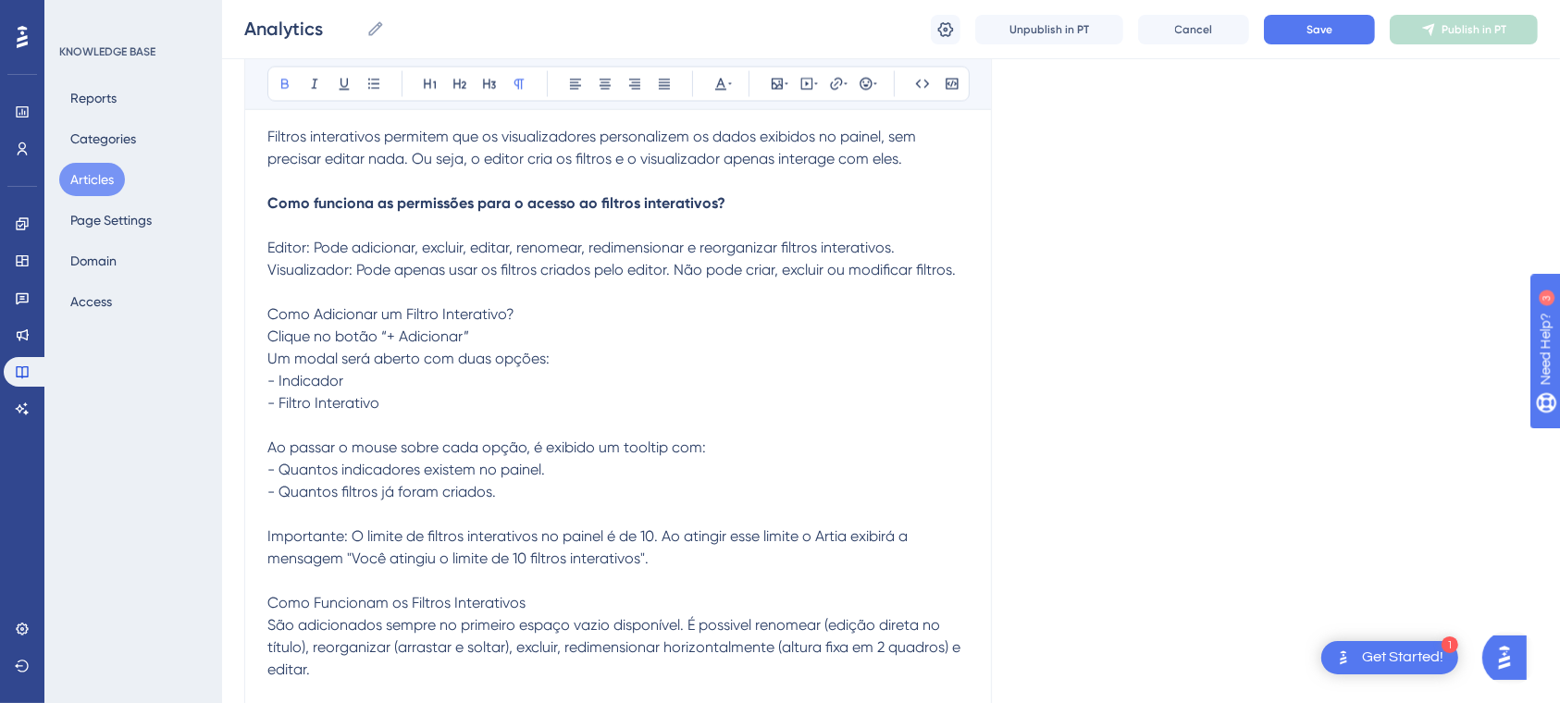
scroll to position [24652, 0]
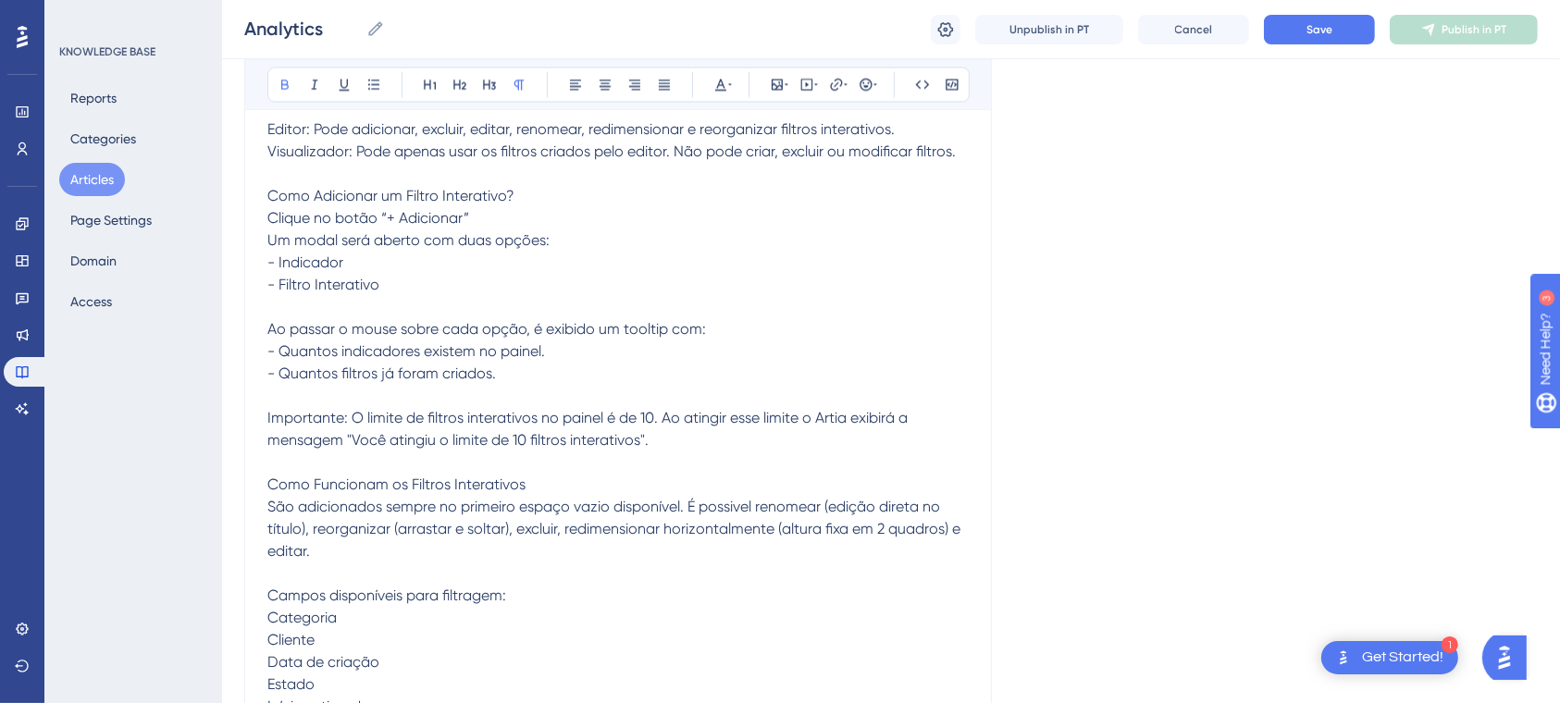
click at [496, 493] on span "Como Funcionam os Filtros Interativos" at bounding box center [396, 485] width 258 height 18
click at [289, 86] on icon at bounding box center [285, 84] width 15 height 15
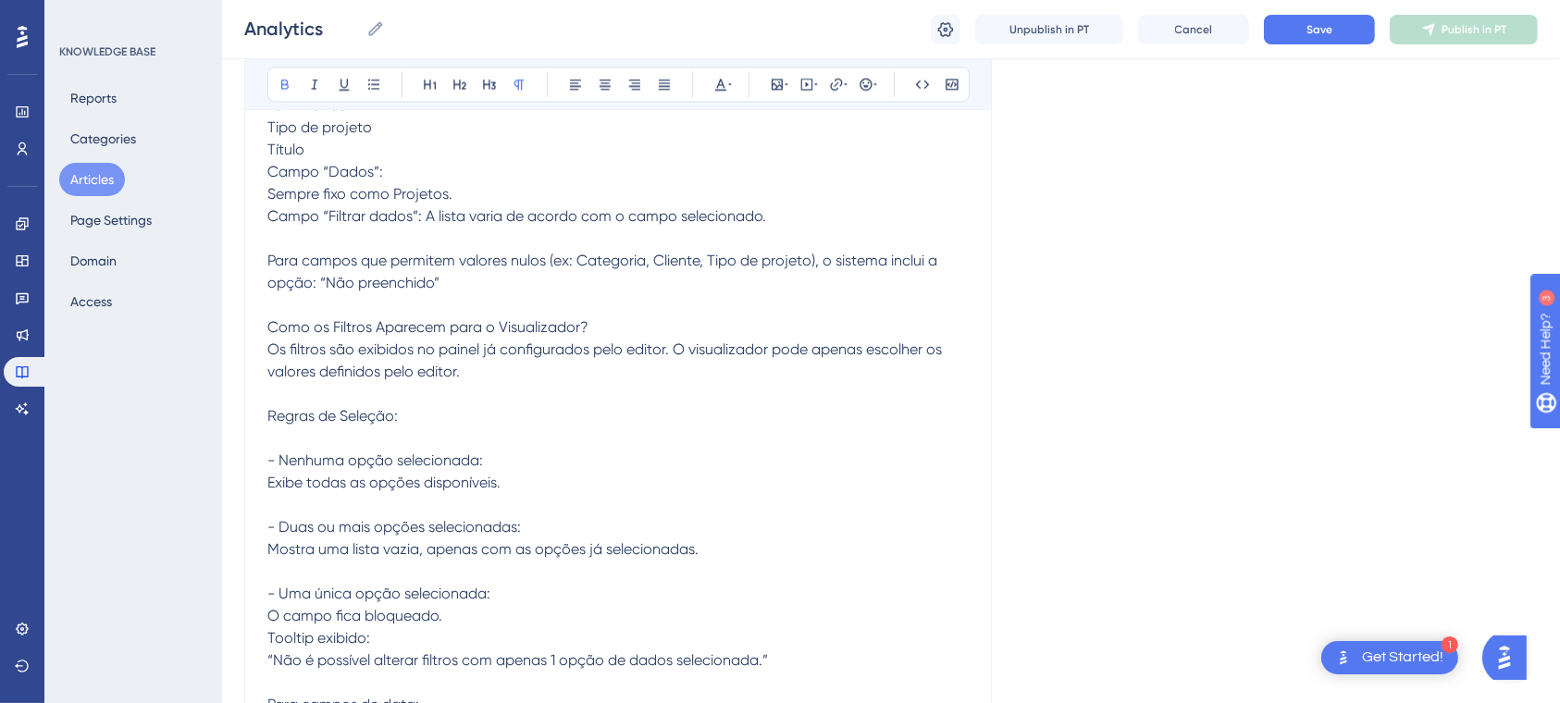
scroll to position [25515, 0]
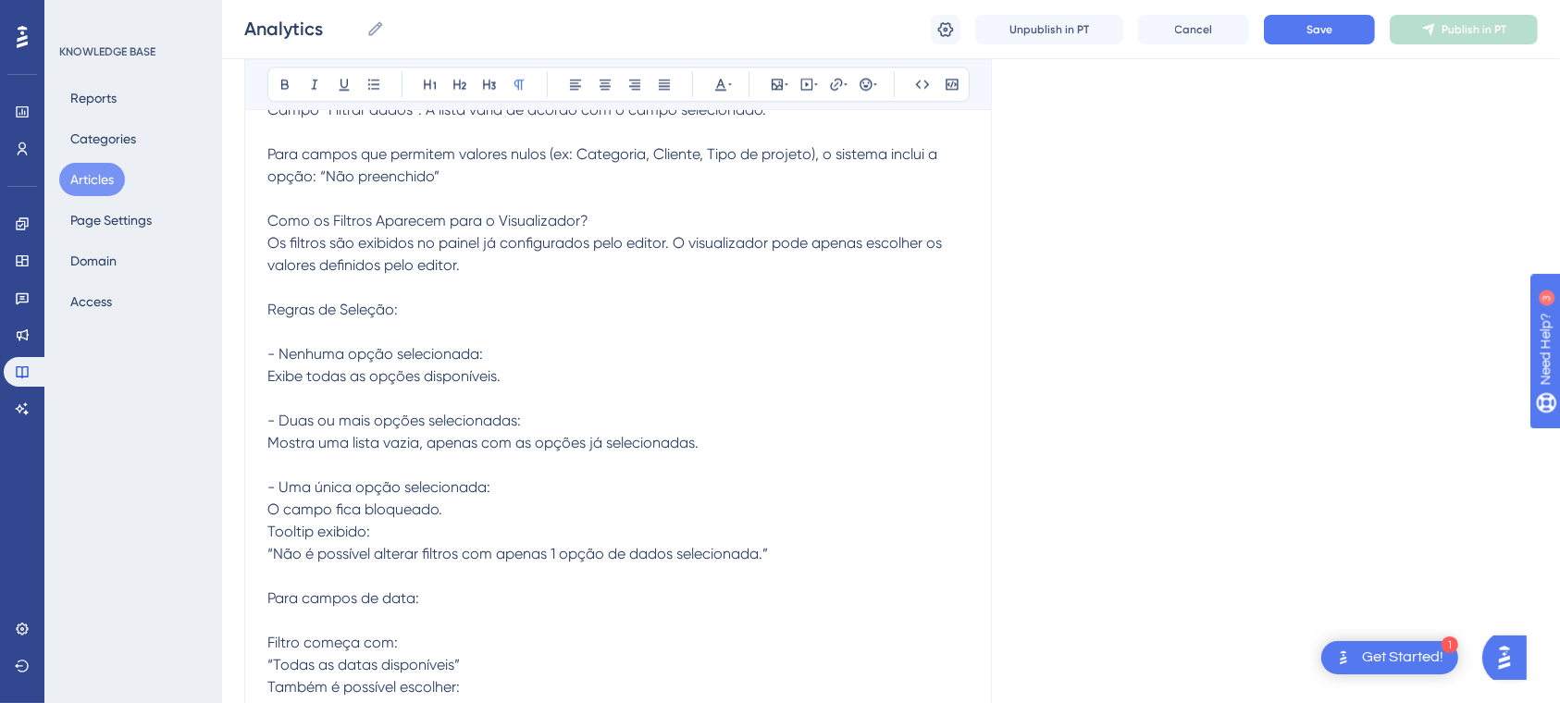
click at [459, 256] on span "Como os Filtros Aparecem para o Visualizador? Os filtros são exibidos no painel…" at bounding box center [614, 565] width 694 height 706
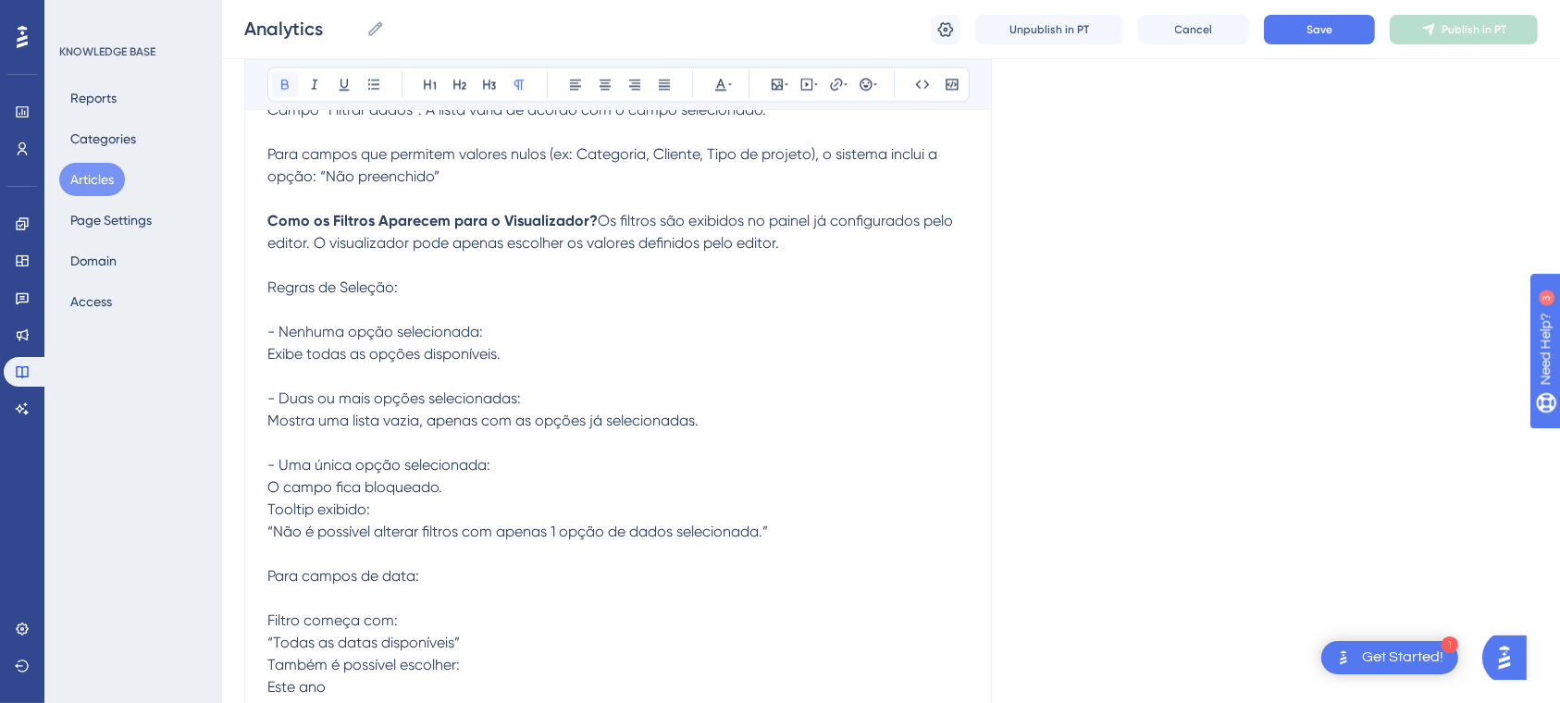
click at [278, 82] on icon at bounding box center [285, 84] width 15 height 15
click at [611, 474] on span "Os filtros são exibidos no painel já configurados pelo editor. O visualizador p…" at bounding box center [614, 554] width 694 height 684
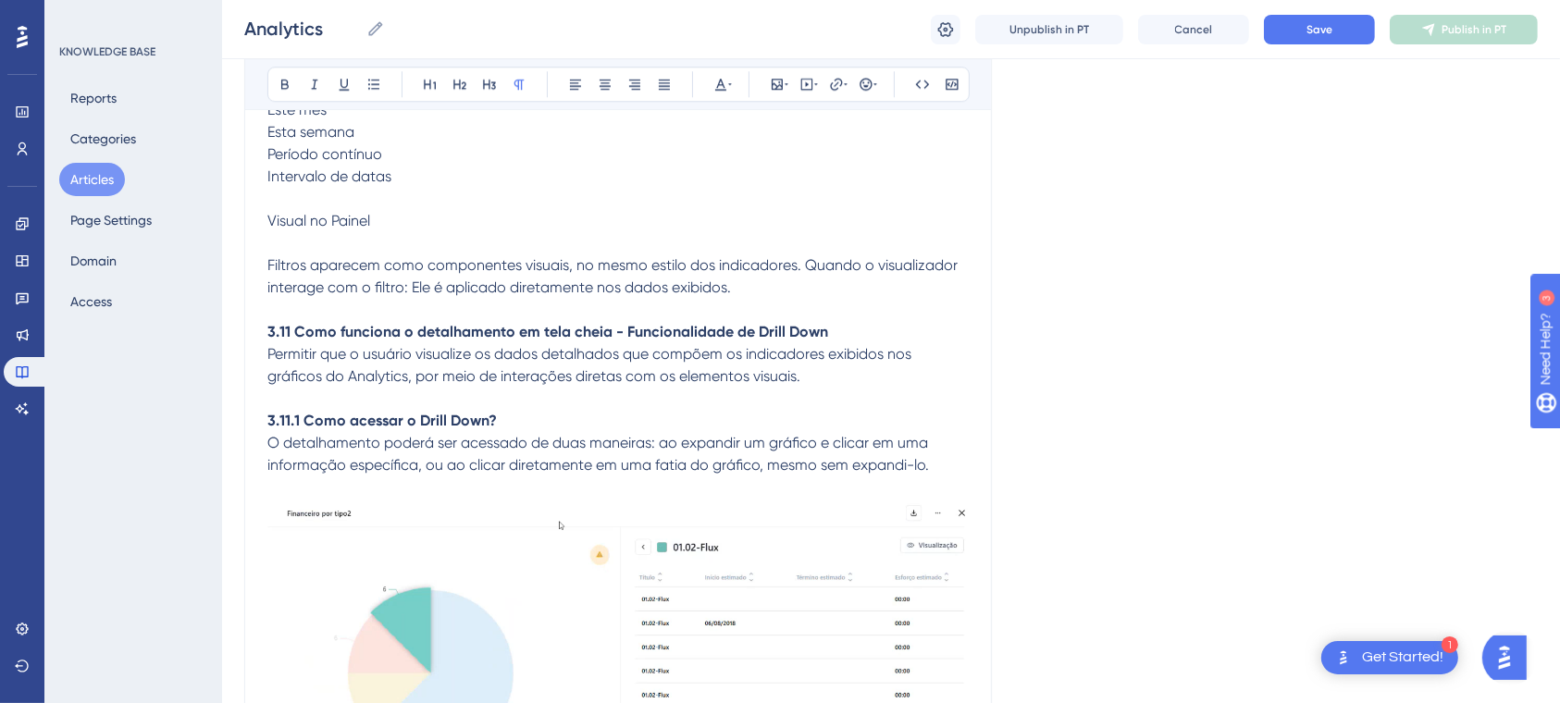
scroll to position [26132, 0]
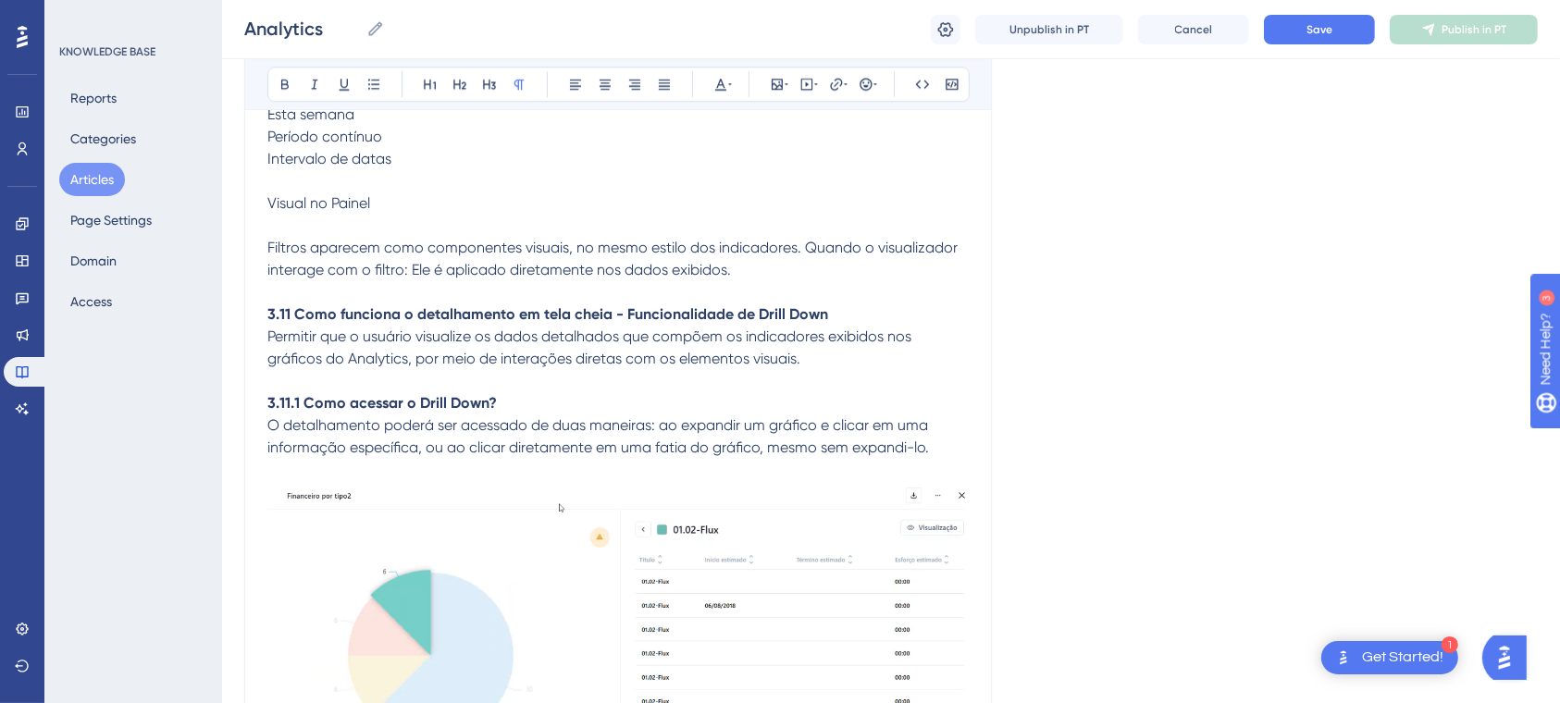
click at [297, 104] on div "Bold Italic Underline Bullet Point Heading 1 Heading 2 Heading 3 Normal Align L…" at bounding box center [618, 84] width 746 height 52
click at [279, 89] on icon at bounding box center [285, 84] width 15 height 15
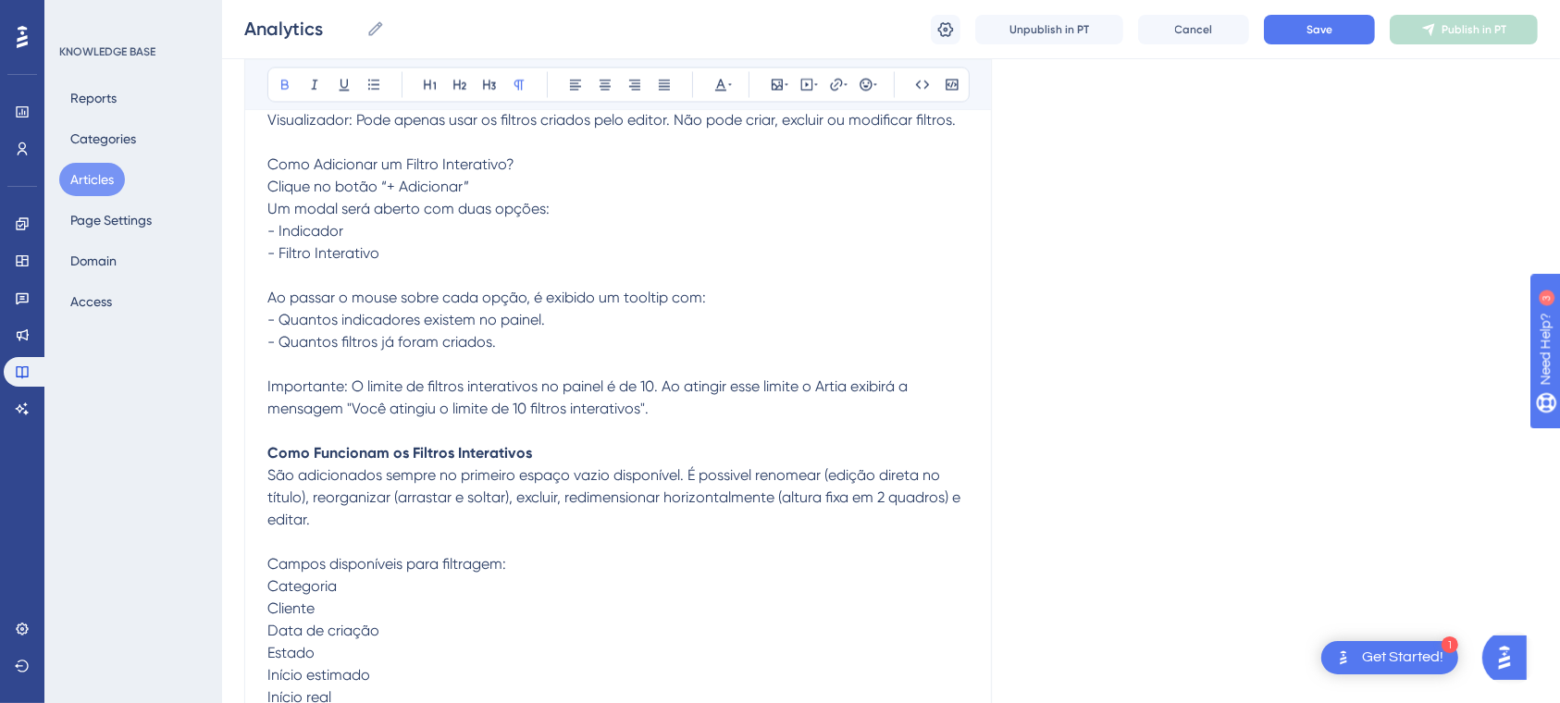
scroll to position [24652, 0]
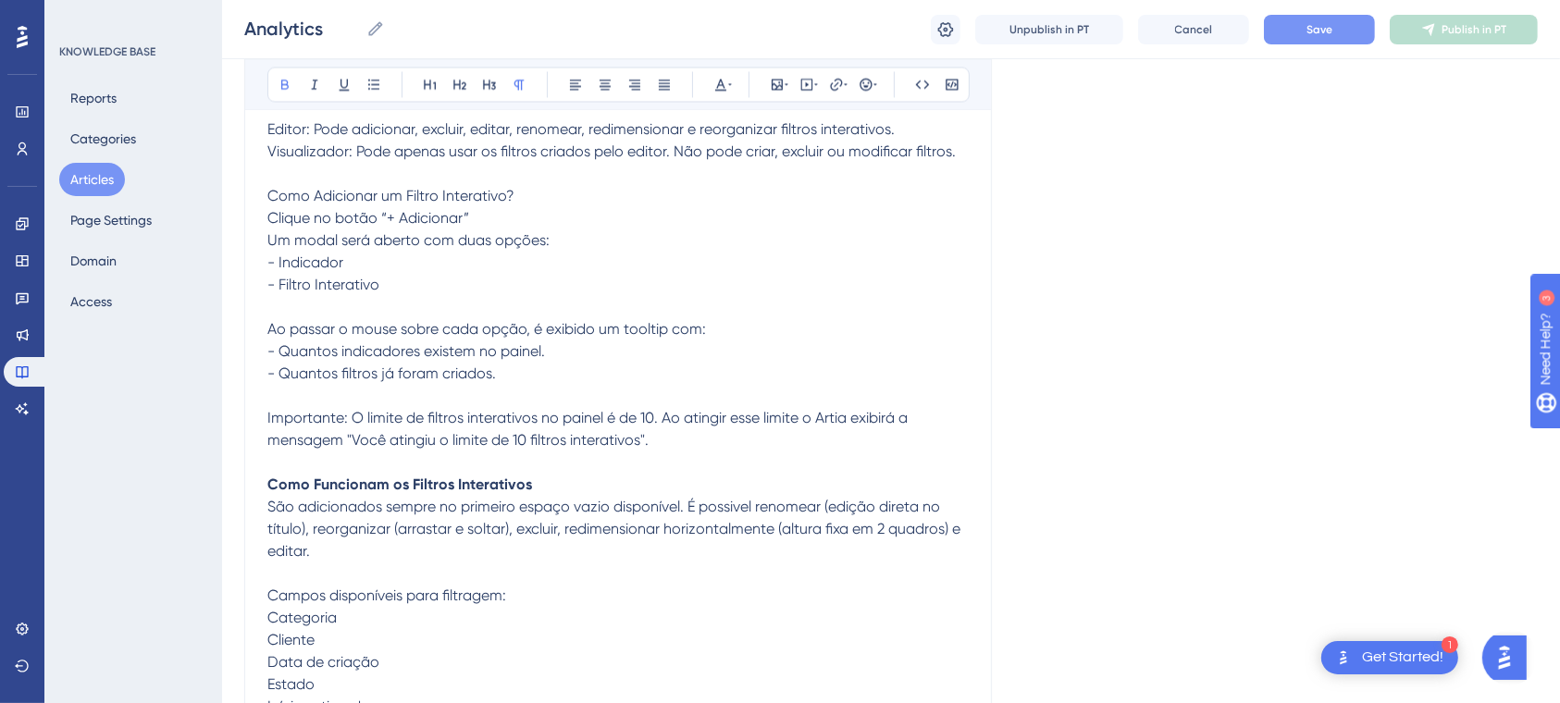
click at [1310, 15] on button "Save" at bounding box center [1319, 30] width 111 height 30
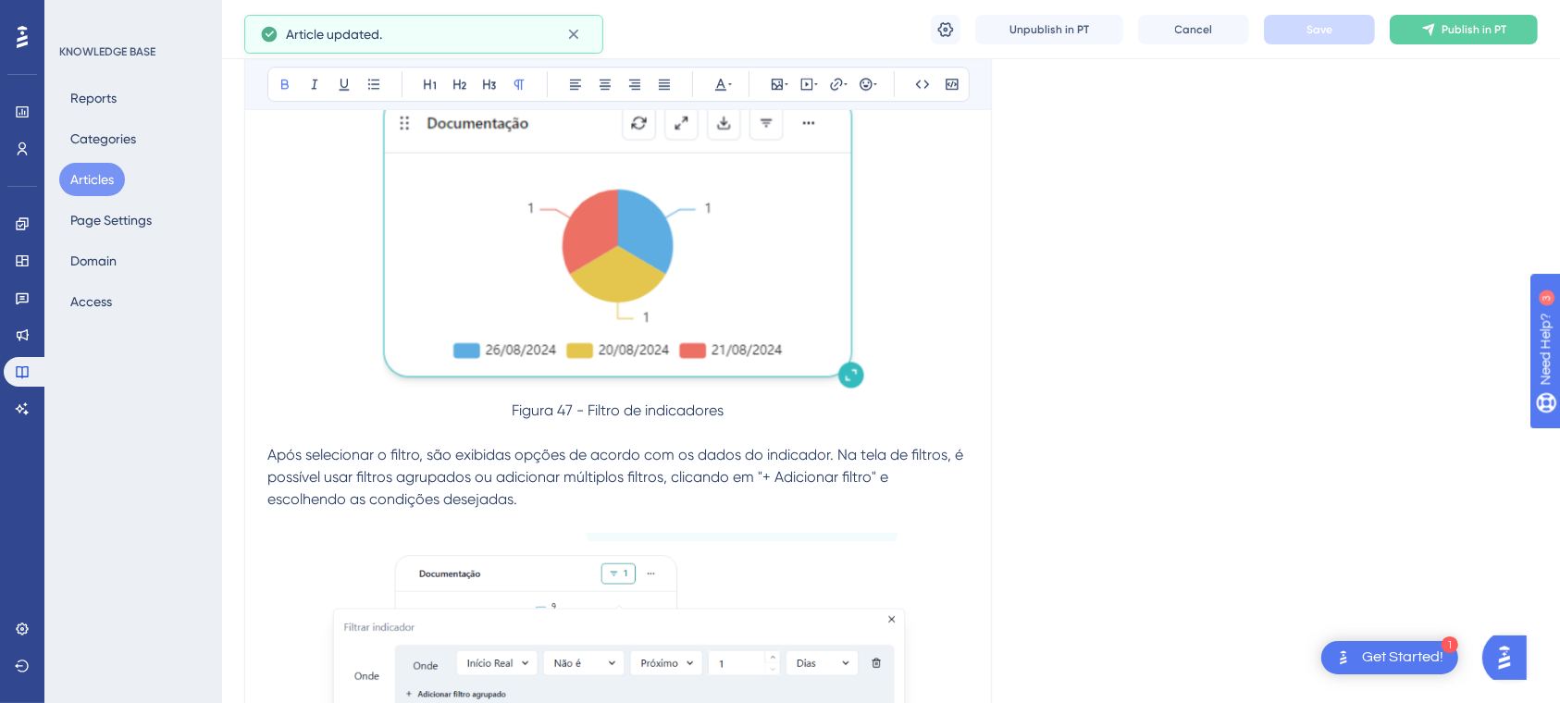
scroll to position [19471, 0]
